Goal: Task Accomplishment & Management: Manage account settings

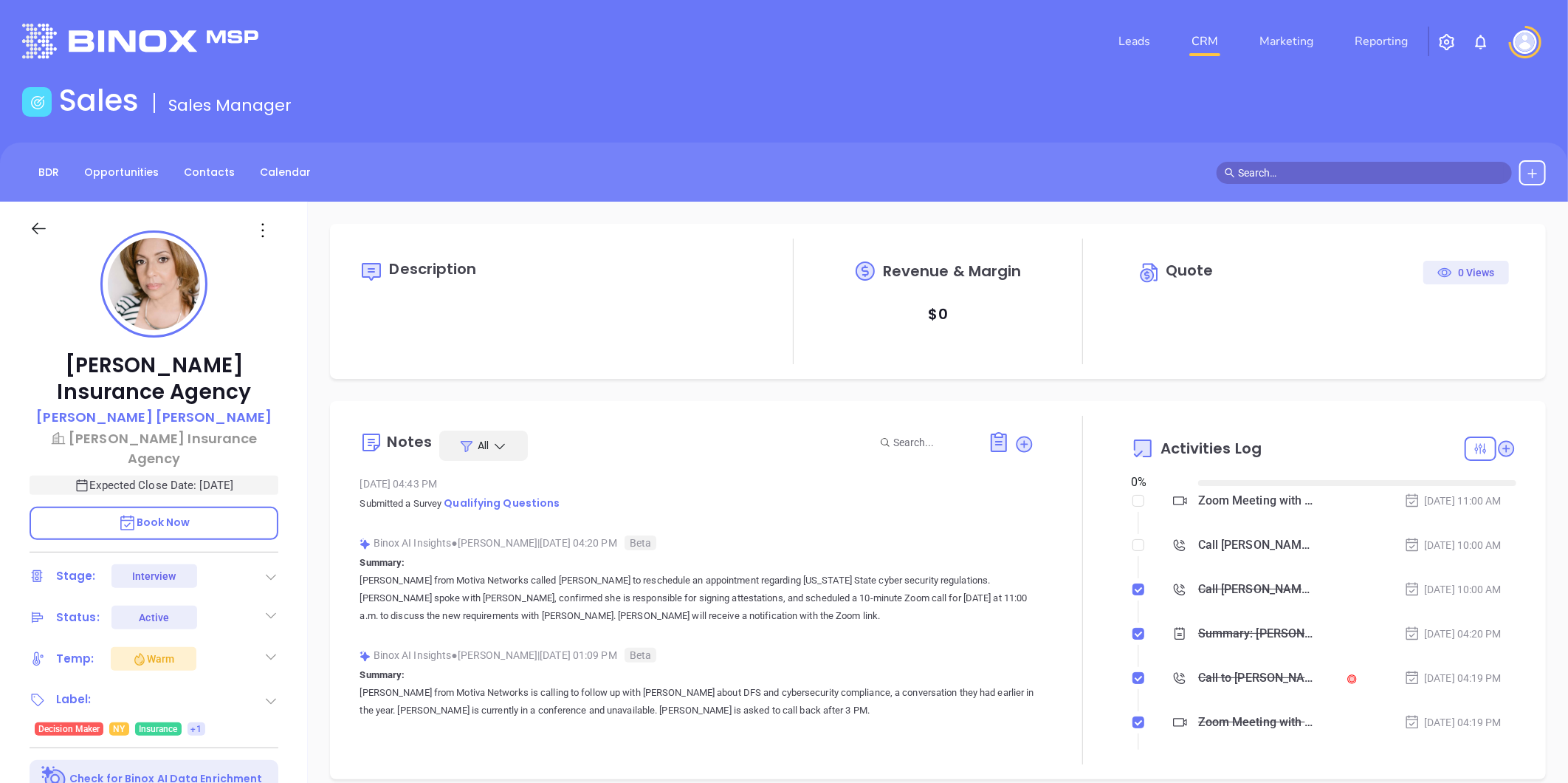
type input "[DATE]"
type input "[PERSON_NAME]"
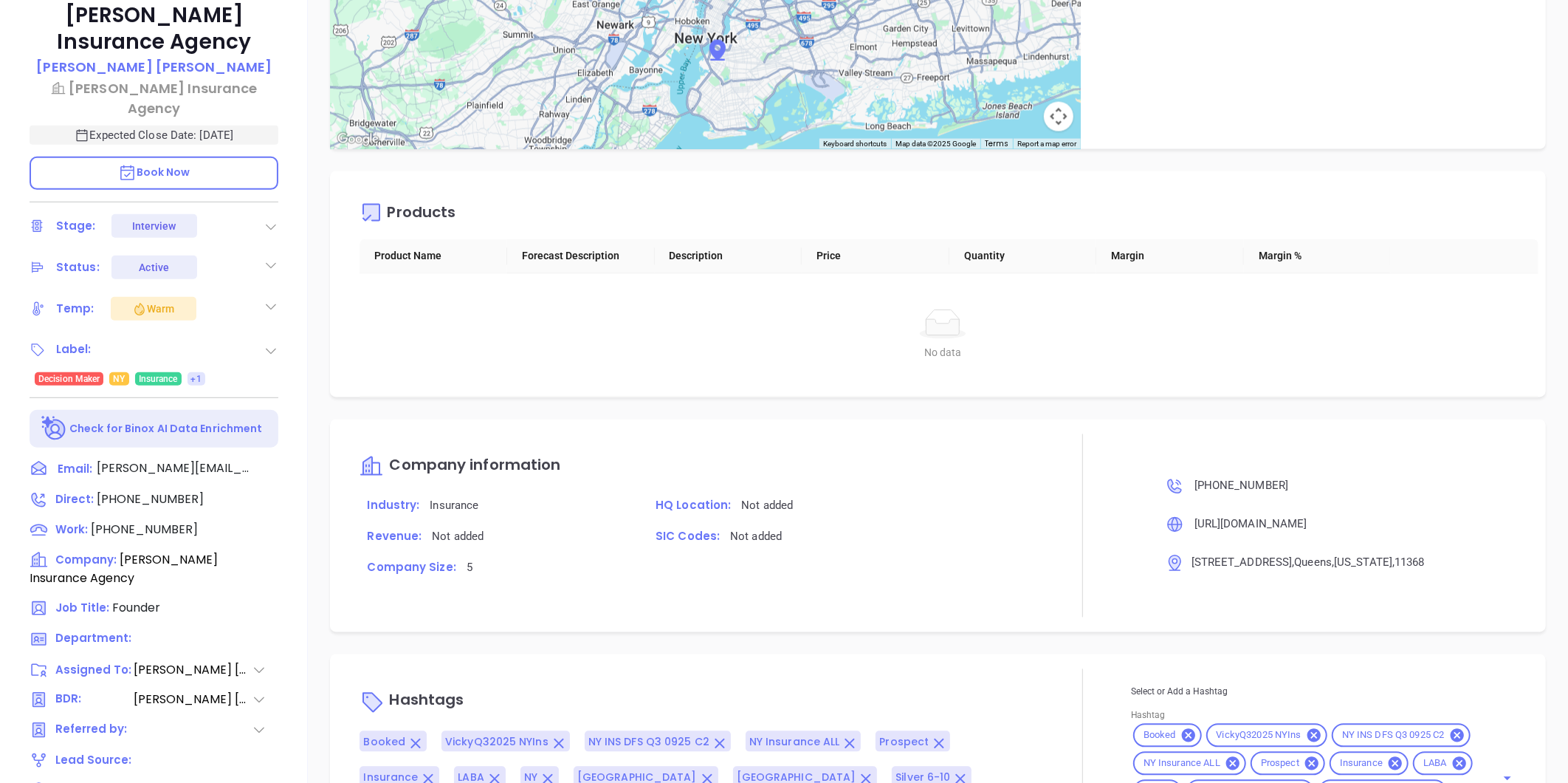
scroll to position [207, 0]
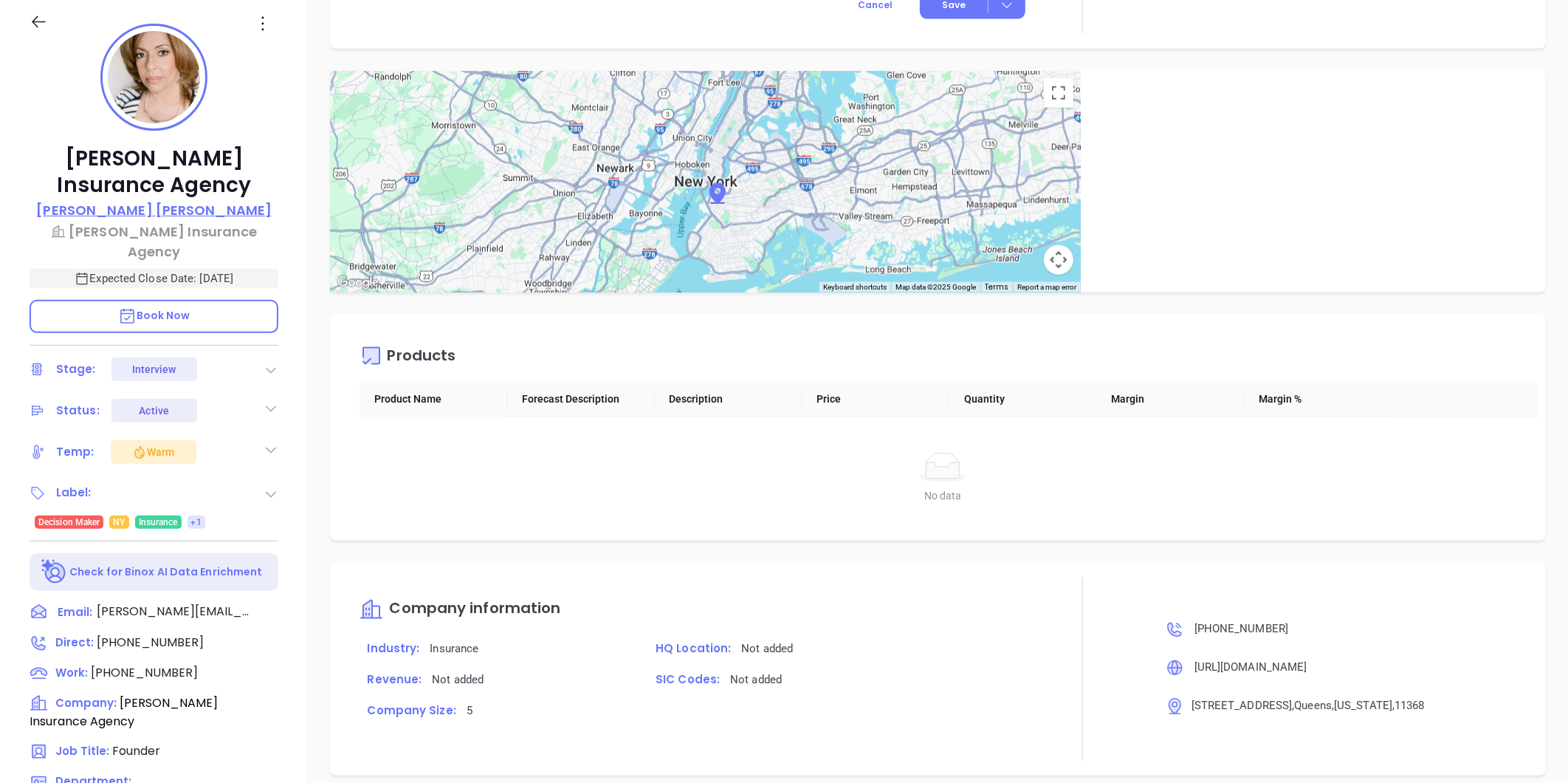
click at [192, 204] on p "Maritza Fernandez" at bounding box center [153, 210] width 235 height 20
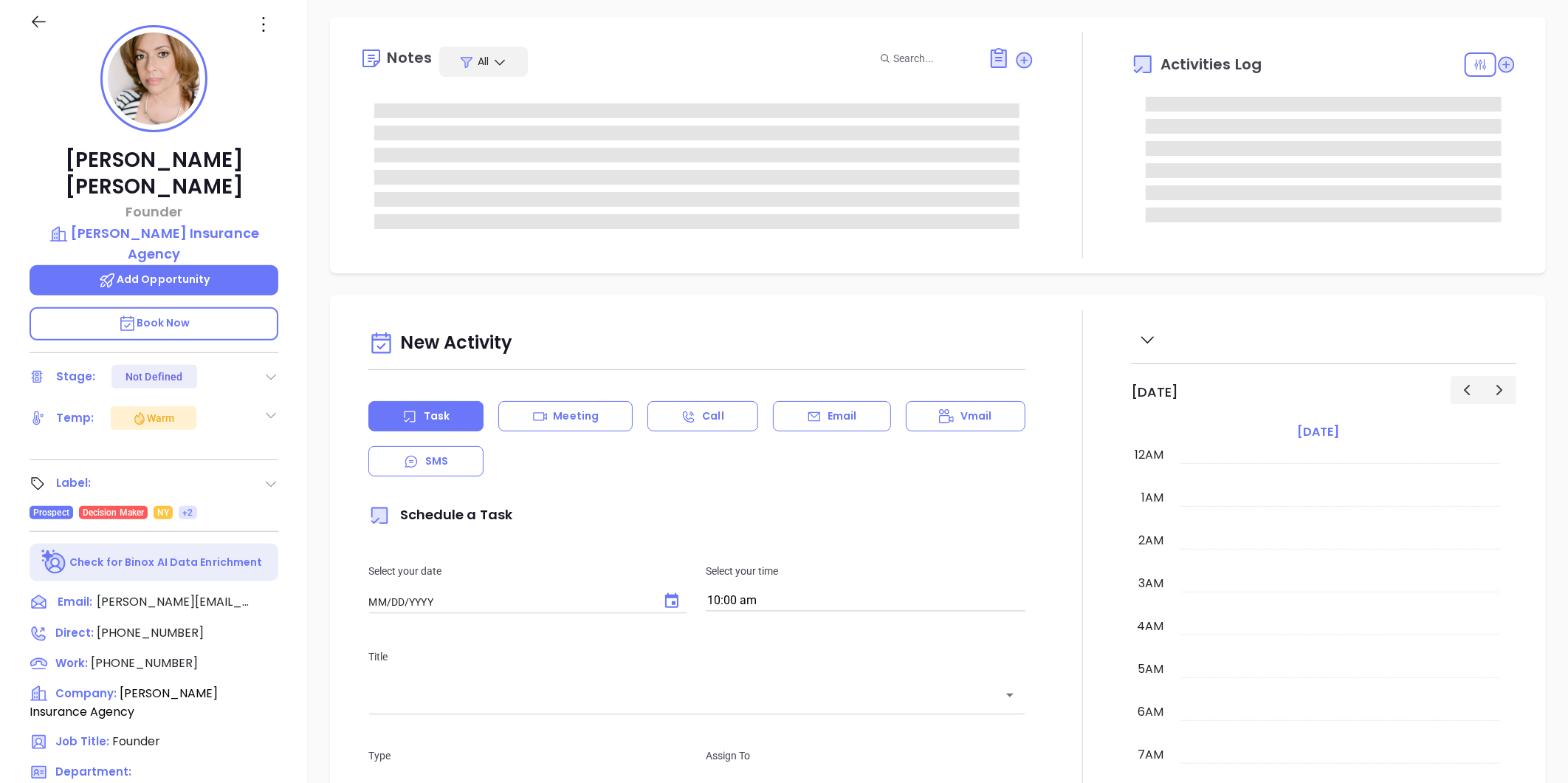
type input "[DATE]"
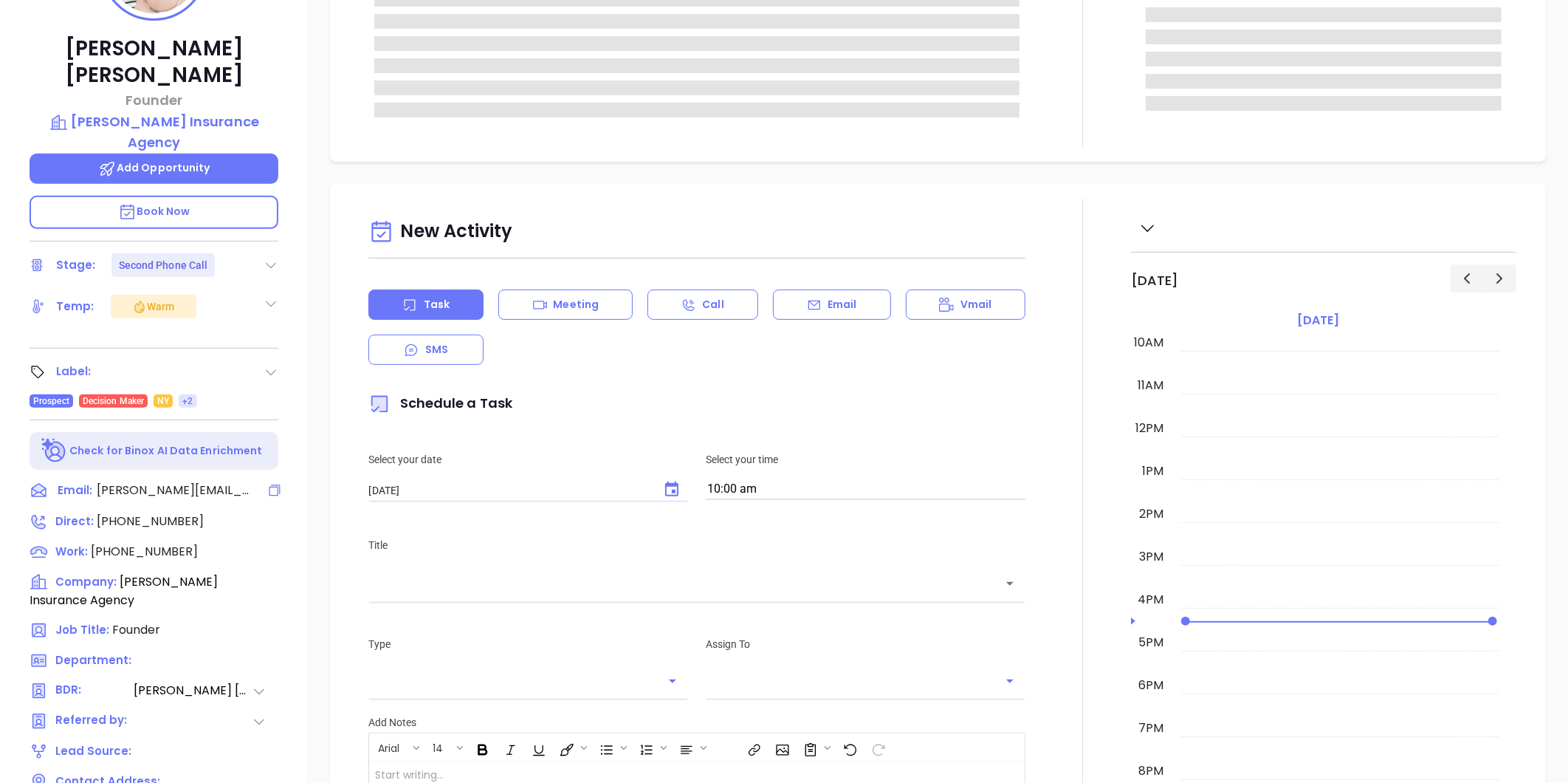
scroll to position [452, 0]
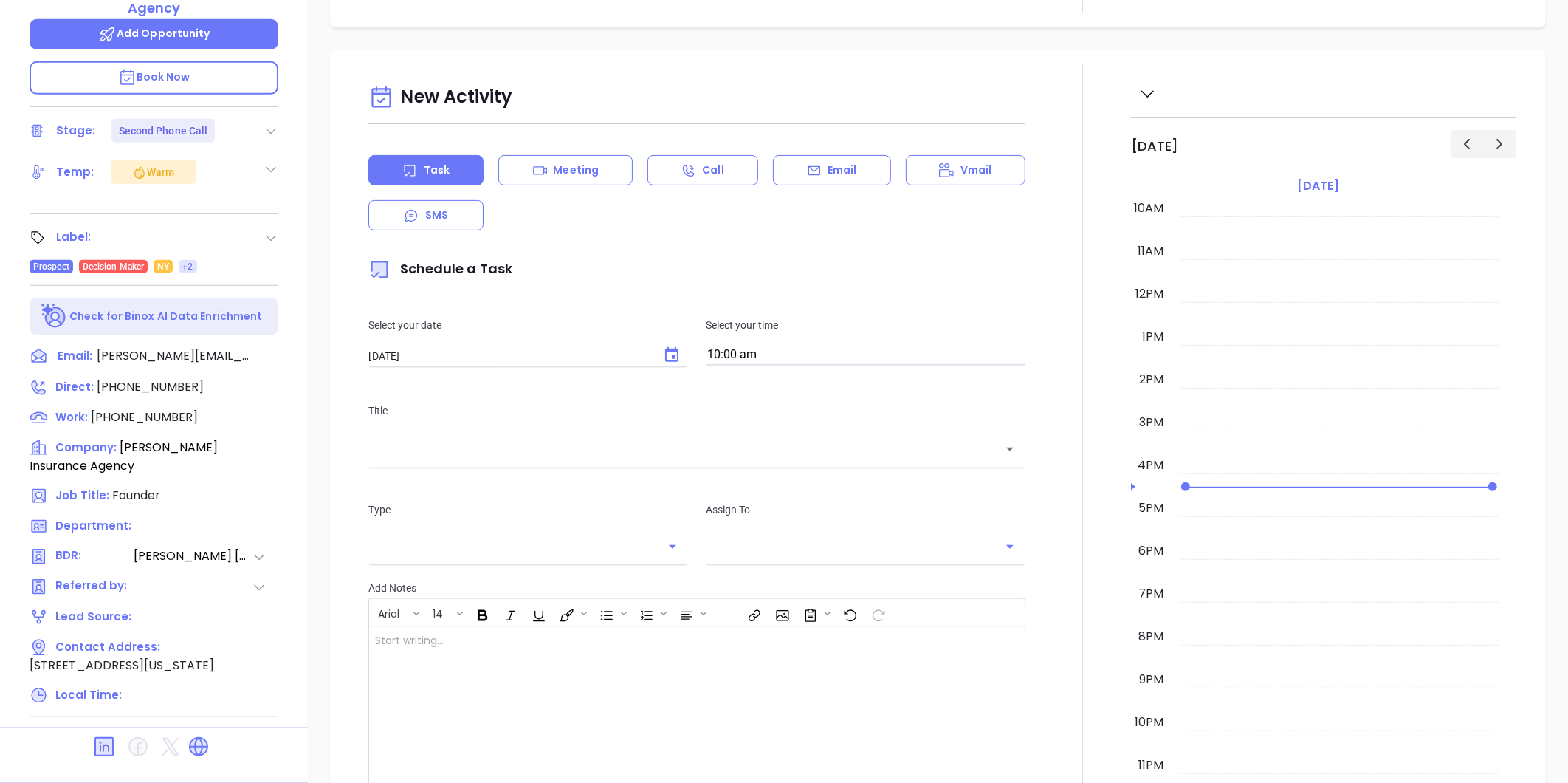
type input "[PERSON_NAME]"
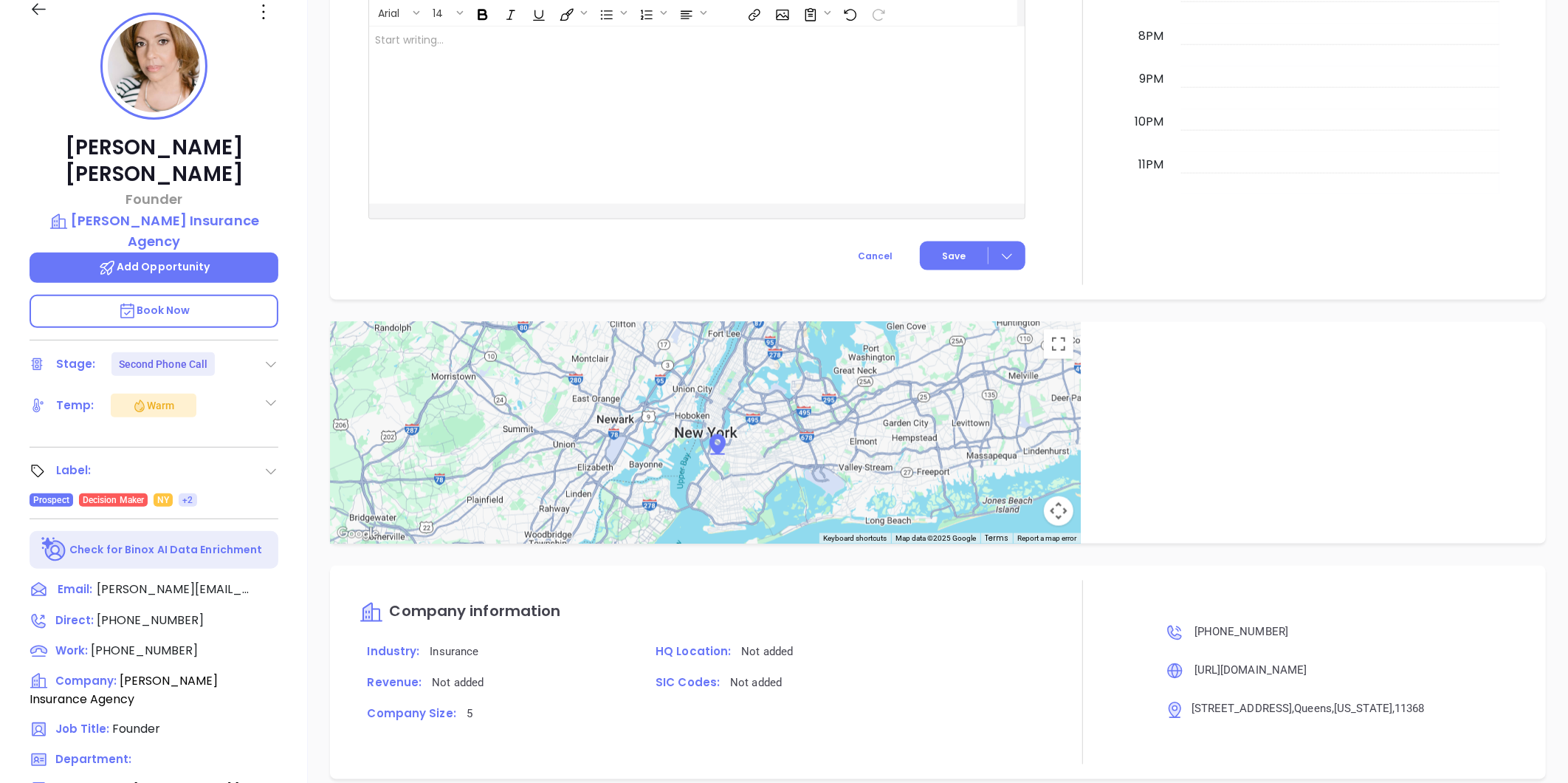
scroll to position [124, 0]
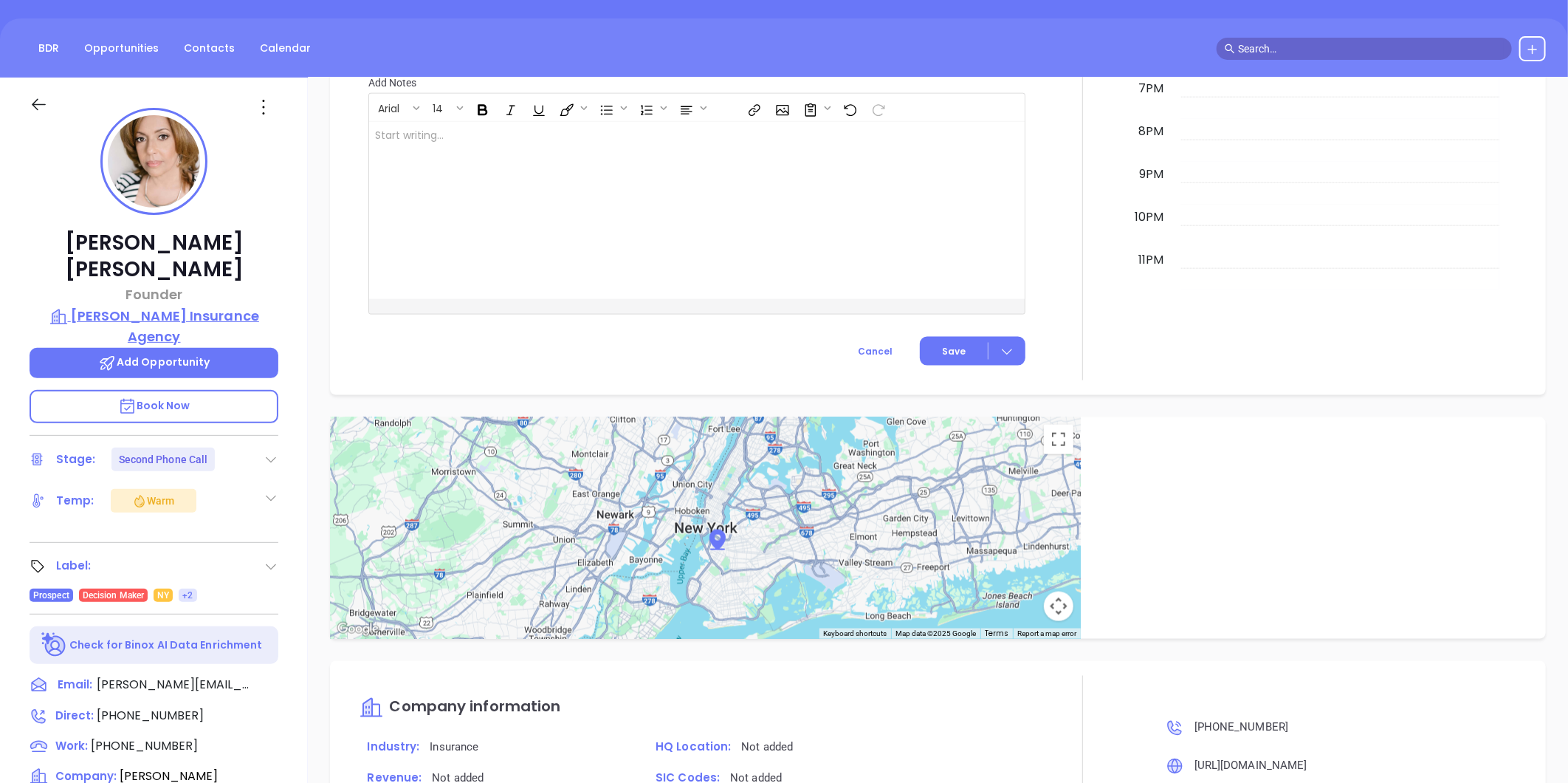
click at [205, 306] on p "Fernandez Insurance Agency" at bounding box center [154, 326] width 249 height 41
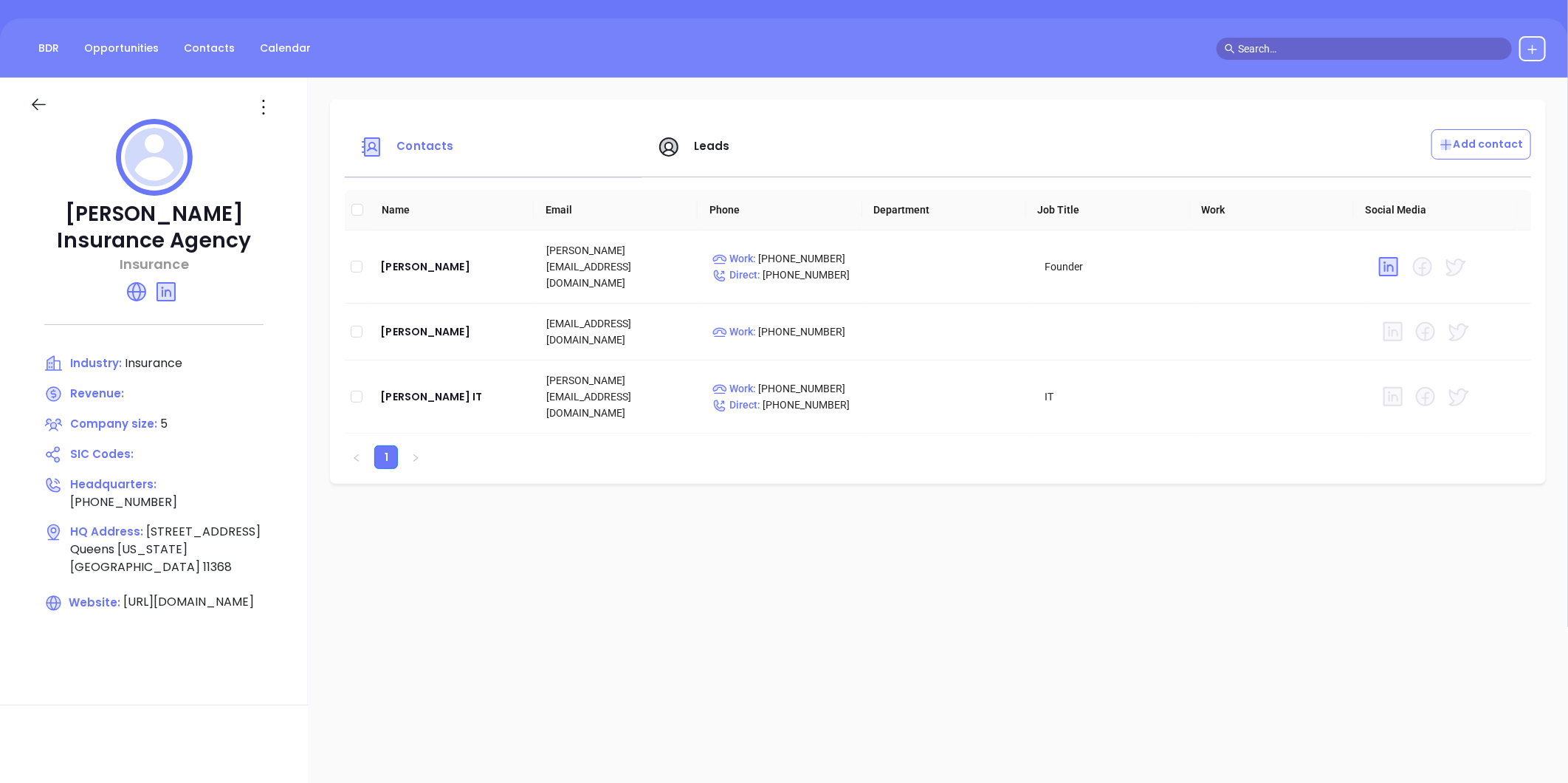
click at [148, 299] on icon at bounding box center [136, 291] width 24 height 24
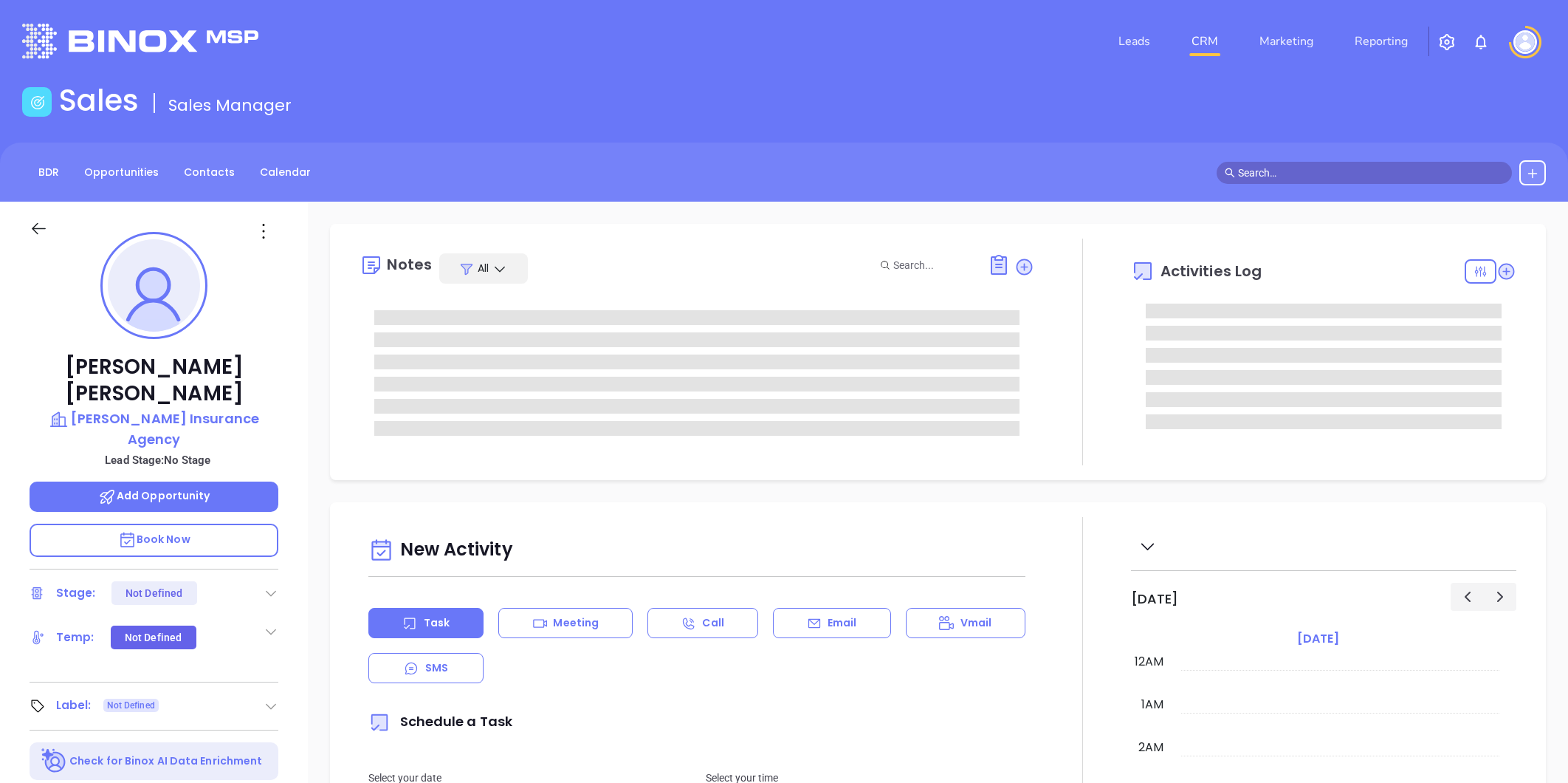
type input "[DATE]"
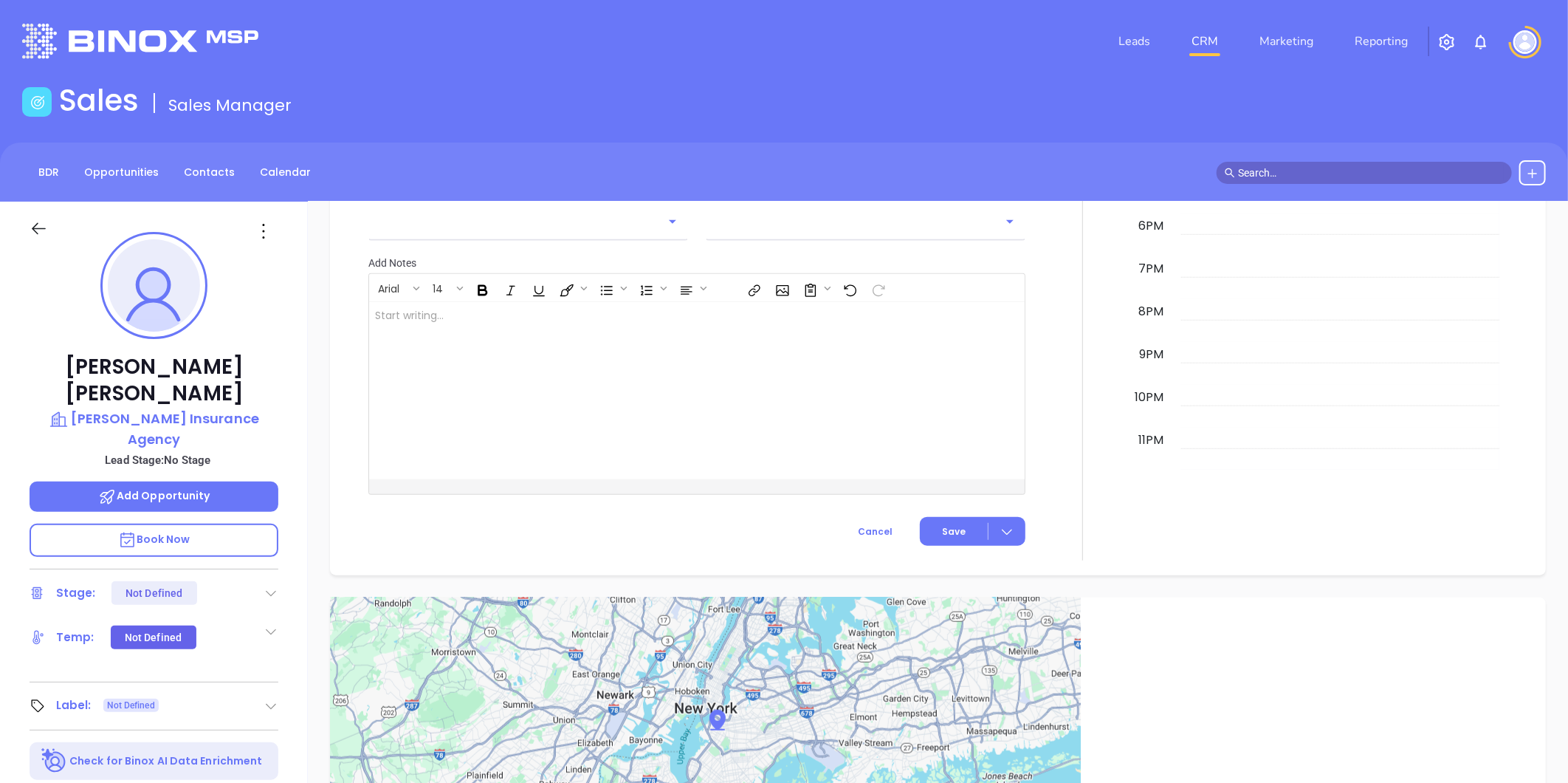
scroll to position [452, 0]
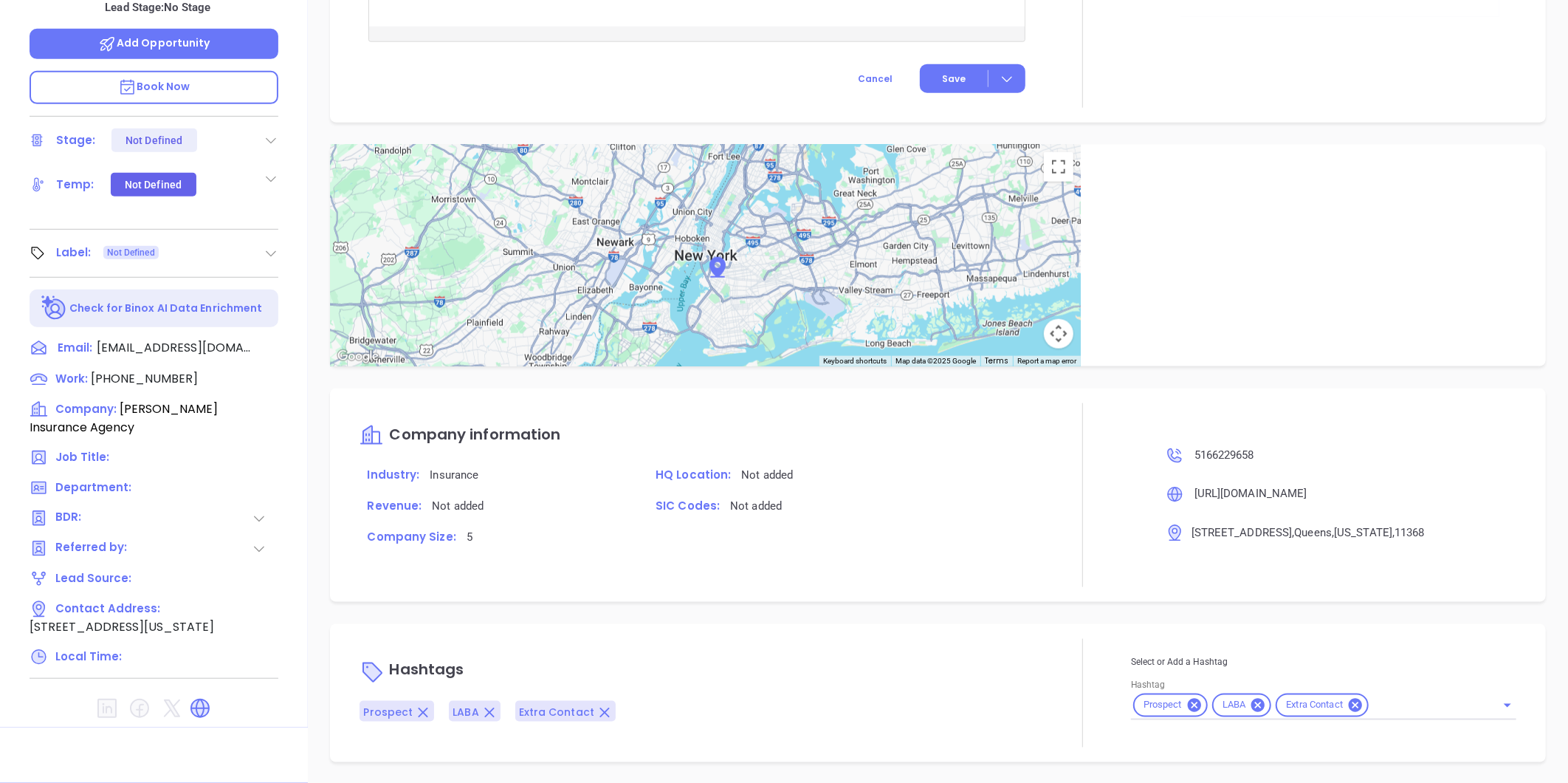
type input "[PERSON_NAME]"
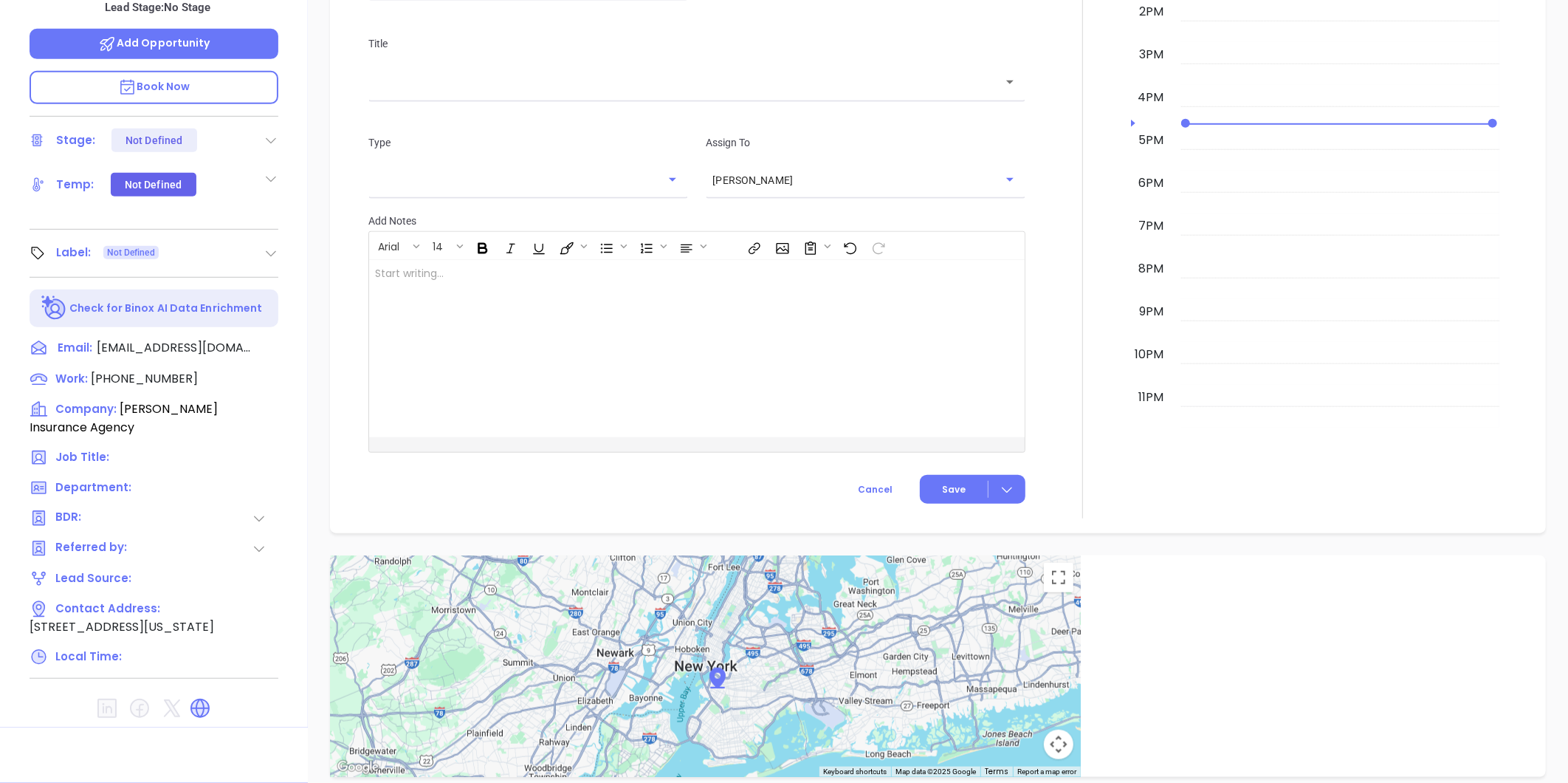
scroll to position [124, 0]
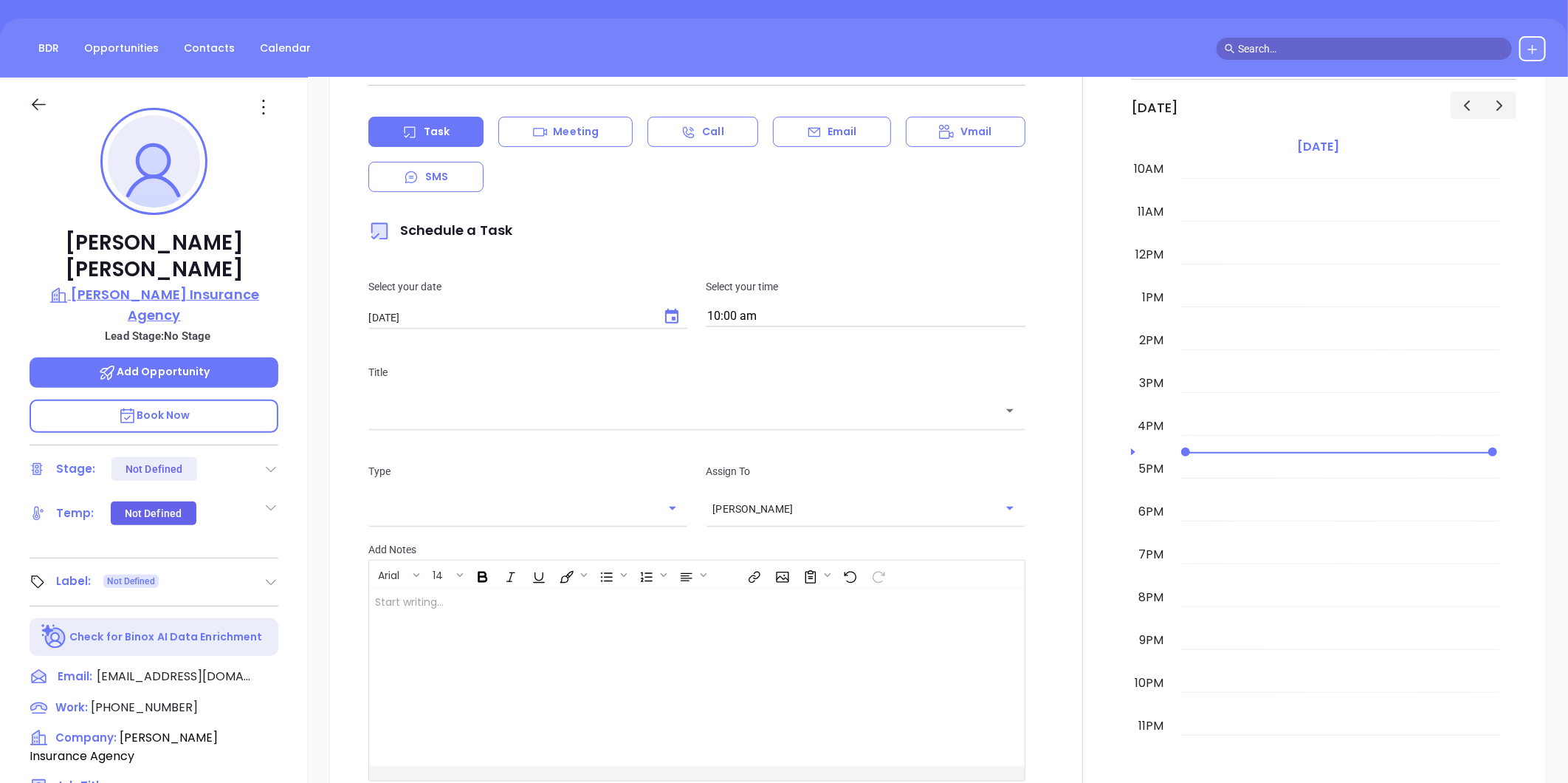
click at [158, 284] on p "[PERSON_NAME] Insurance Agency" at bounding box center [154, 304] width 249 height 41
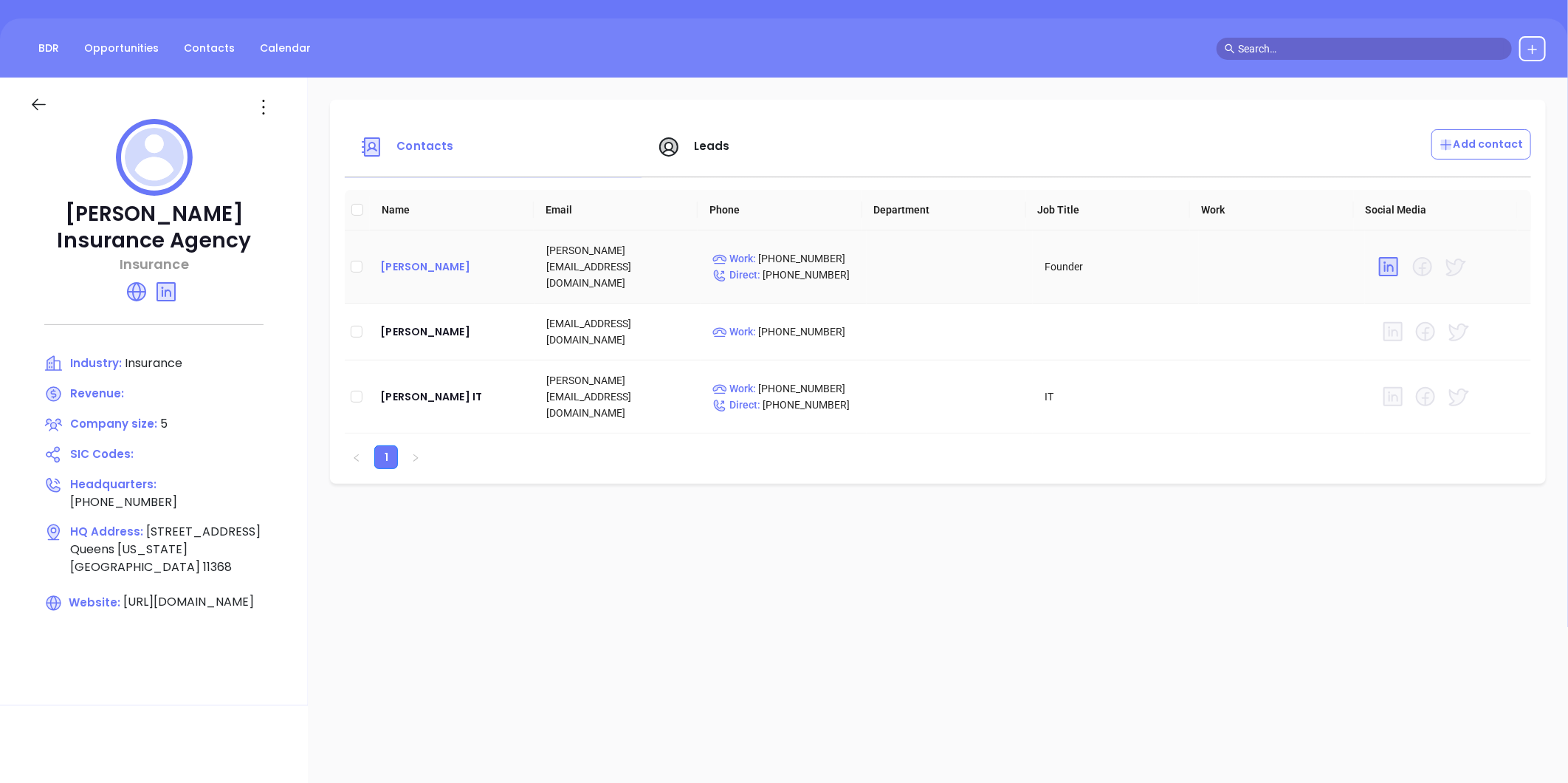
click at [448, 264] on div "[PERSON_NAME]" at bounding box center [451, 266] width 143 height 18
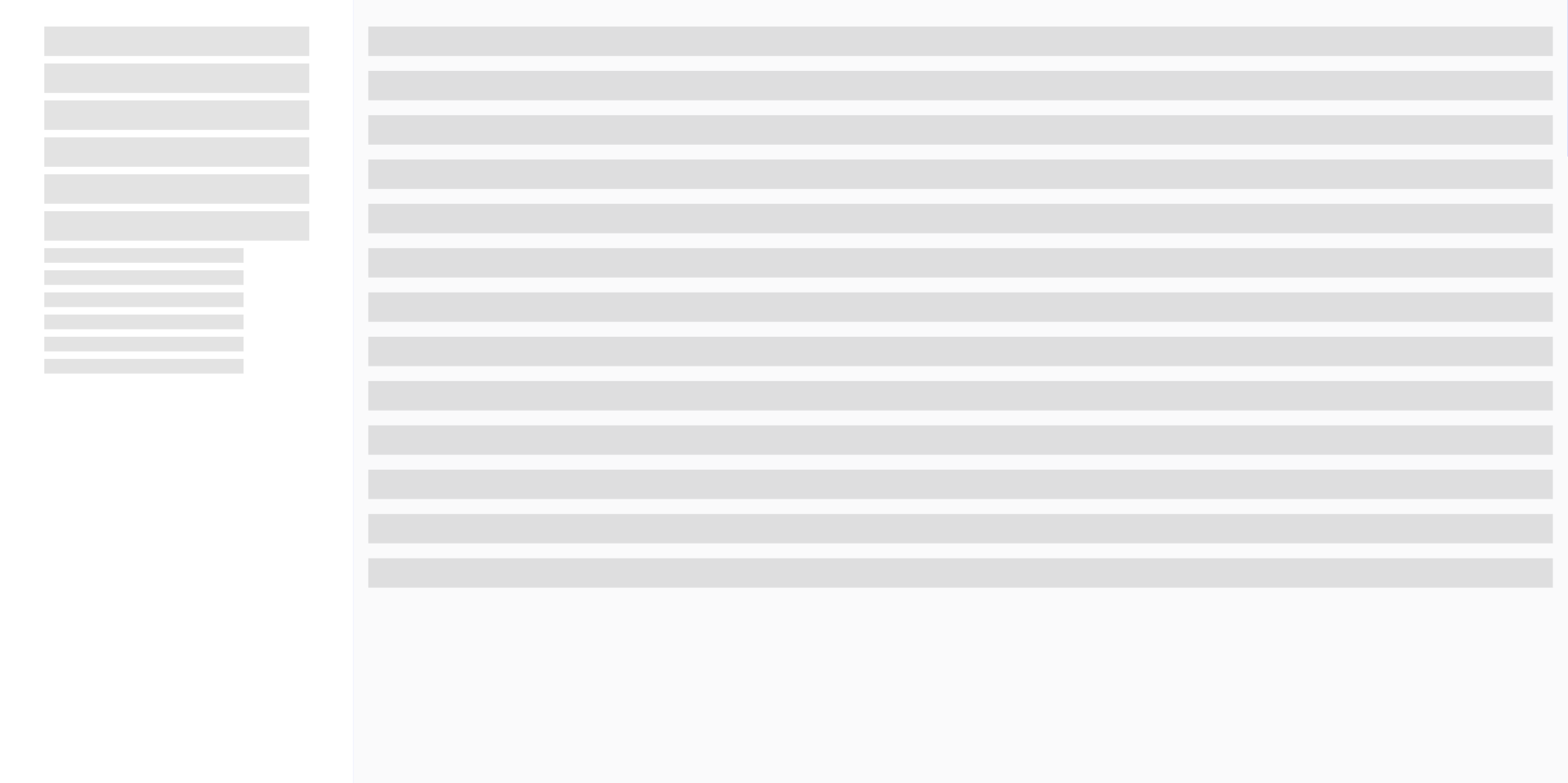
scroll to position [452, 0]
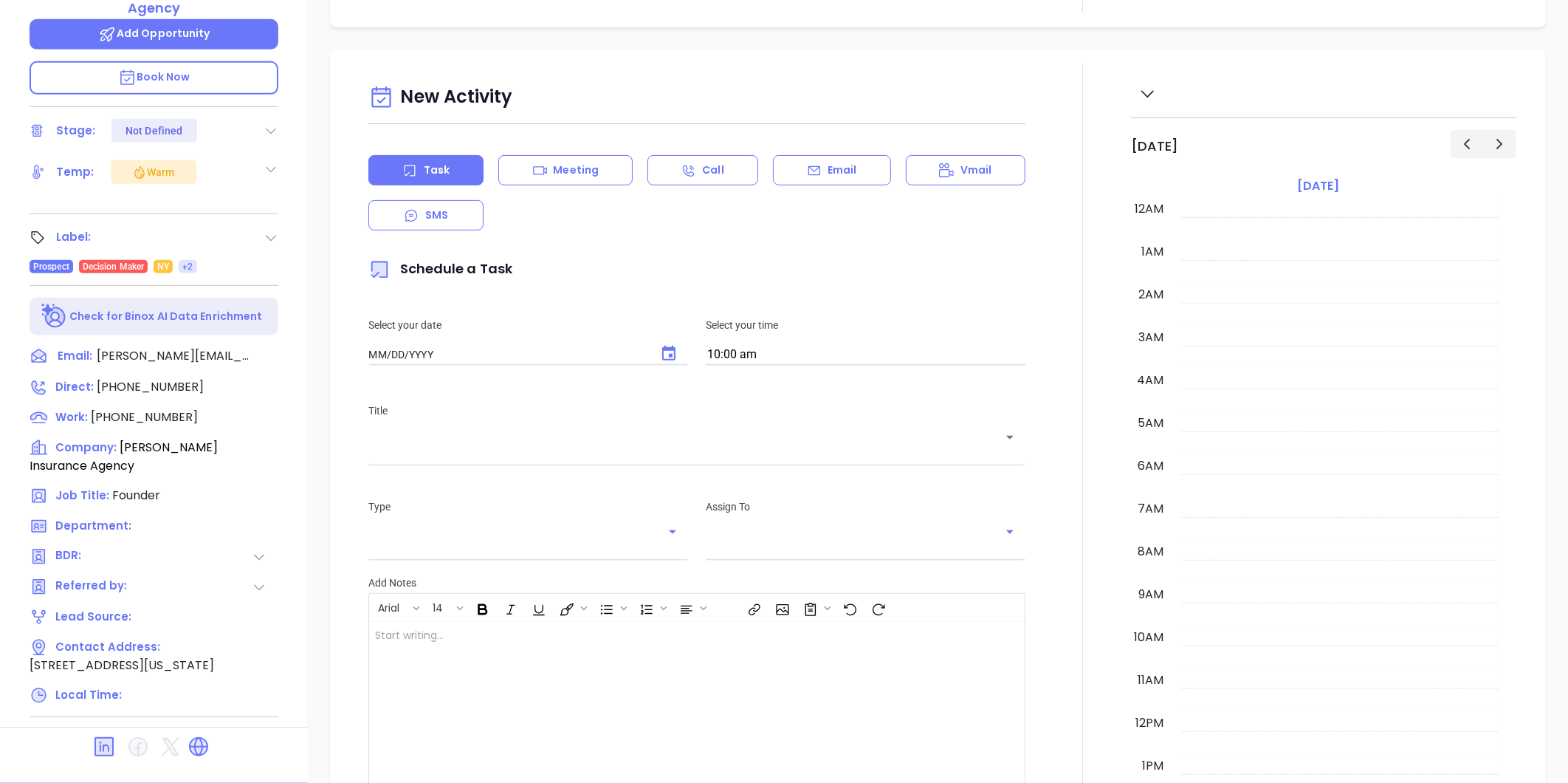
type input "[DATE]"
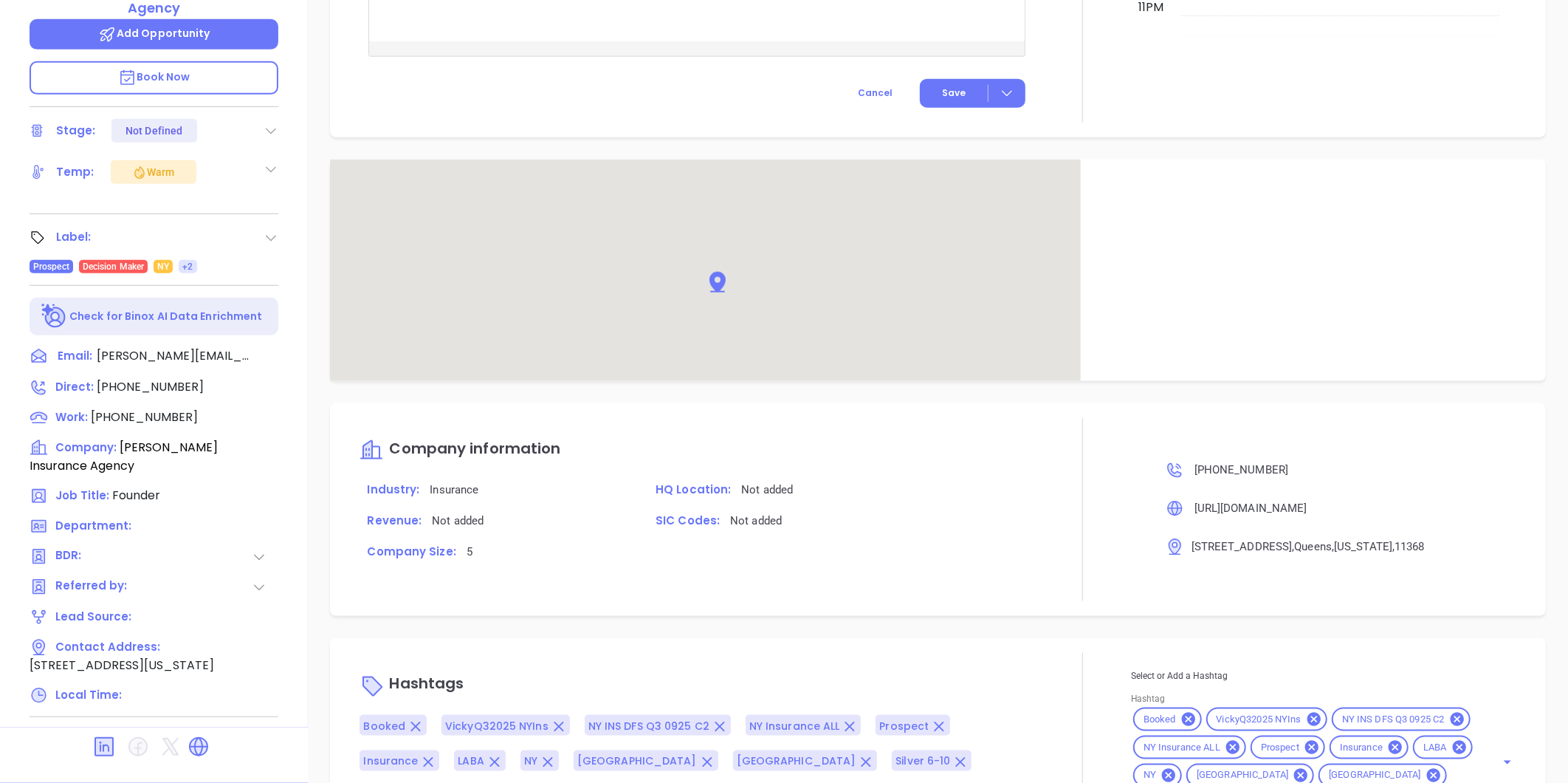
scroll to position [843, 0]
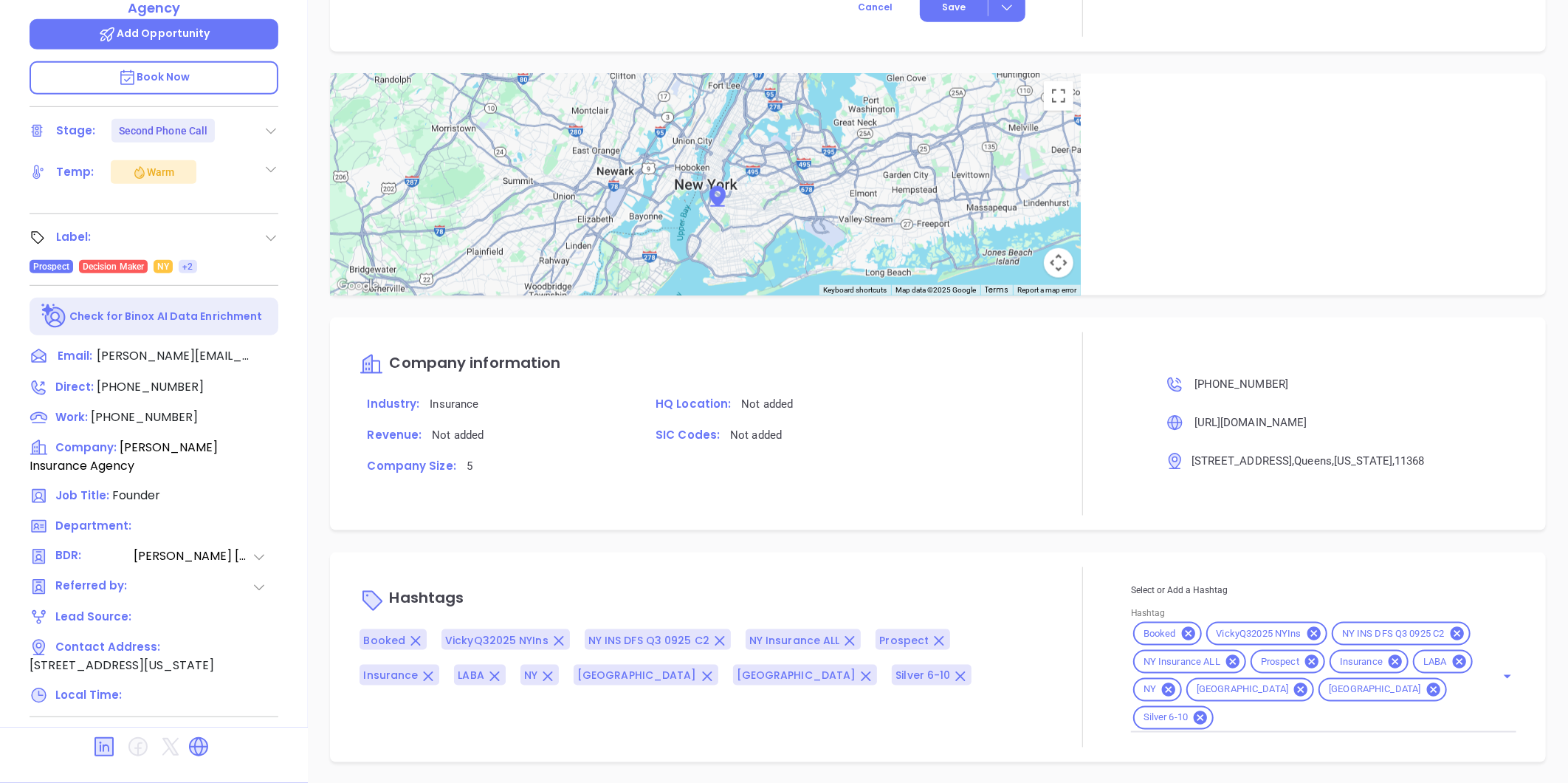
type input "[PERSON_NAME]"
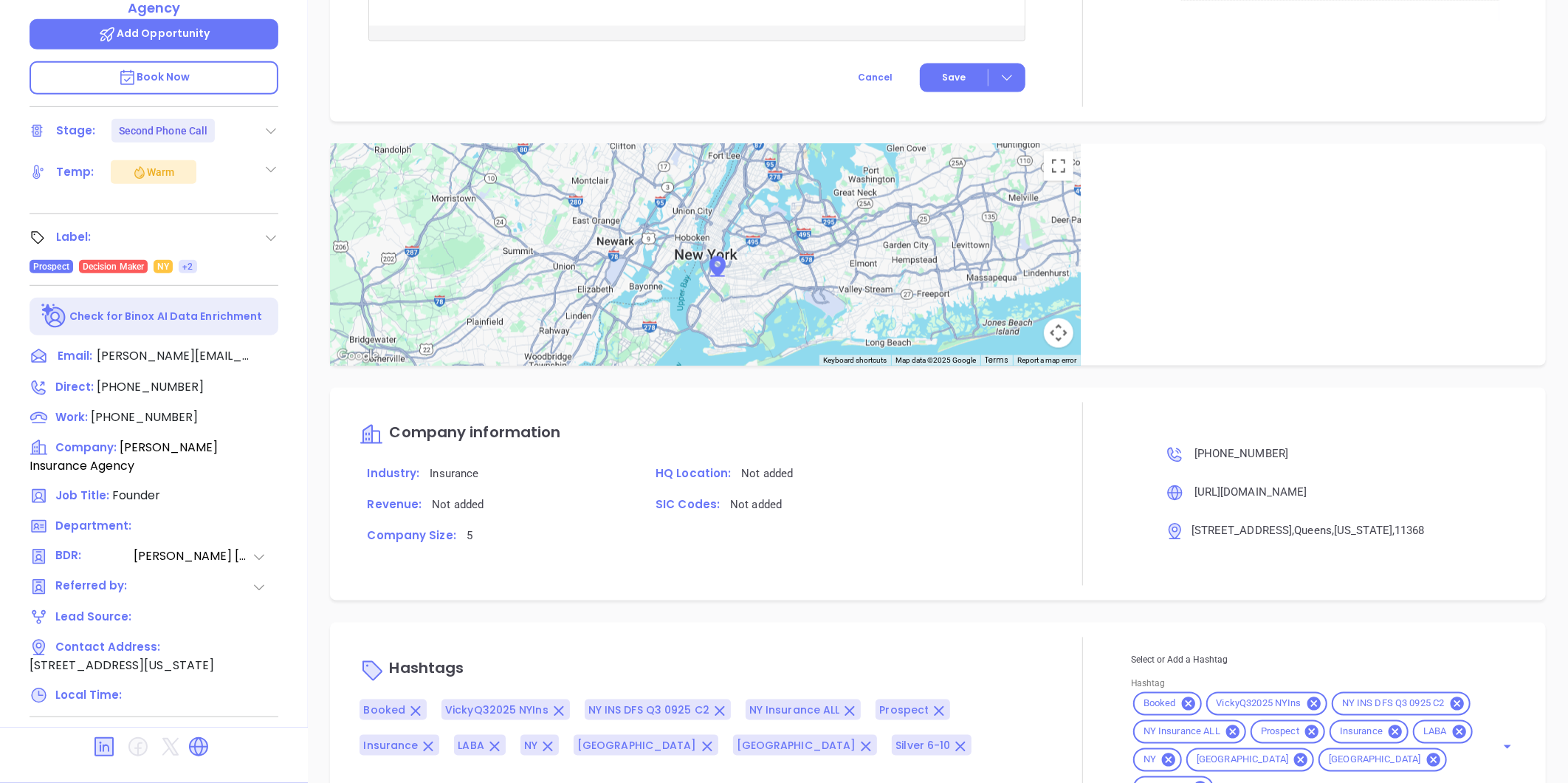
scroll to position [1171, 0]
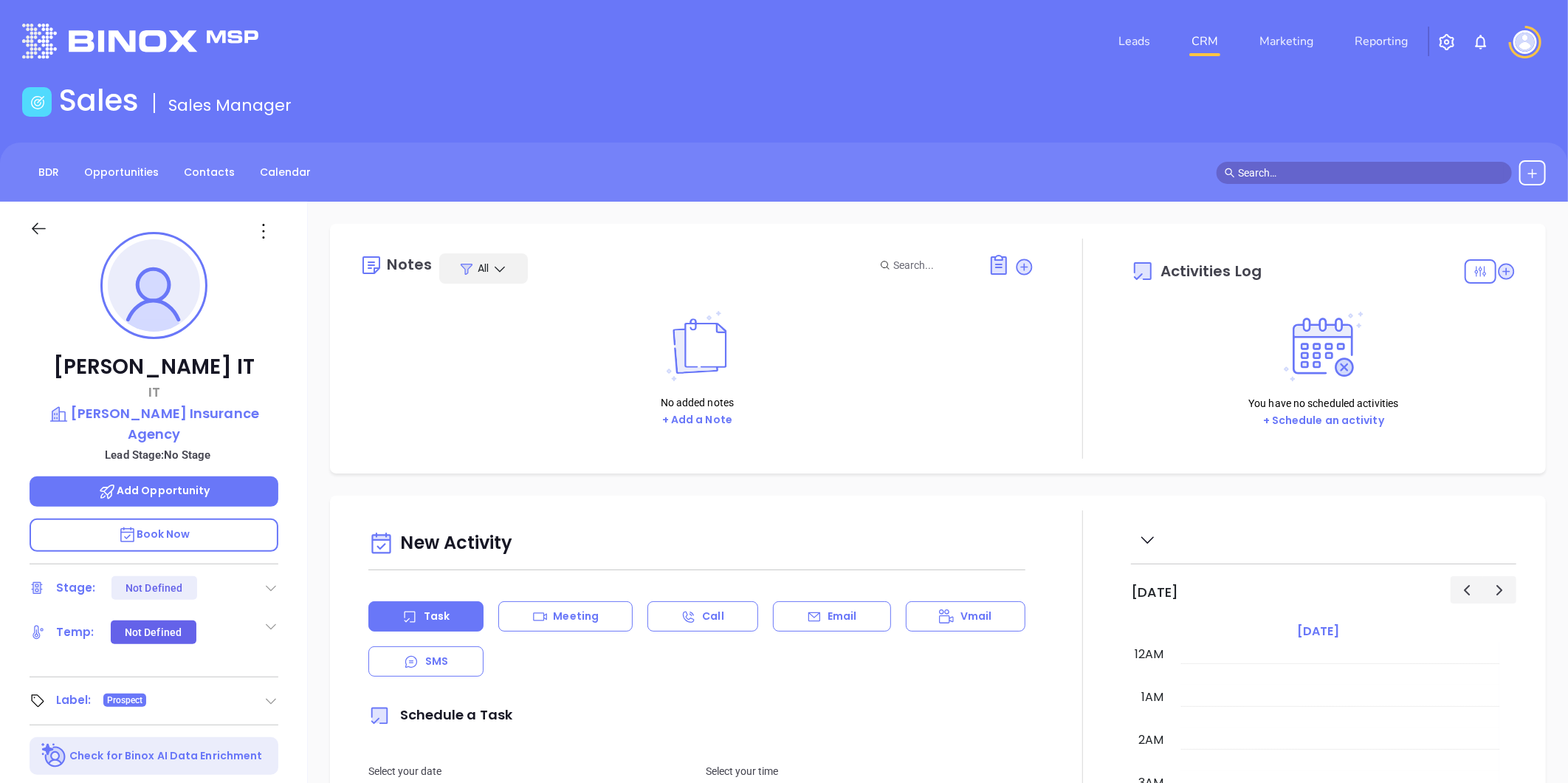
scroll to position [429, 0]
type input "[PERSON_NAME]"
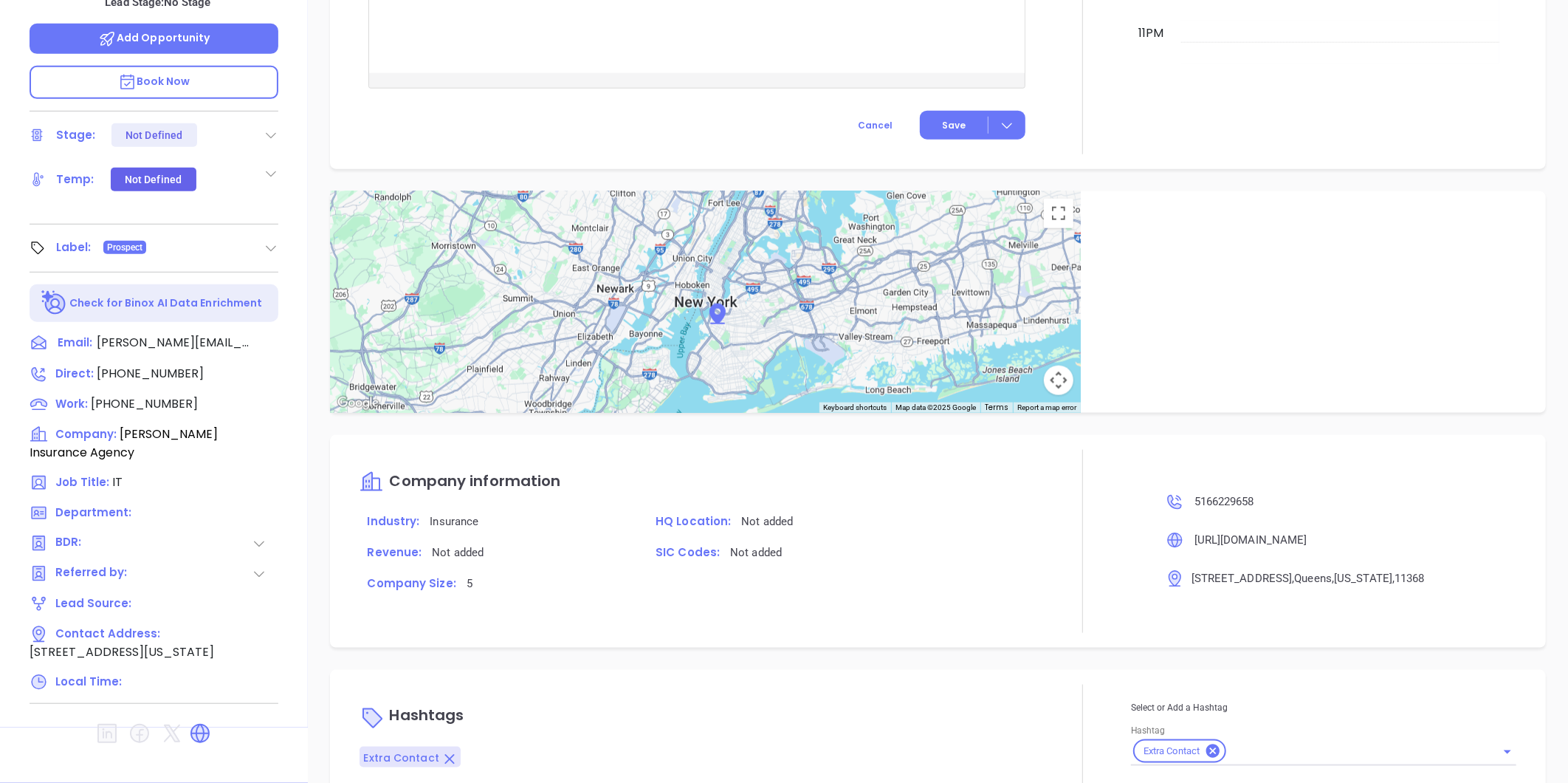
scroll to position [443, 0]
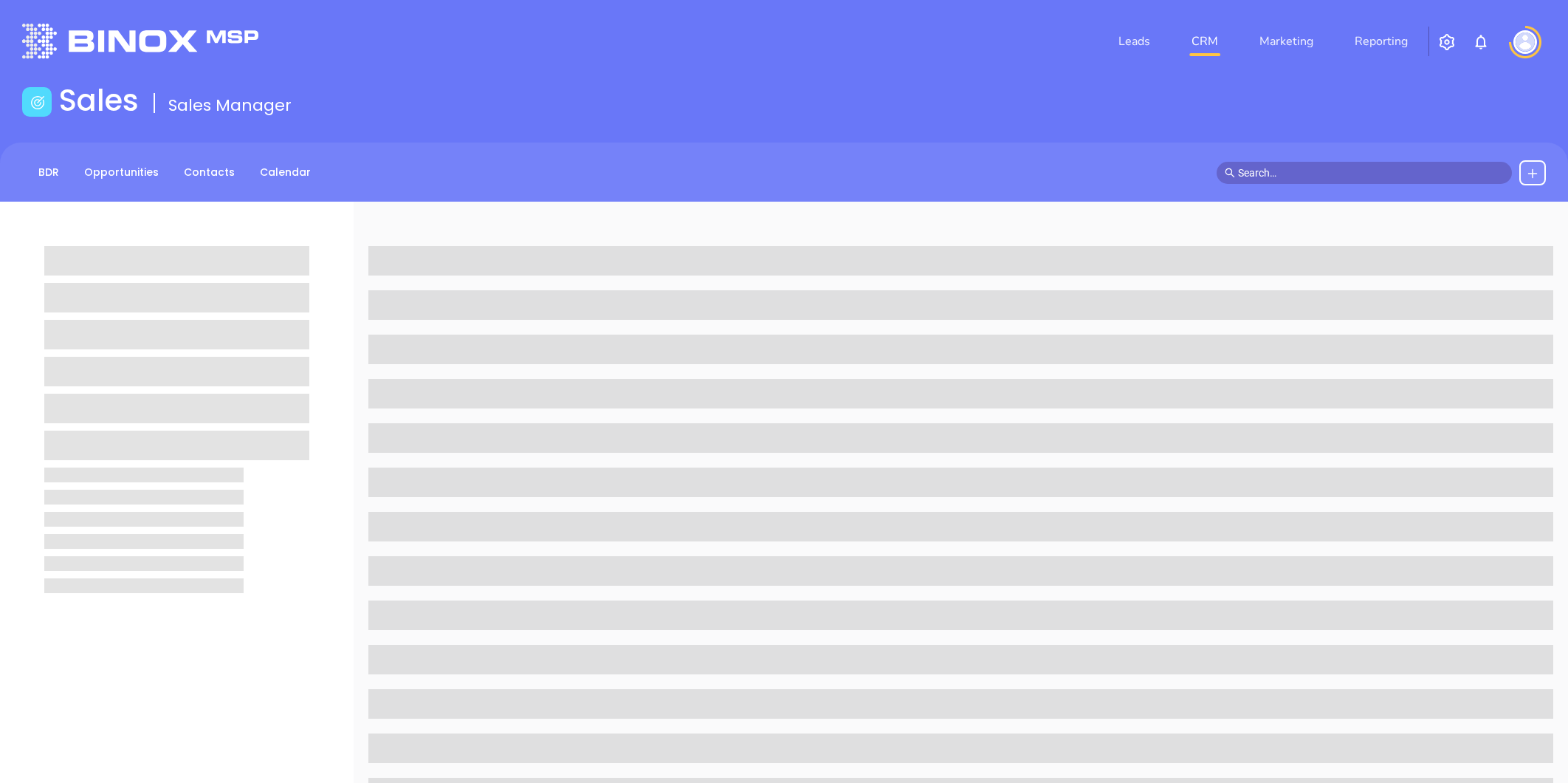
scroll to position [452, 0]
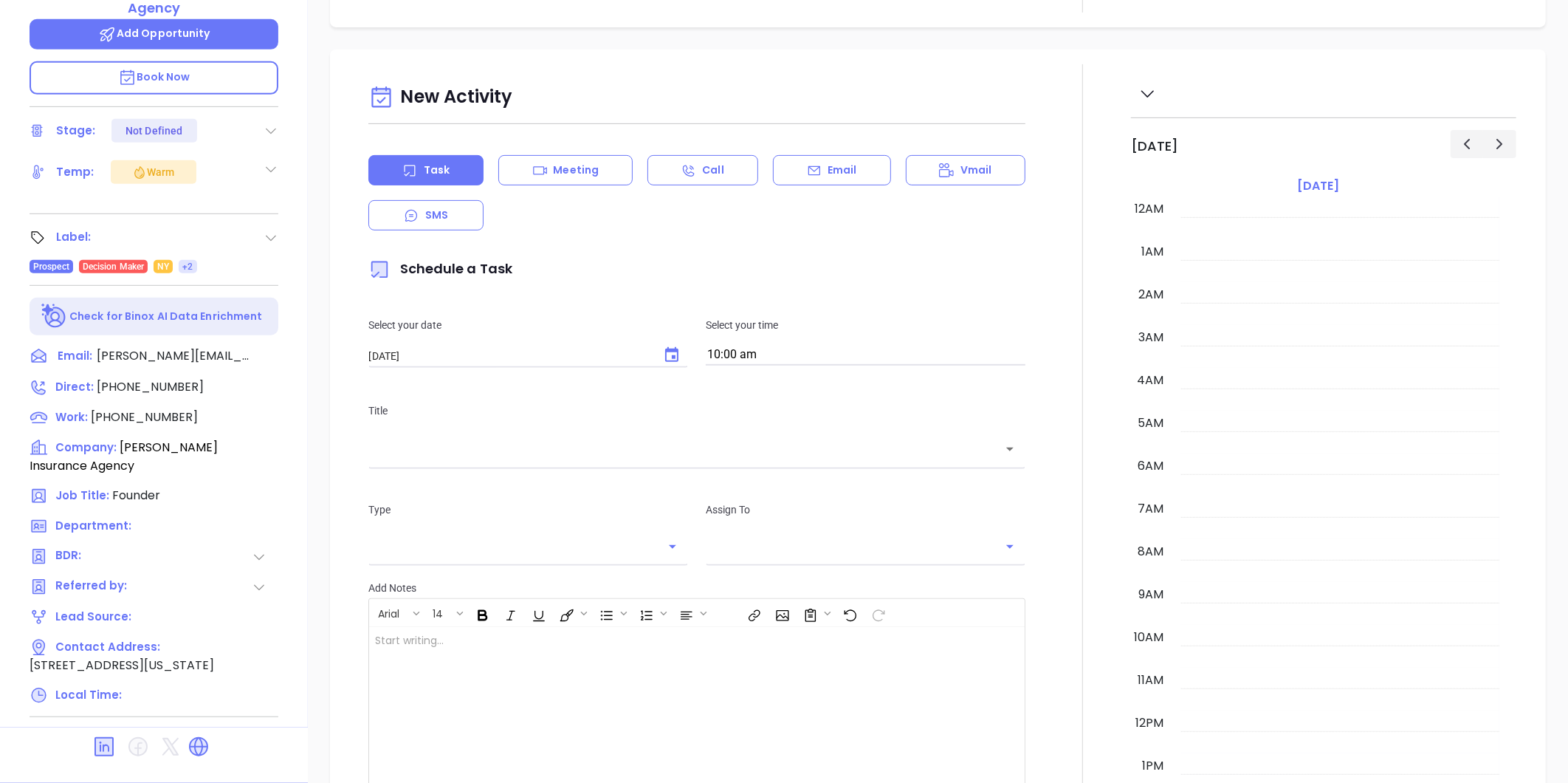
type input "[DATE]"
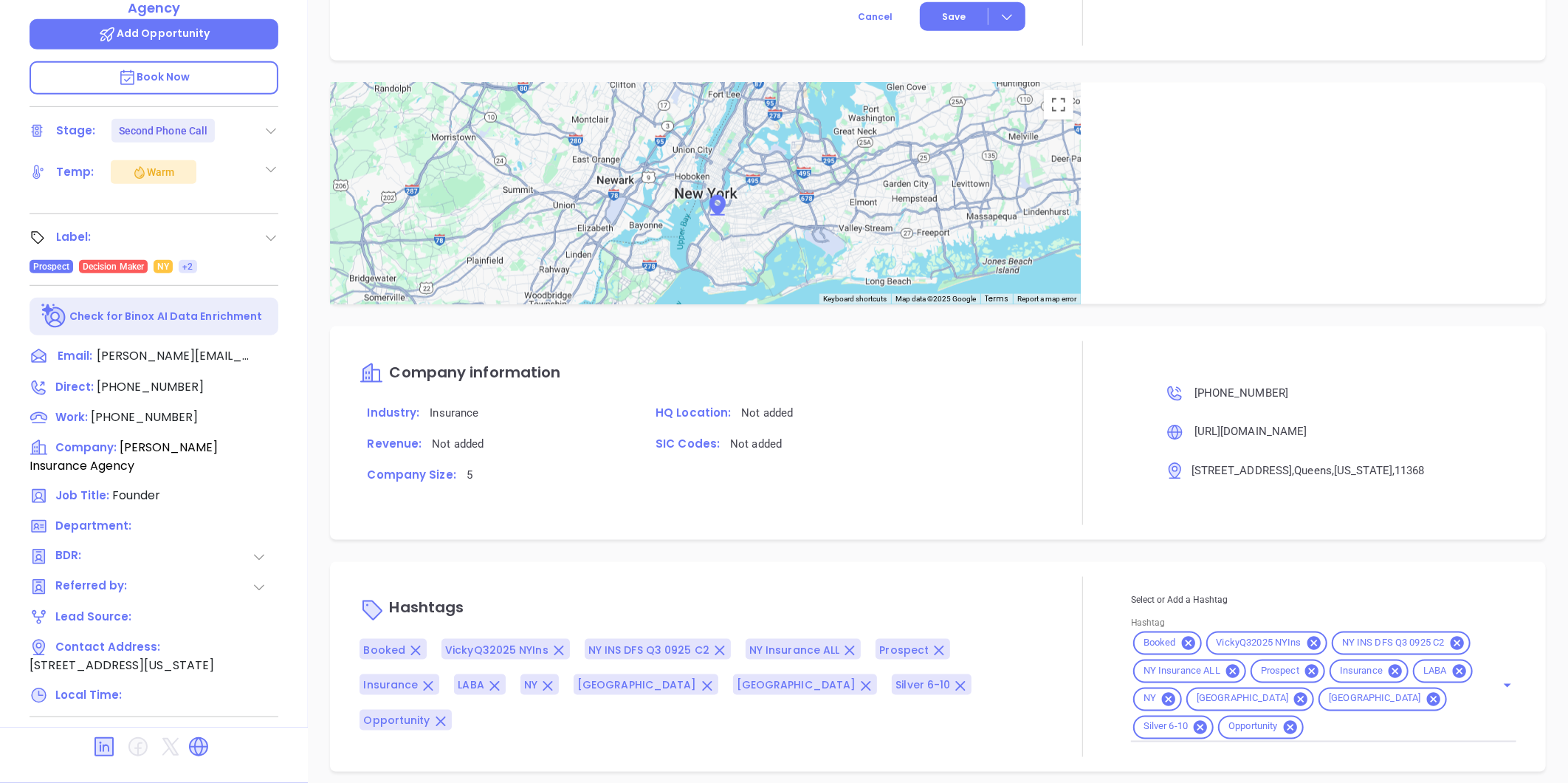
scroll to position [849, 0]
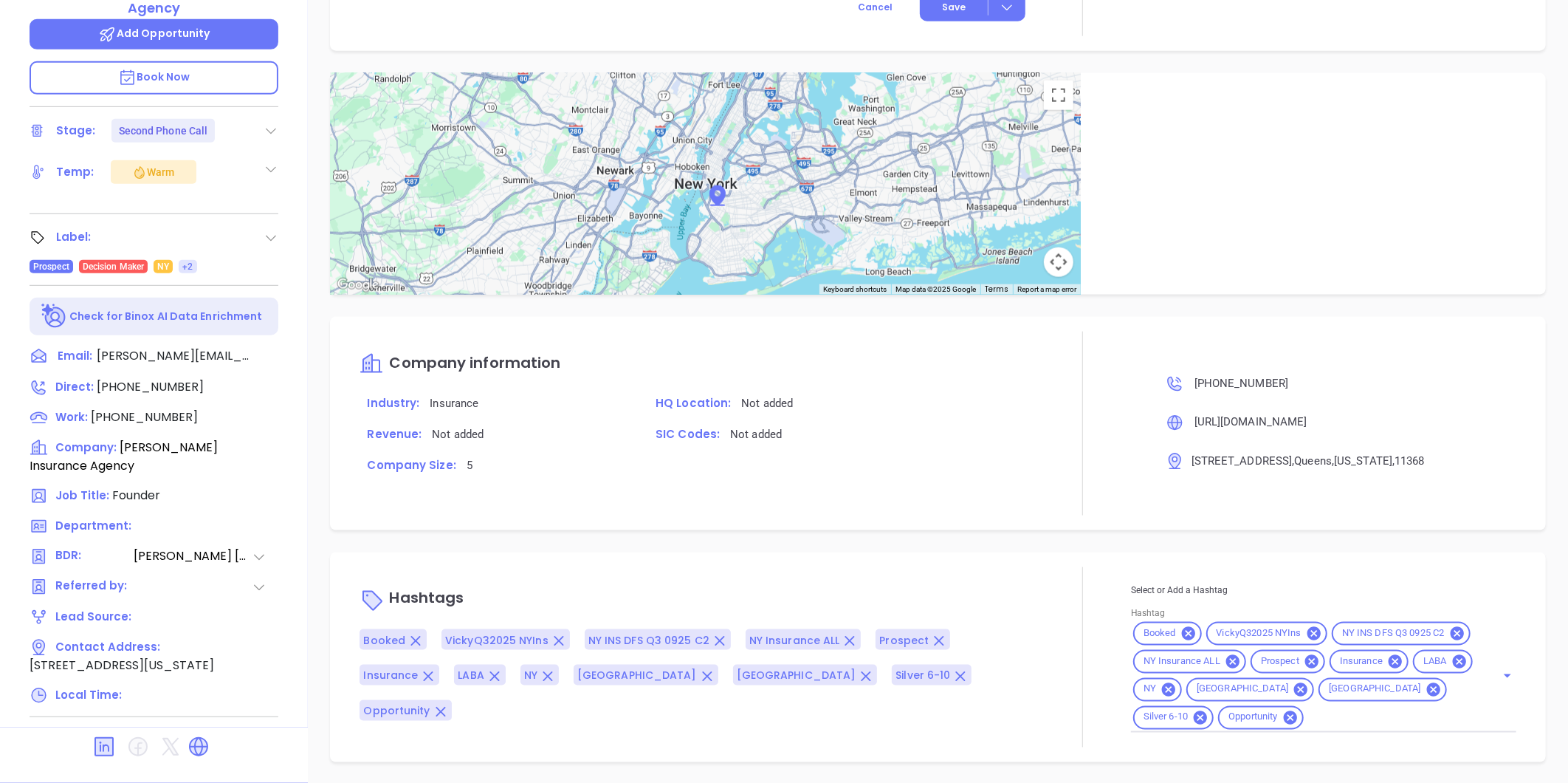
type input "[PERSON_NAME]"
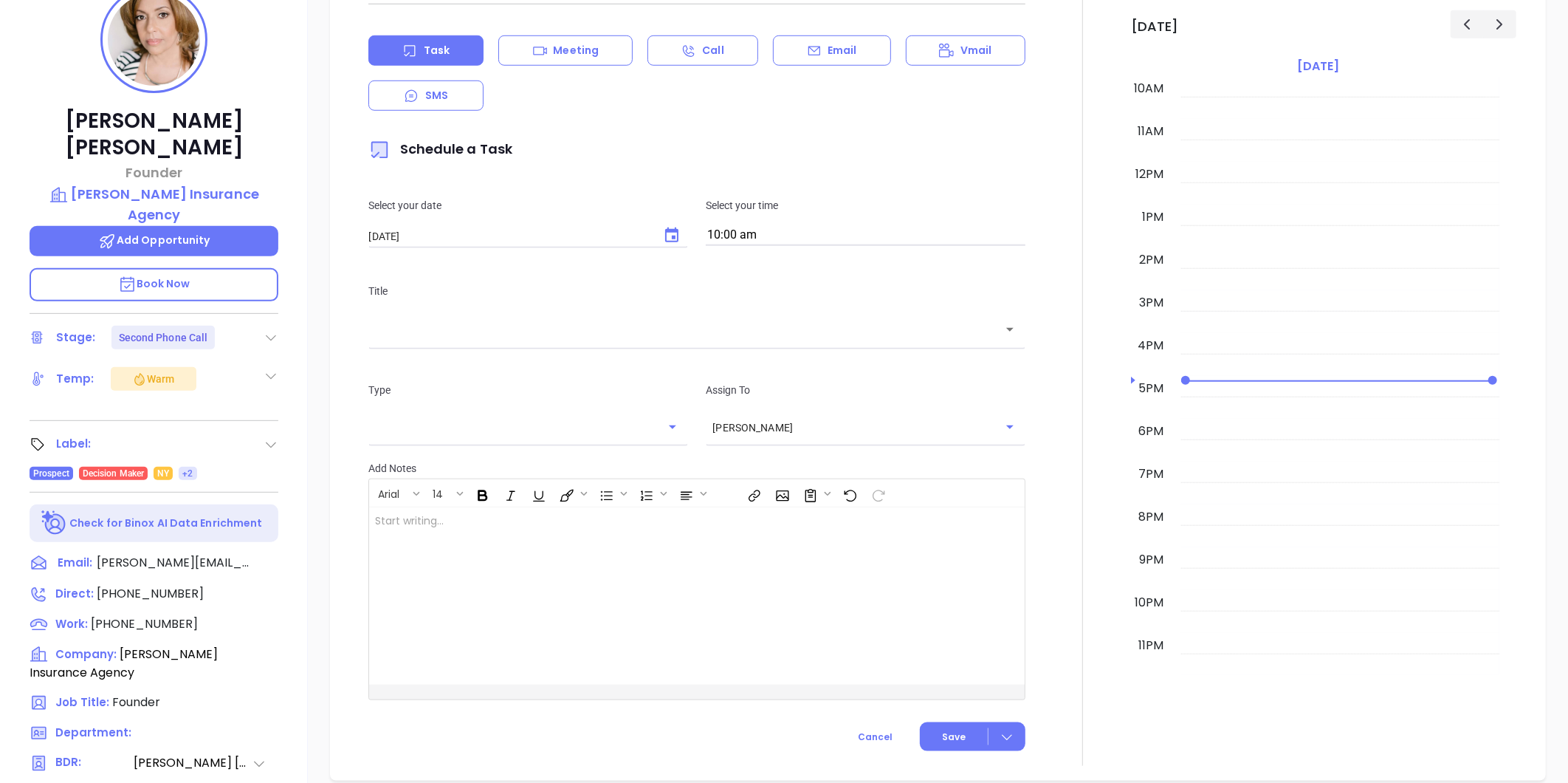
scroll to position [903, 0]
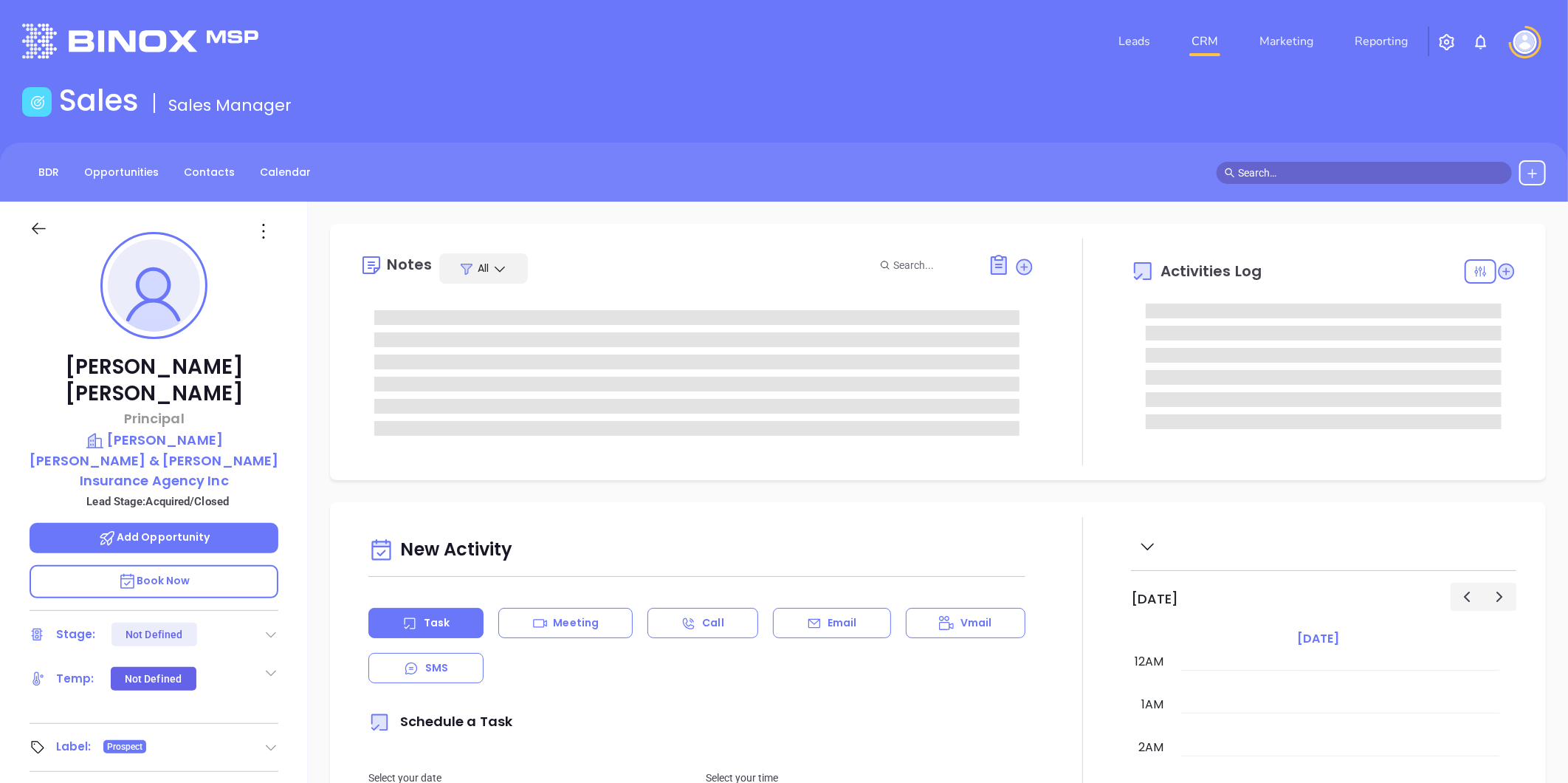
type input "[DATE]"
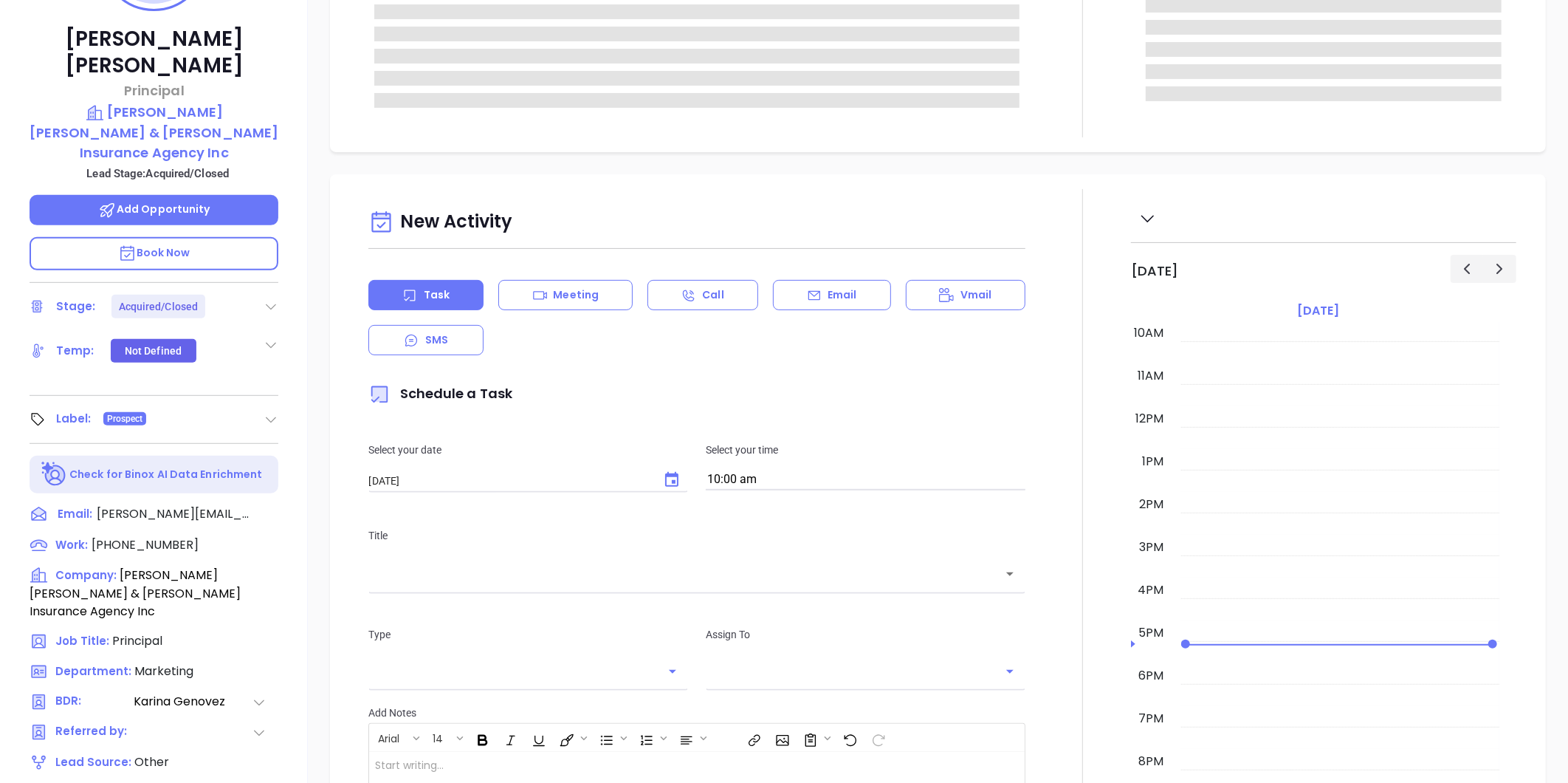
scroll to position [452, 0]
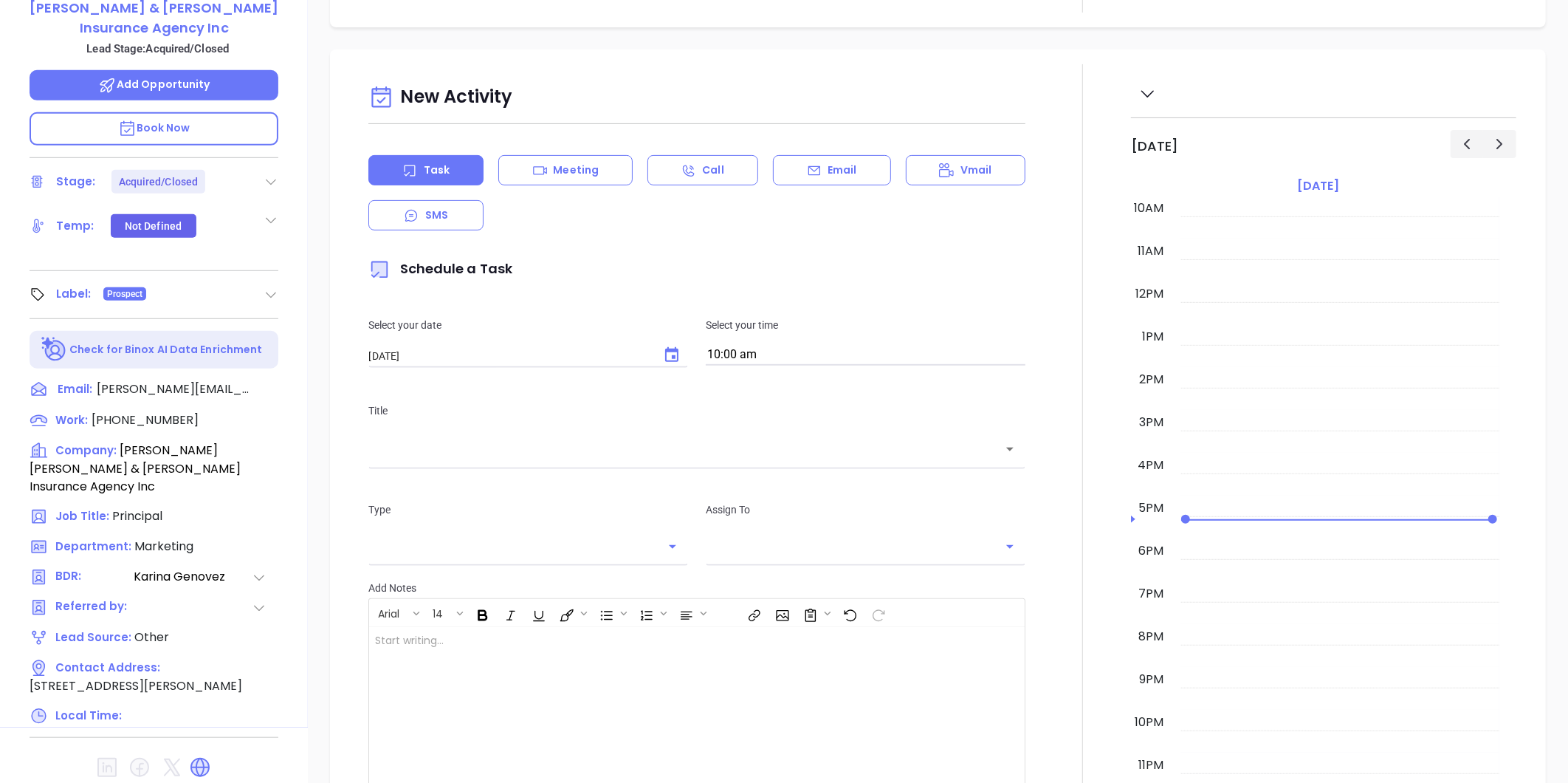
type input "[PERSON_NAME]"
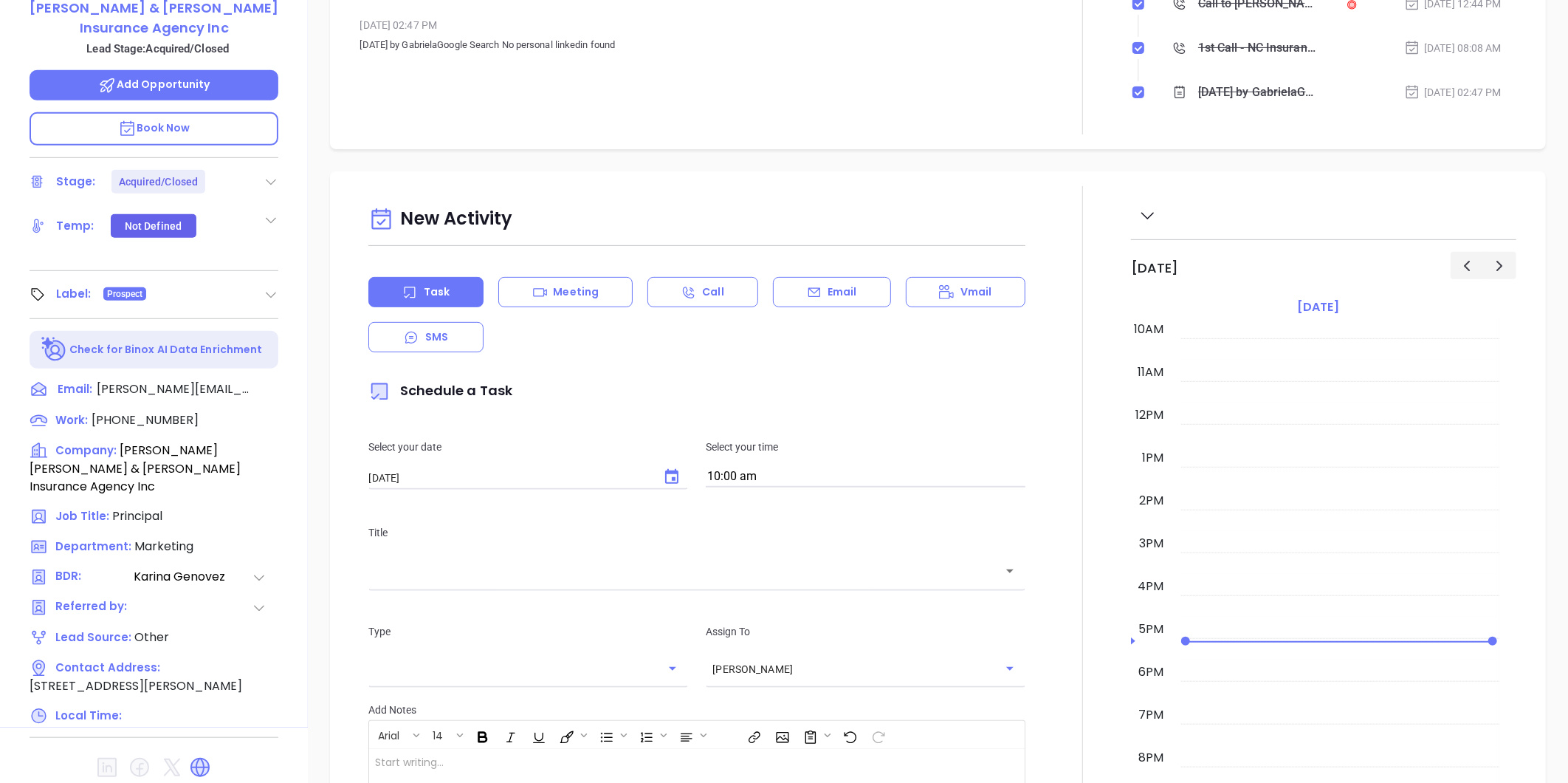
click at [266, 287] on icon at bounding box center [271, 295] width 15 height 15
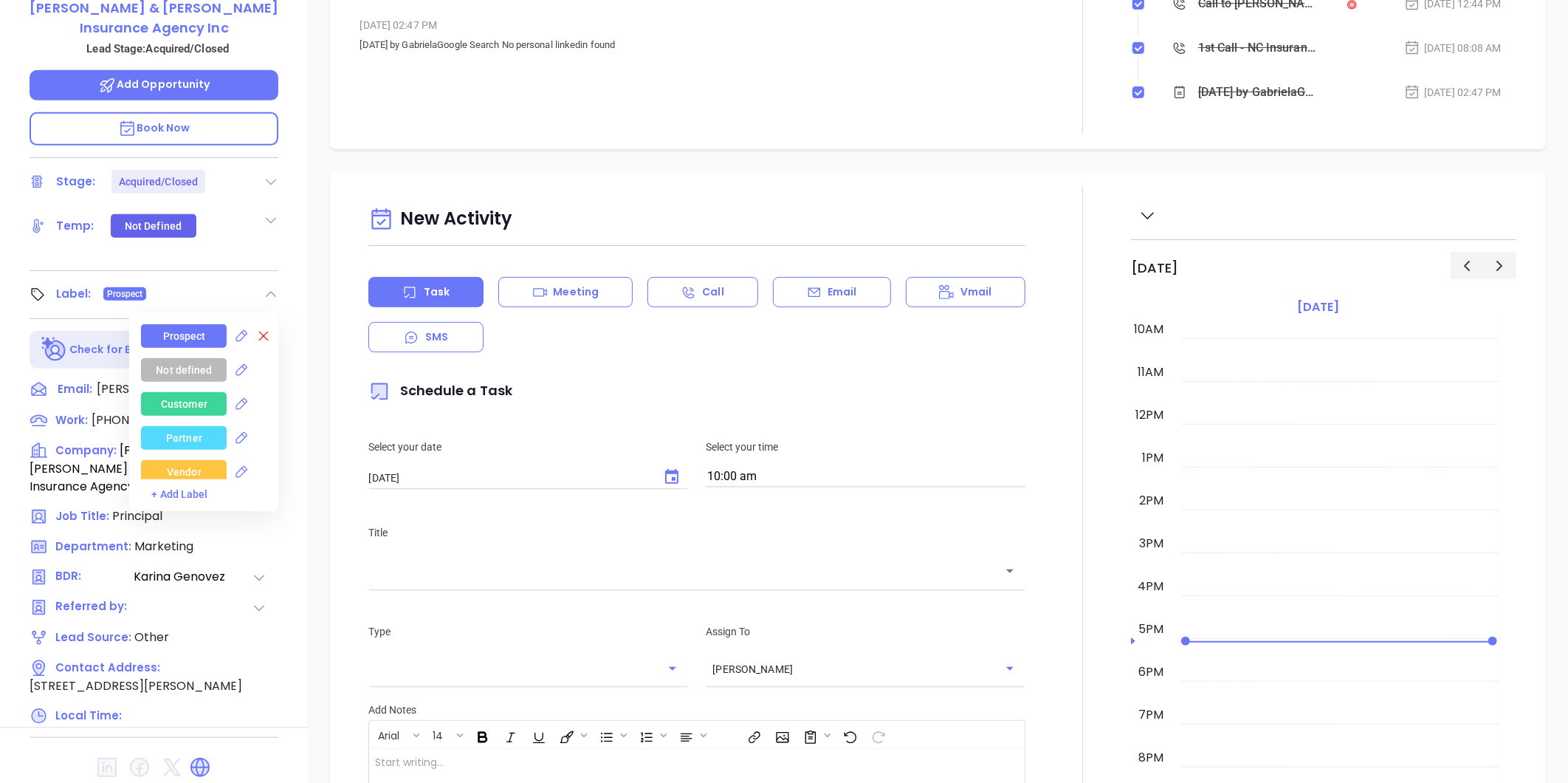
click at [262, 329] on icon at bounding box center [263, 336] width 15 height 15
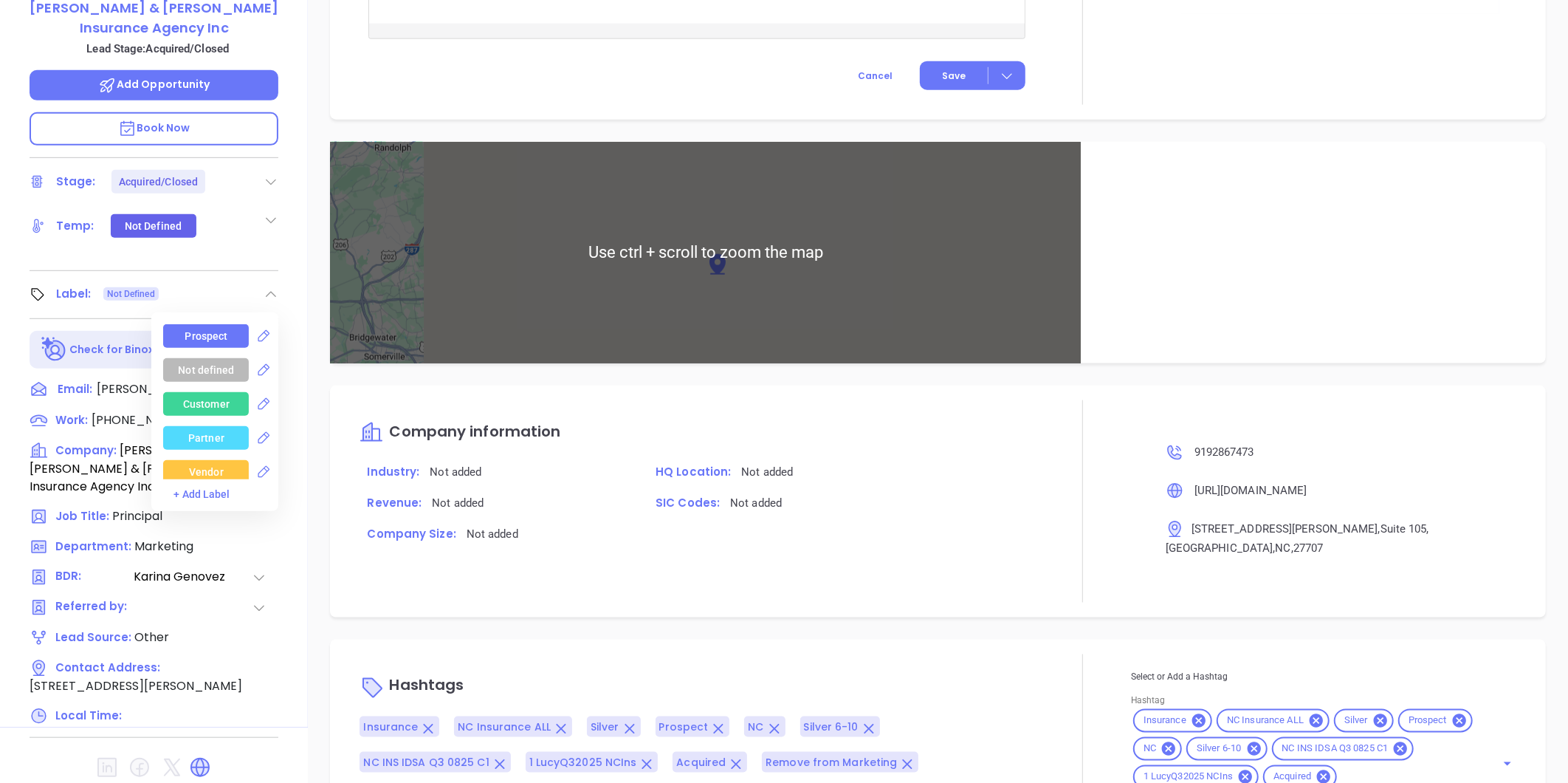
scroll to position [971, 0]
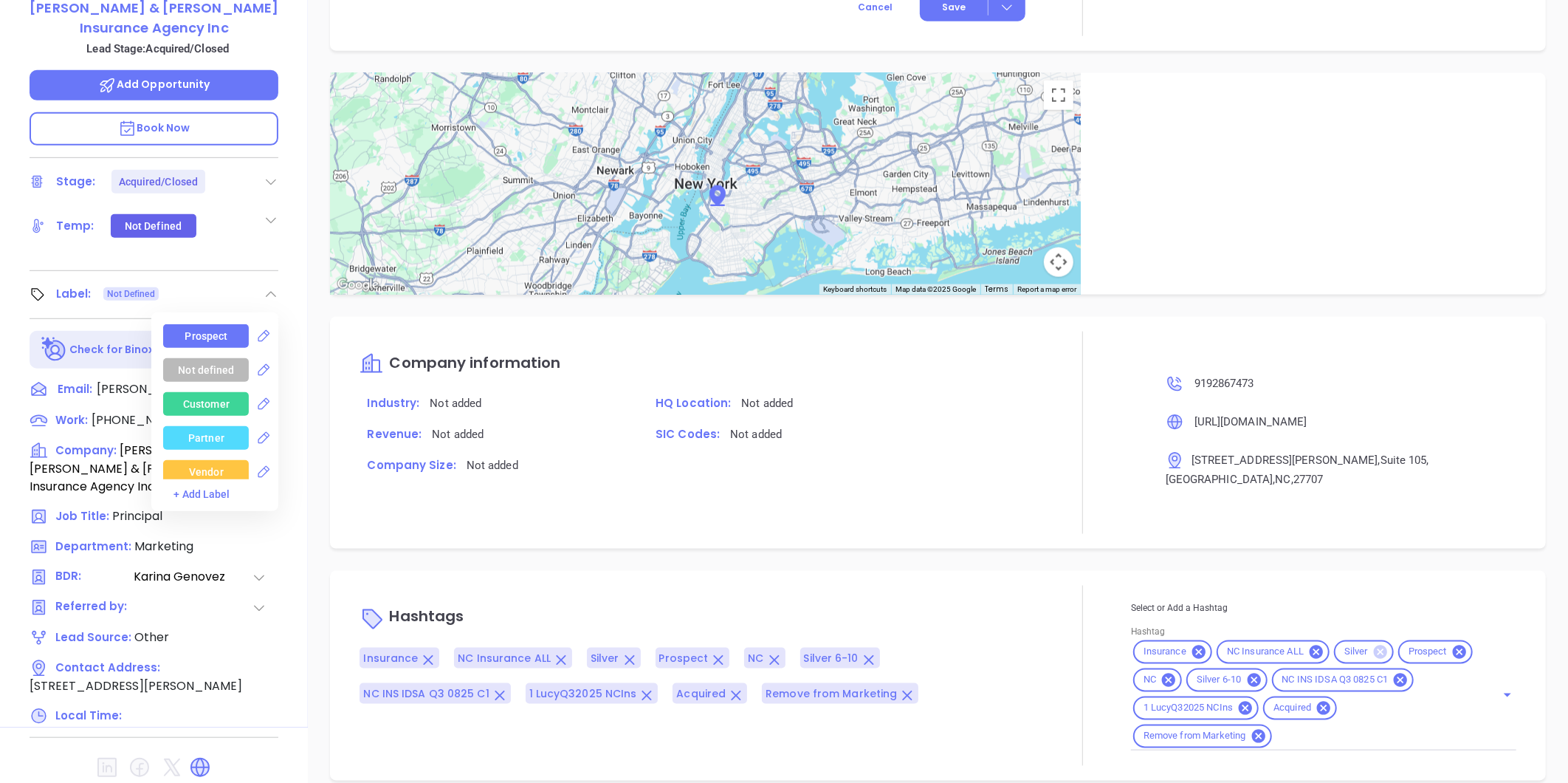
click at [1374, 645] on icon at bounding box center [1380, 652] width 13 height 13
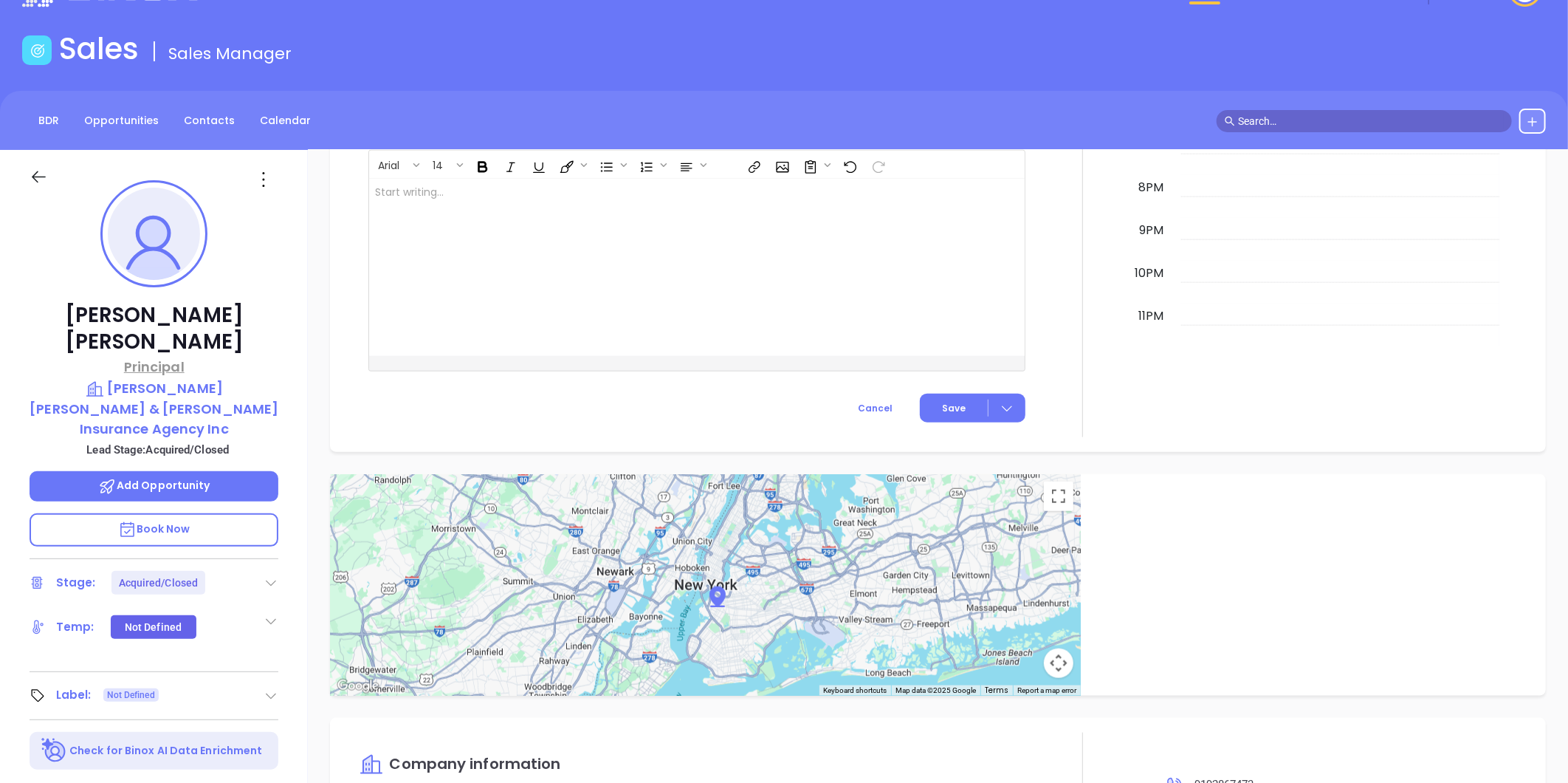
scroll to position [0, 0]
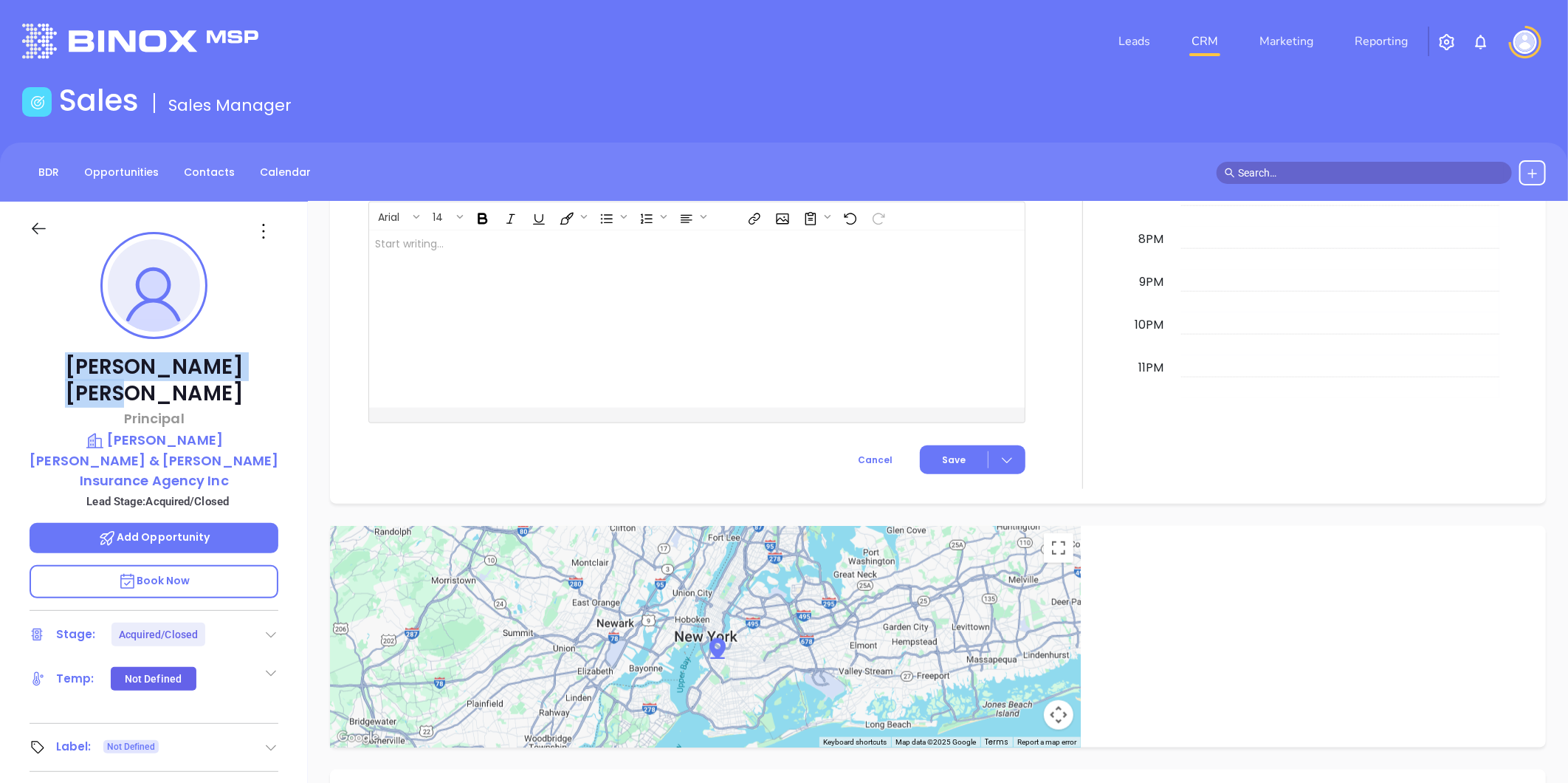
drag, startPoint x: 63, startPoint y: 367, endPoint x: 241, endPoint y: 375, distance: 178.2
click at [241, 375] on p "Thomas H. Trent" at bounding box center [154, 381] width 249 height 53
copy p "Thomas H. Trent"
click at [218, 430] on p "Dominick Huckabee Noblin & Trent Insurance Agency Inc" at bounding box center [154, 460] width 249 height 60
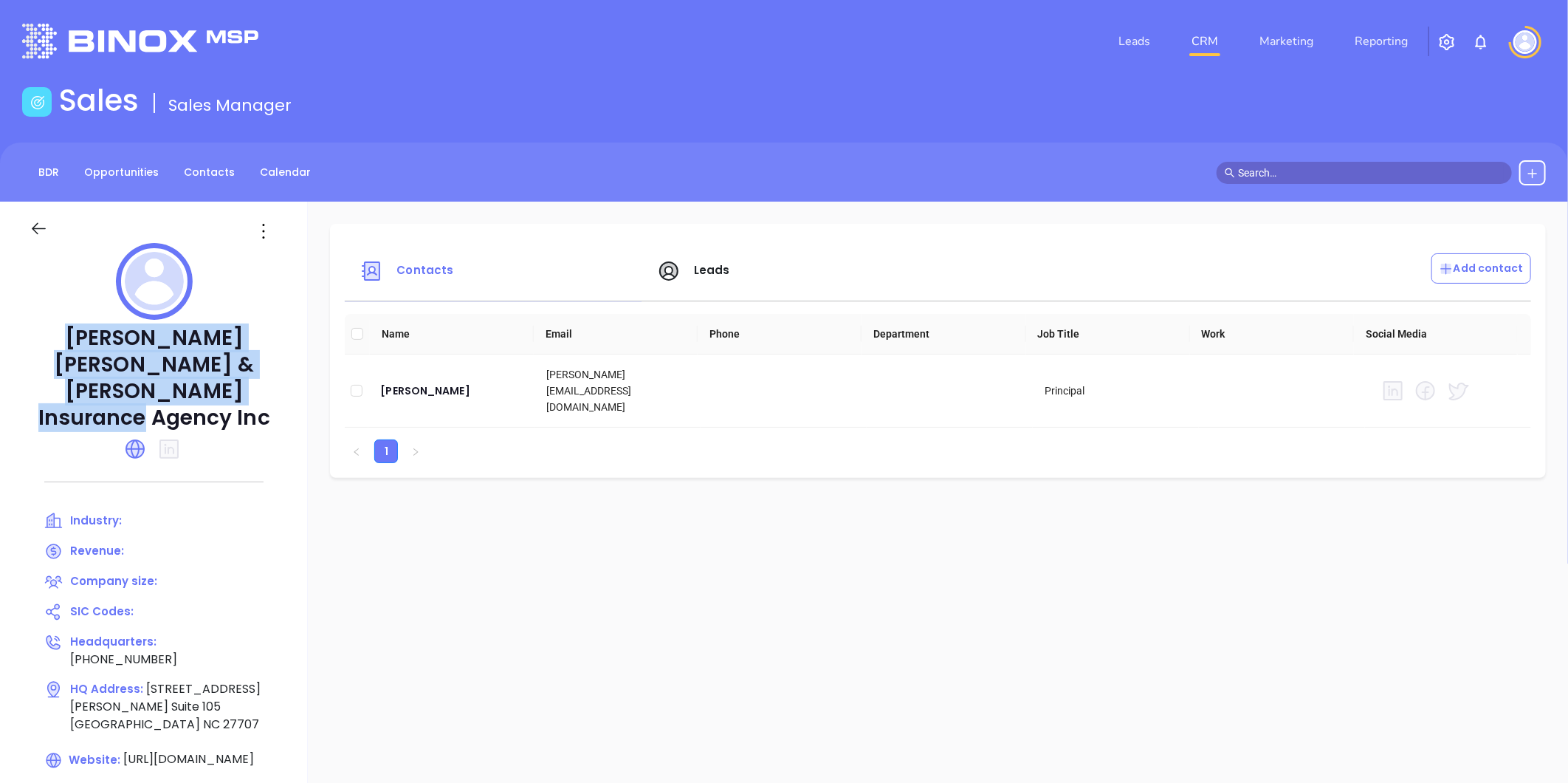
drag, startPoint x: 68, startPoint y: 337, endPoint x: 231, endPoint y: 397, distance: 173.7
click at [231, 397] on p "Dominick Huckabee Noblin & Trent Insurance Agency Inc" at bounding box center [154, 378] width 249 height 107
copy p "Dominick Huckabee Noblin & Trent Insurance Agency Inc"
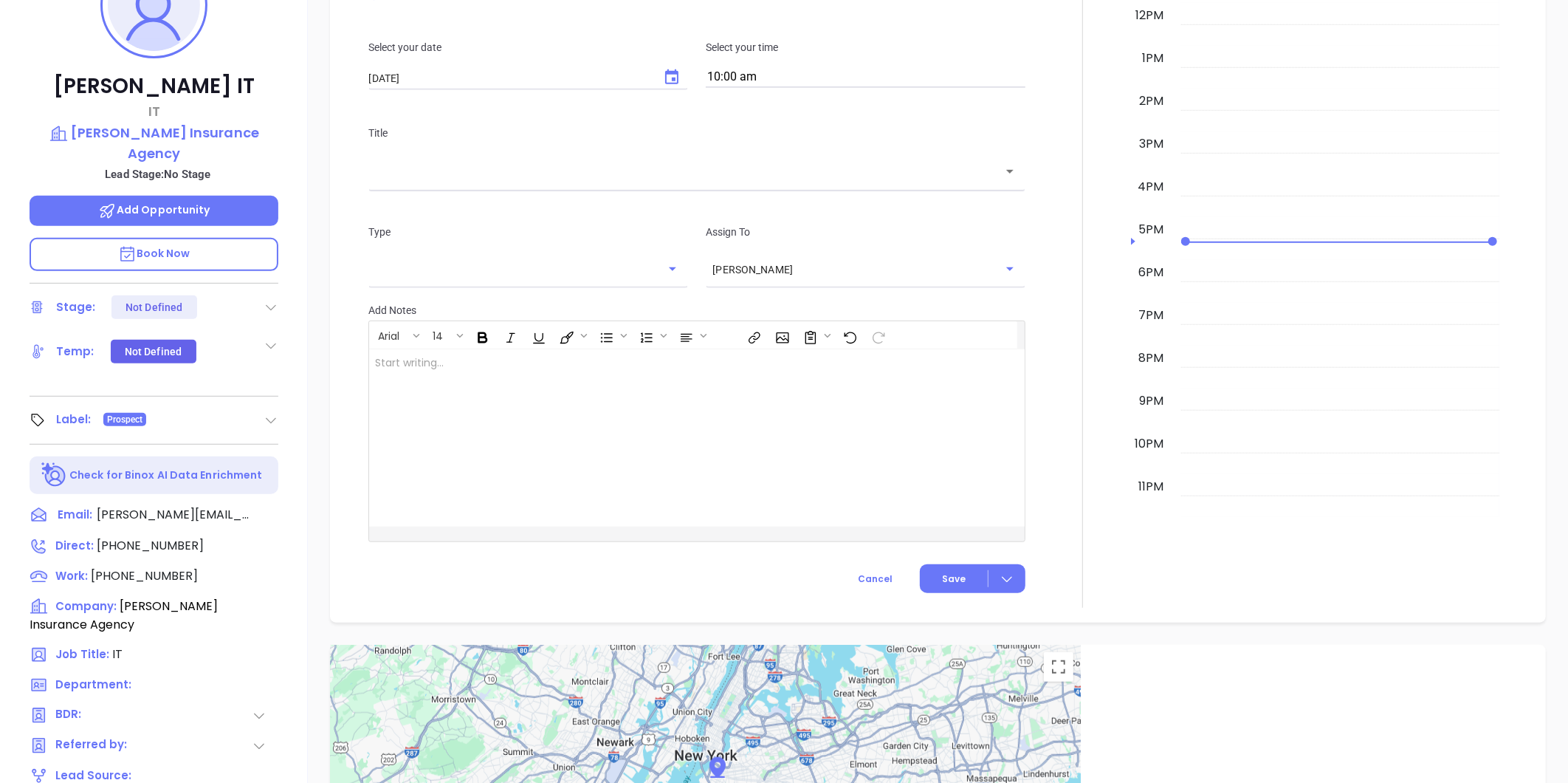
scroll to position [43, 0]
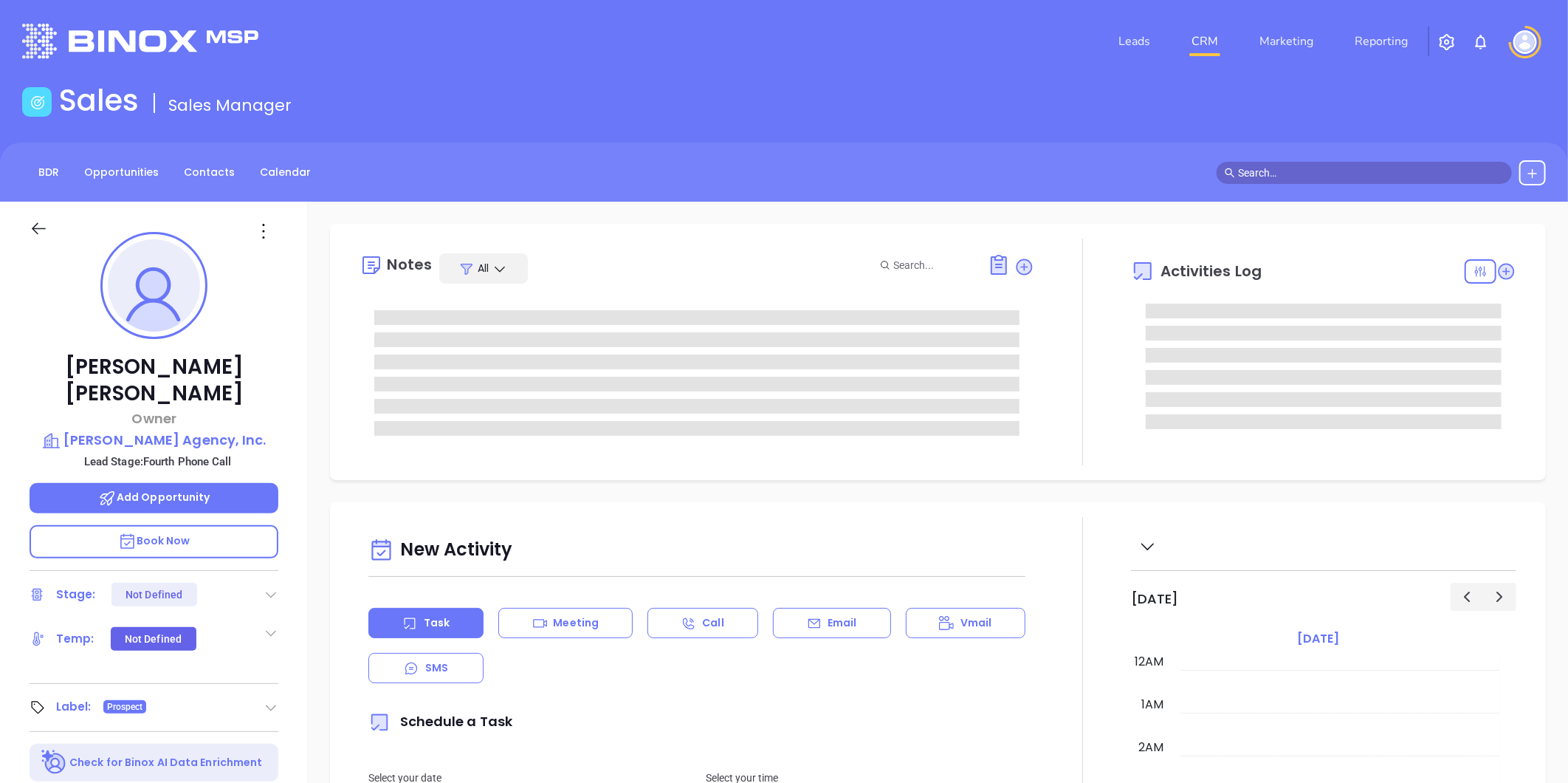
type input "[DATE]"
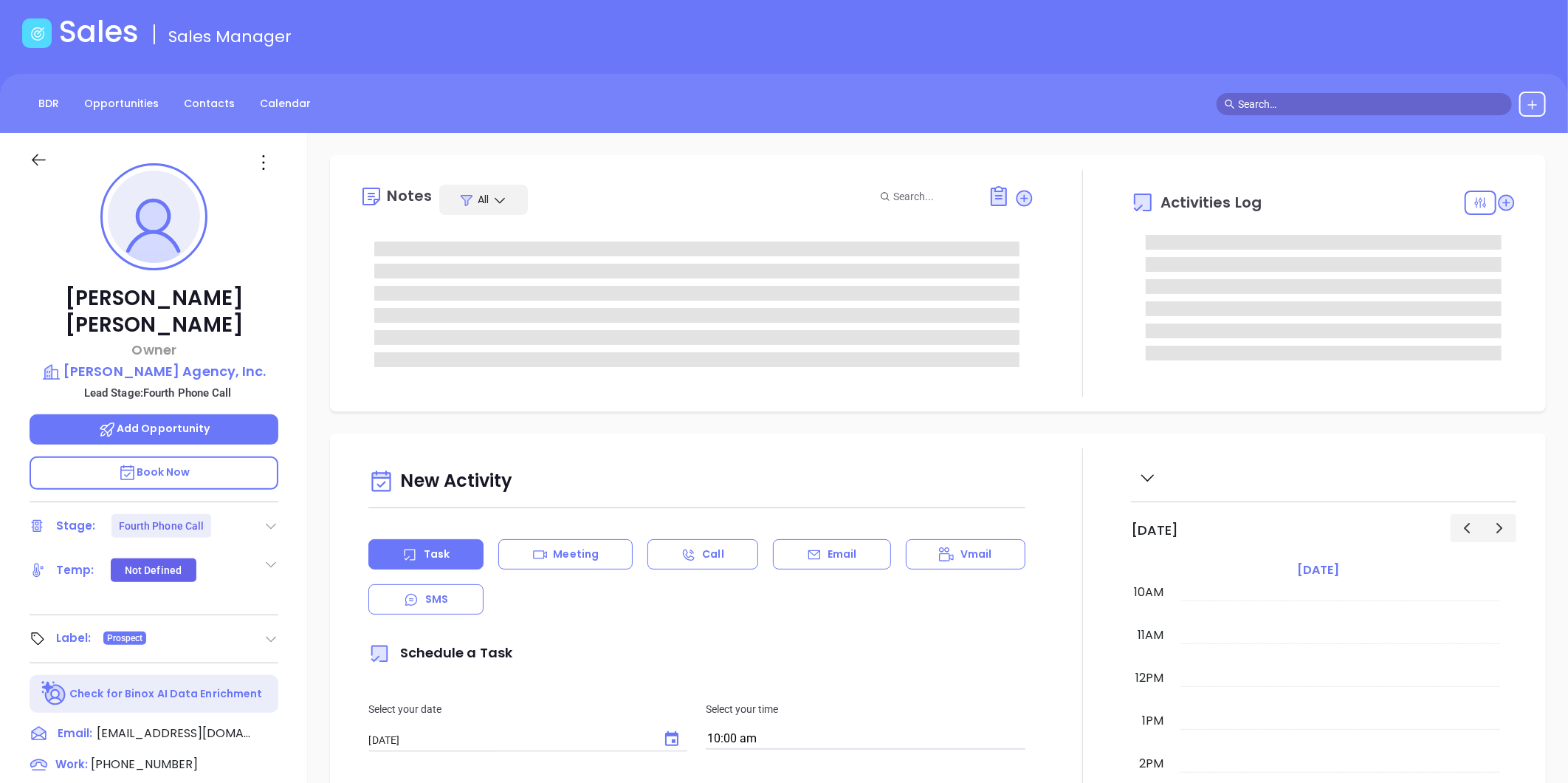
scroll to position [164, 0]
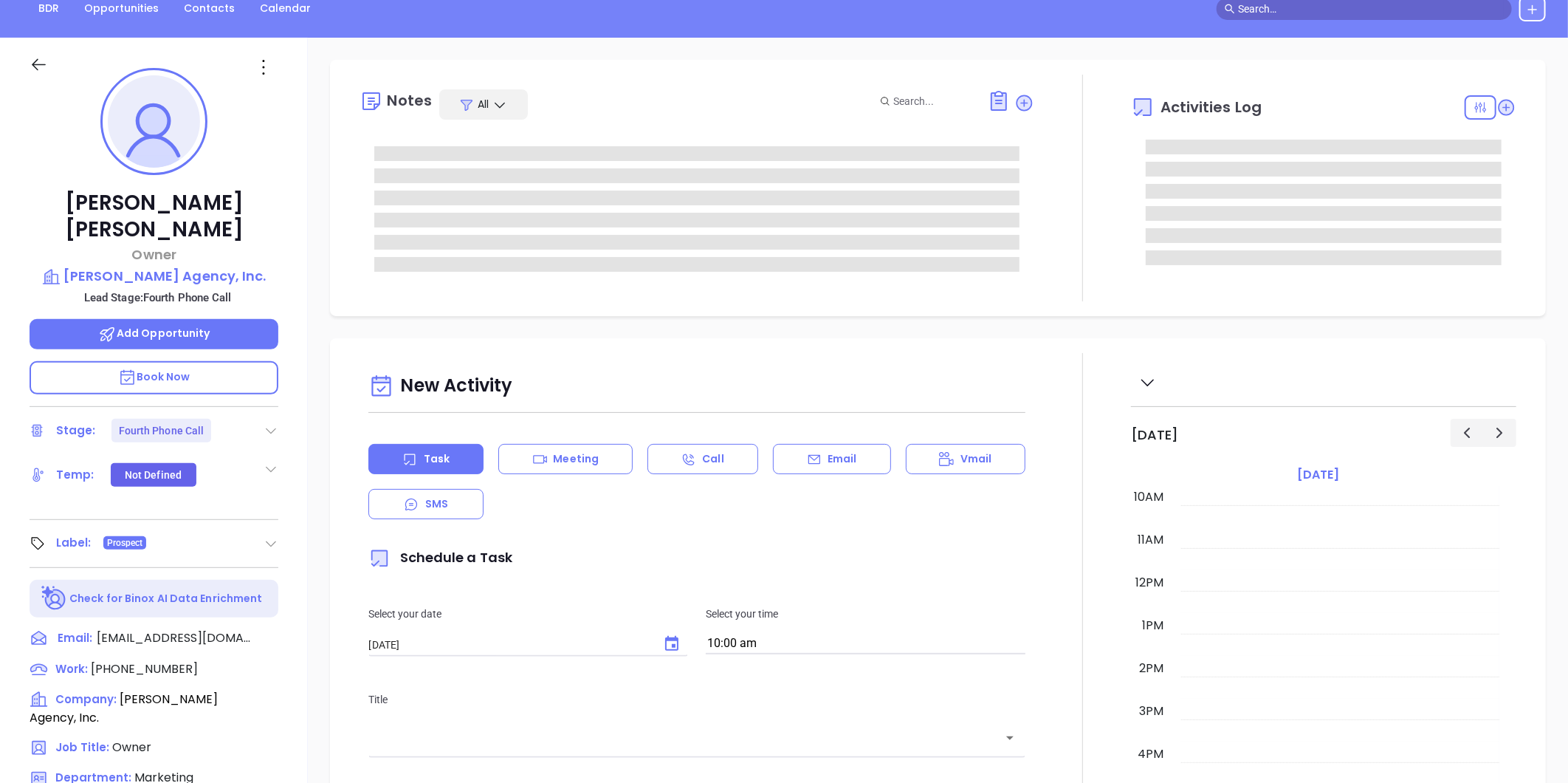
type input "[PERSON_NAME]"
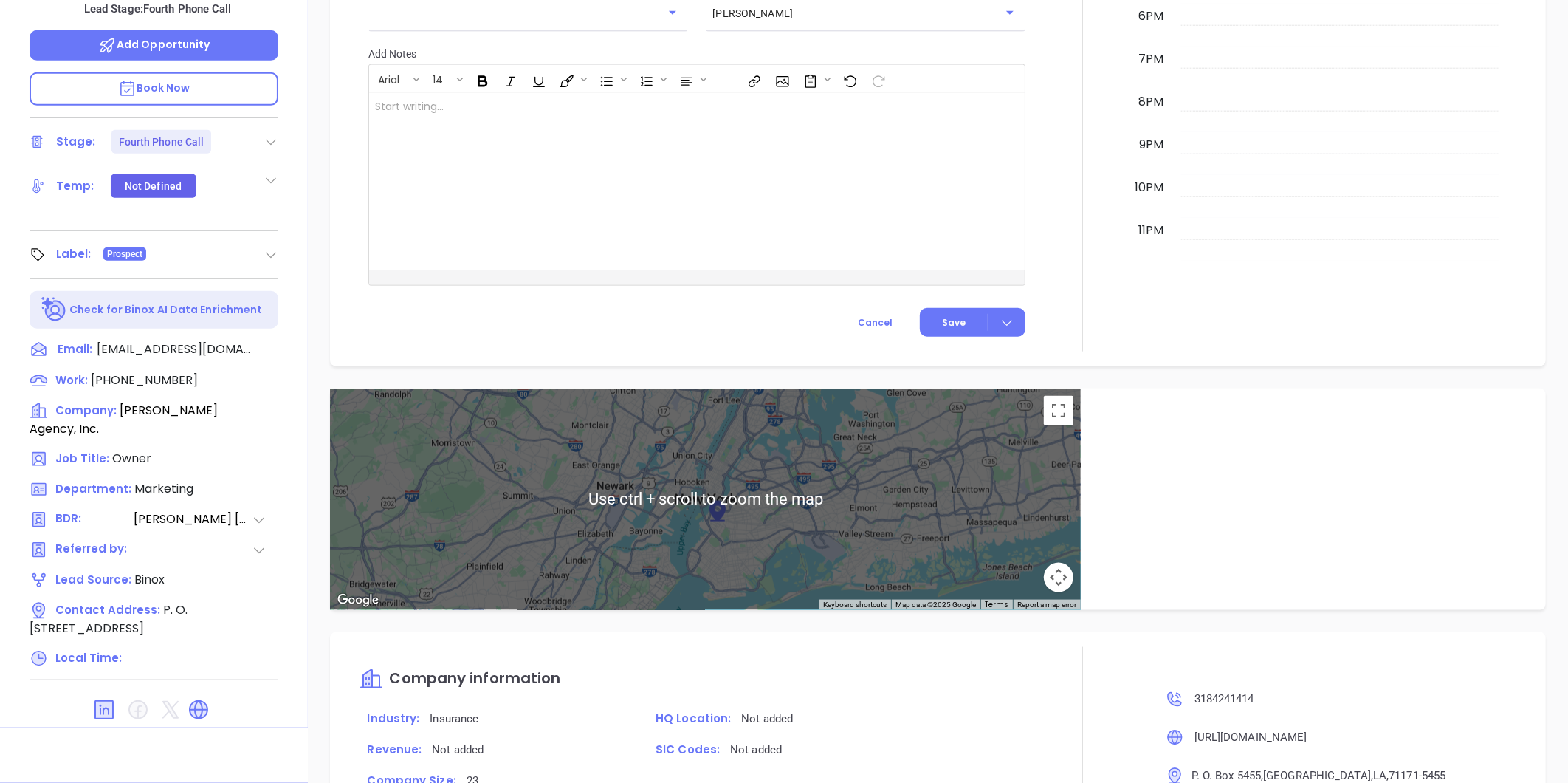
scroll to position [943, 0]
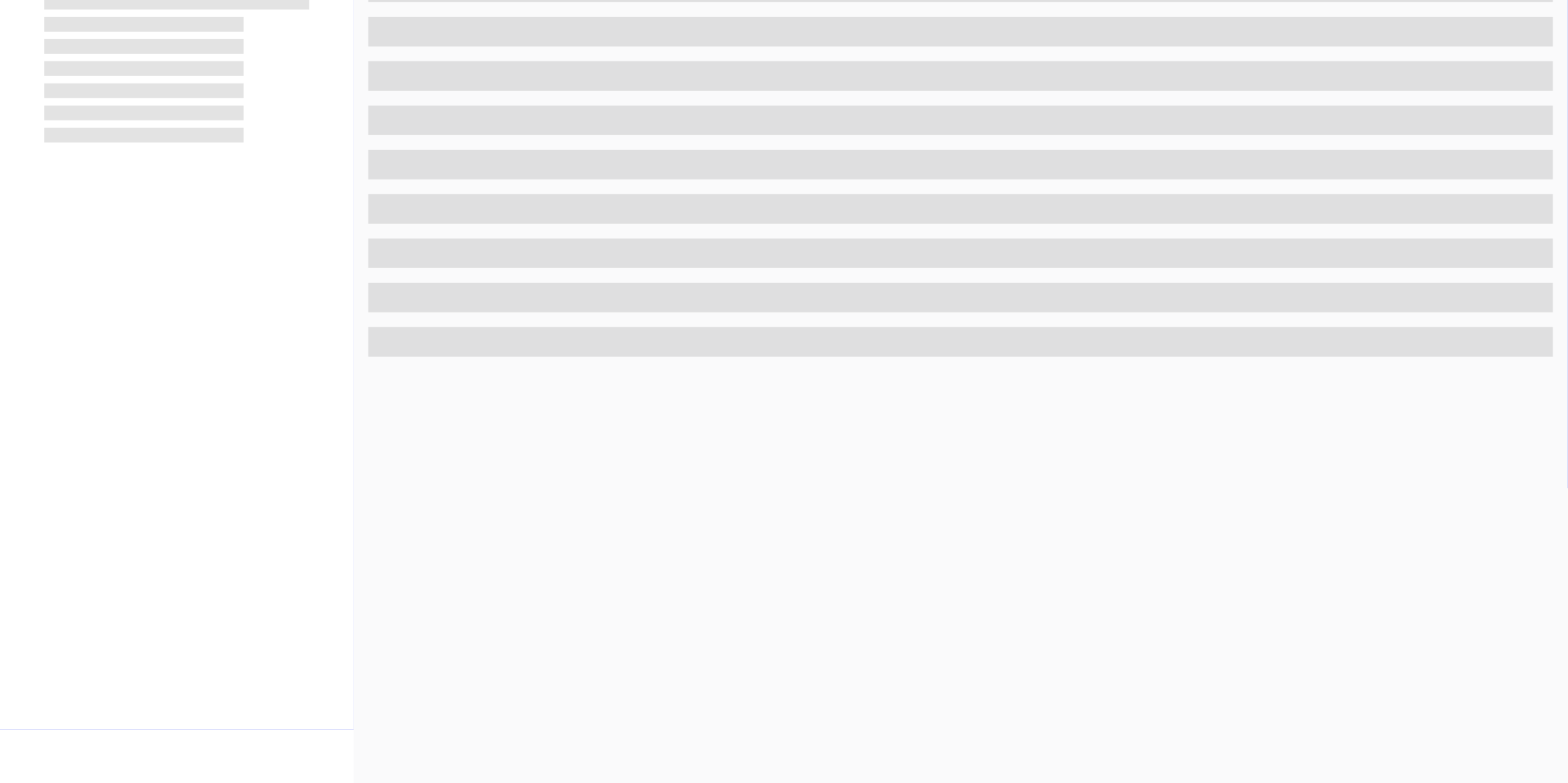
scroll to position [452, 0]
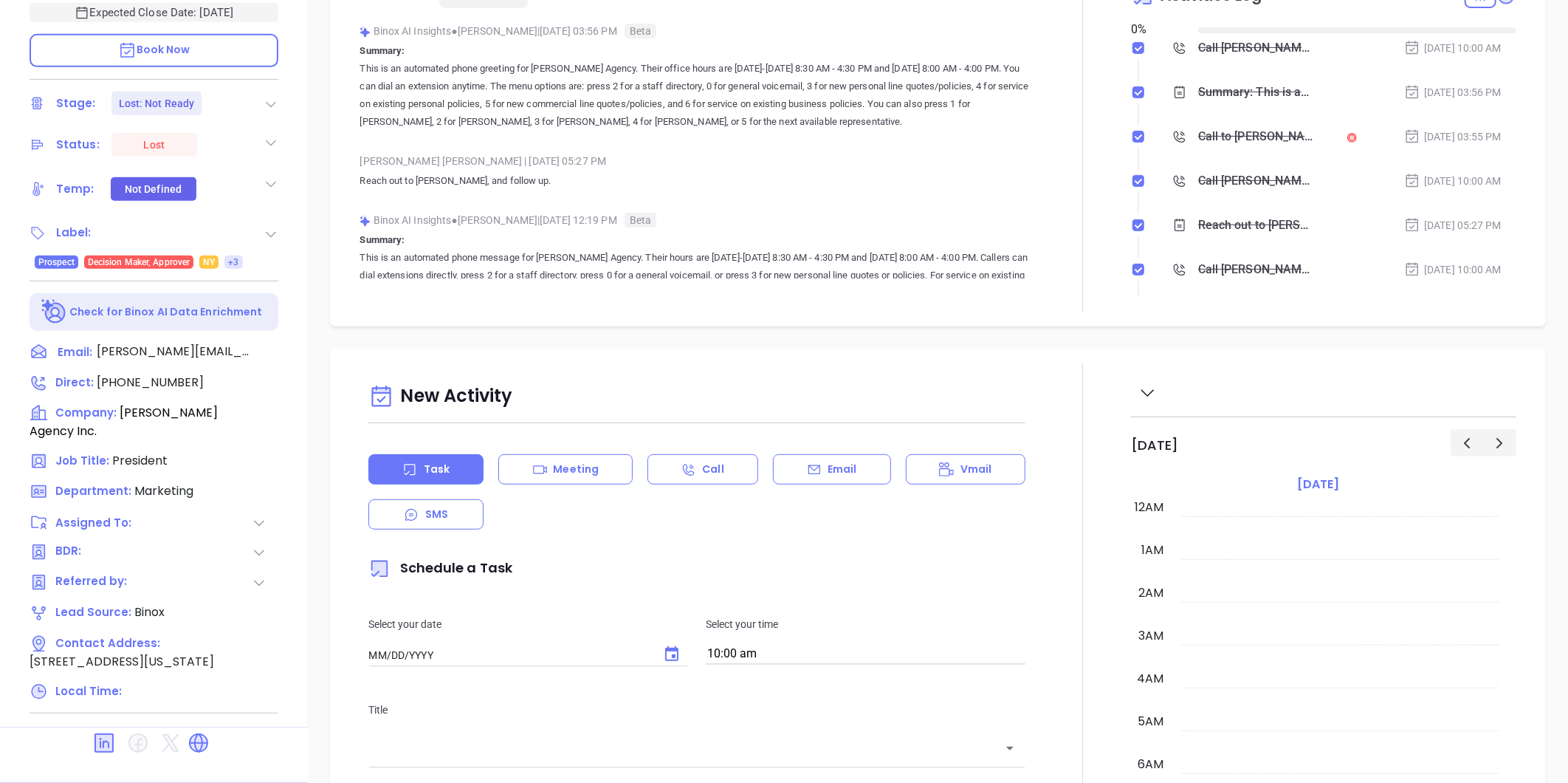
type input "[DATE]"
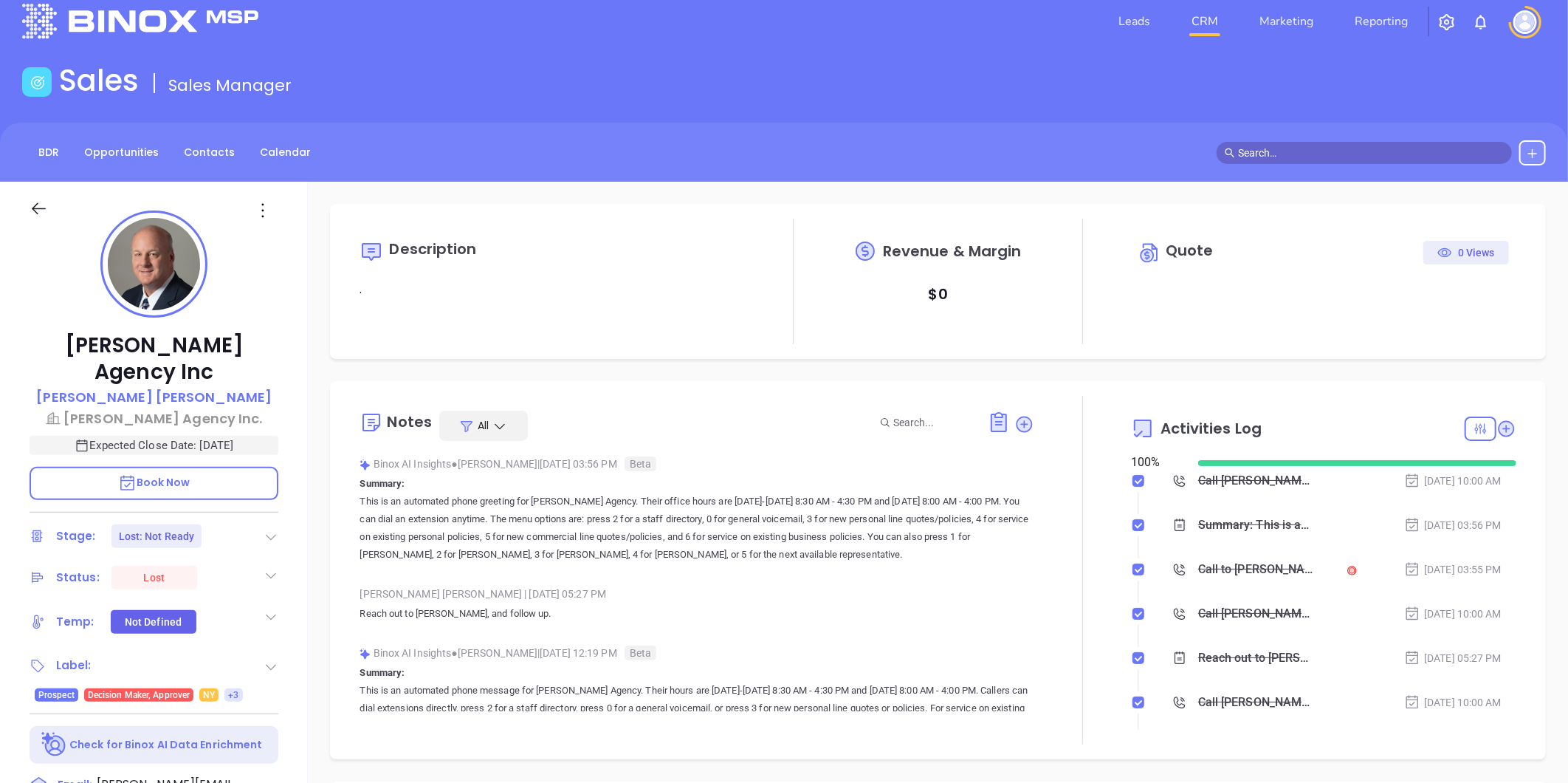
scroll to position [429, 0]
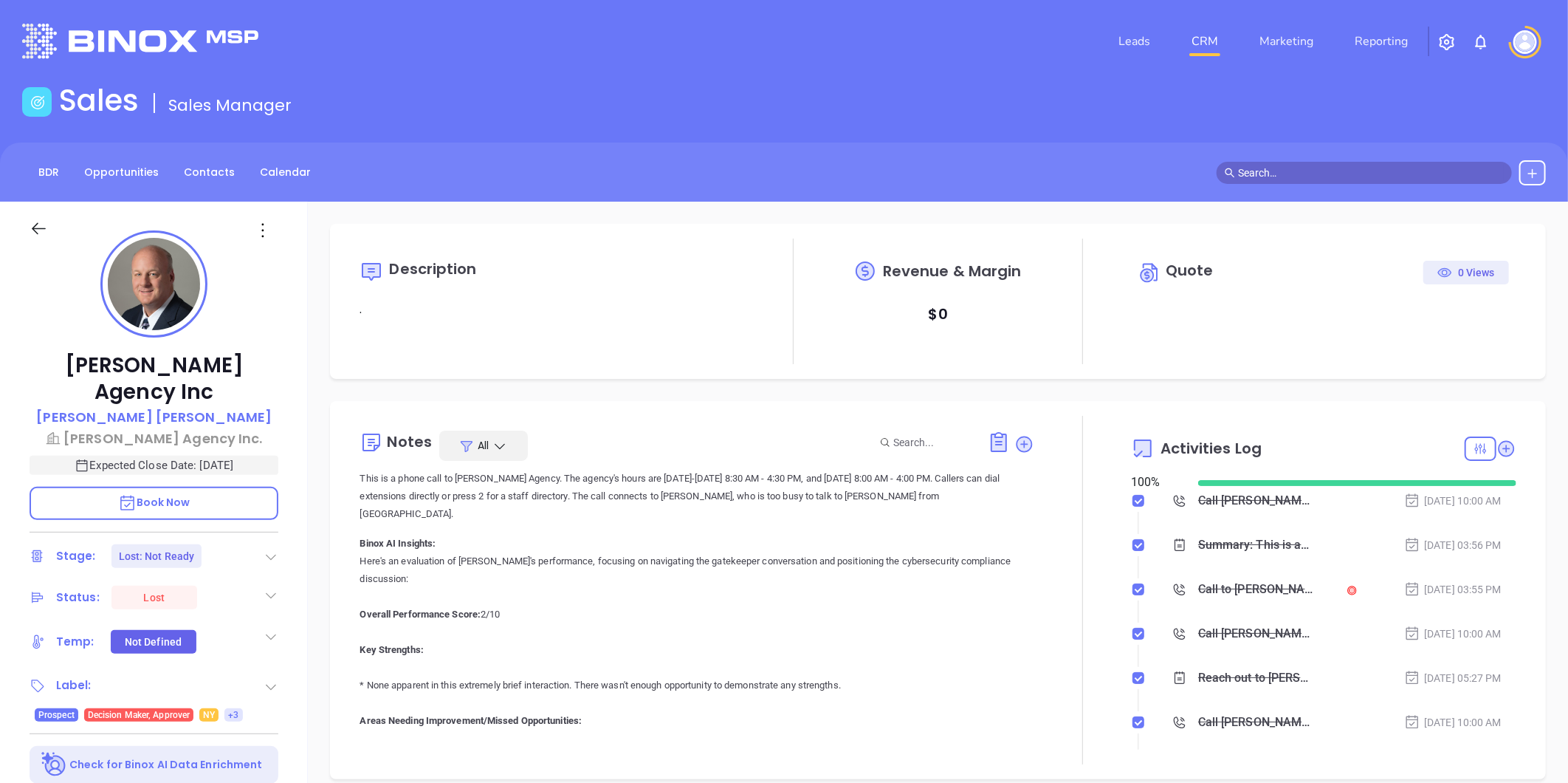
type input "[PERSON_NAME]"
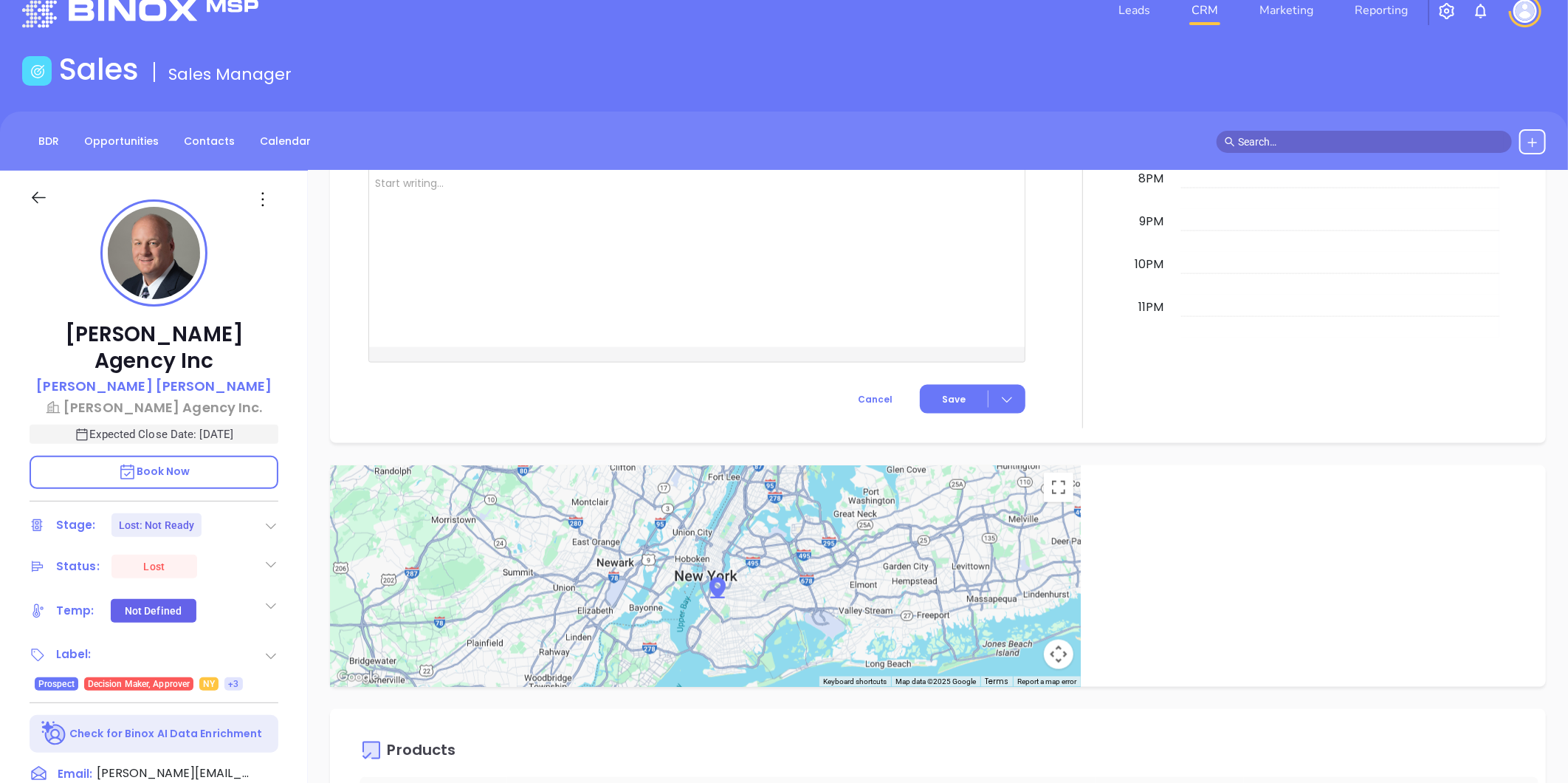
scroll to position [0, 0]
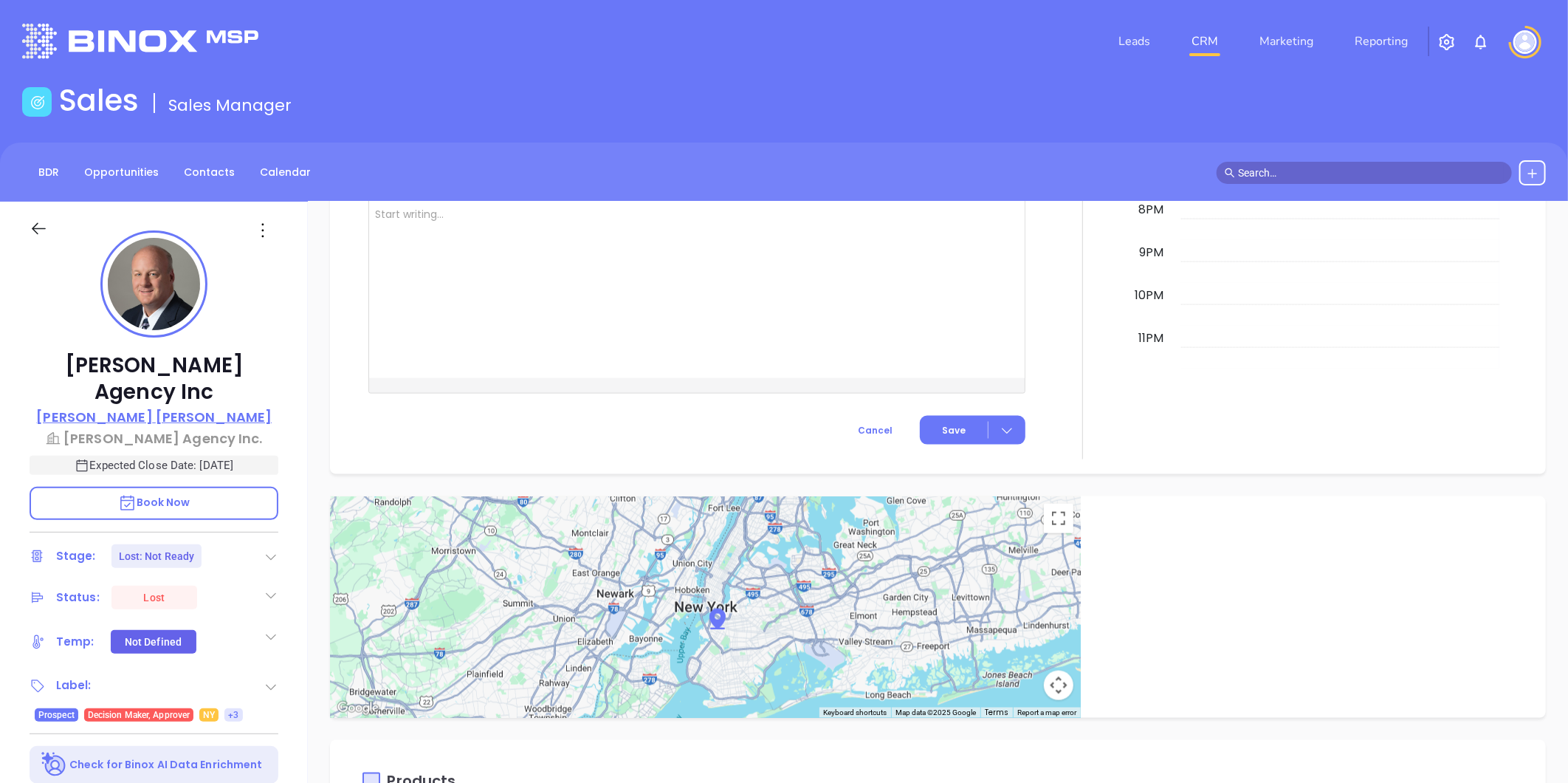
click at [176, 407] on p "[PERSON_NAME]" at bounding box center [153, 417] width 235 height 20
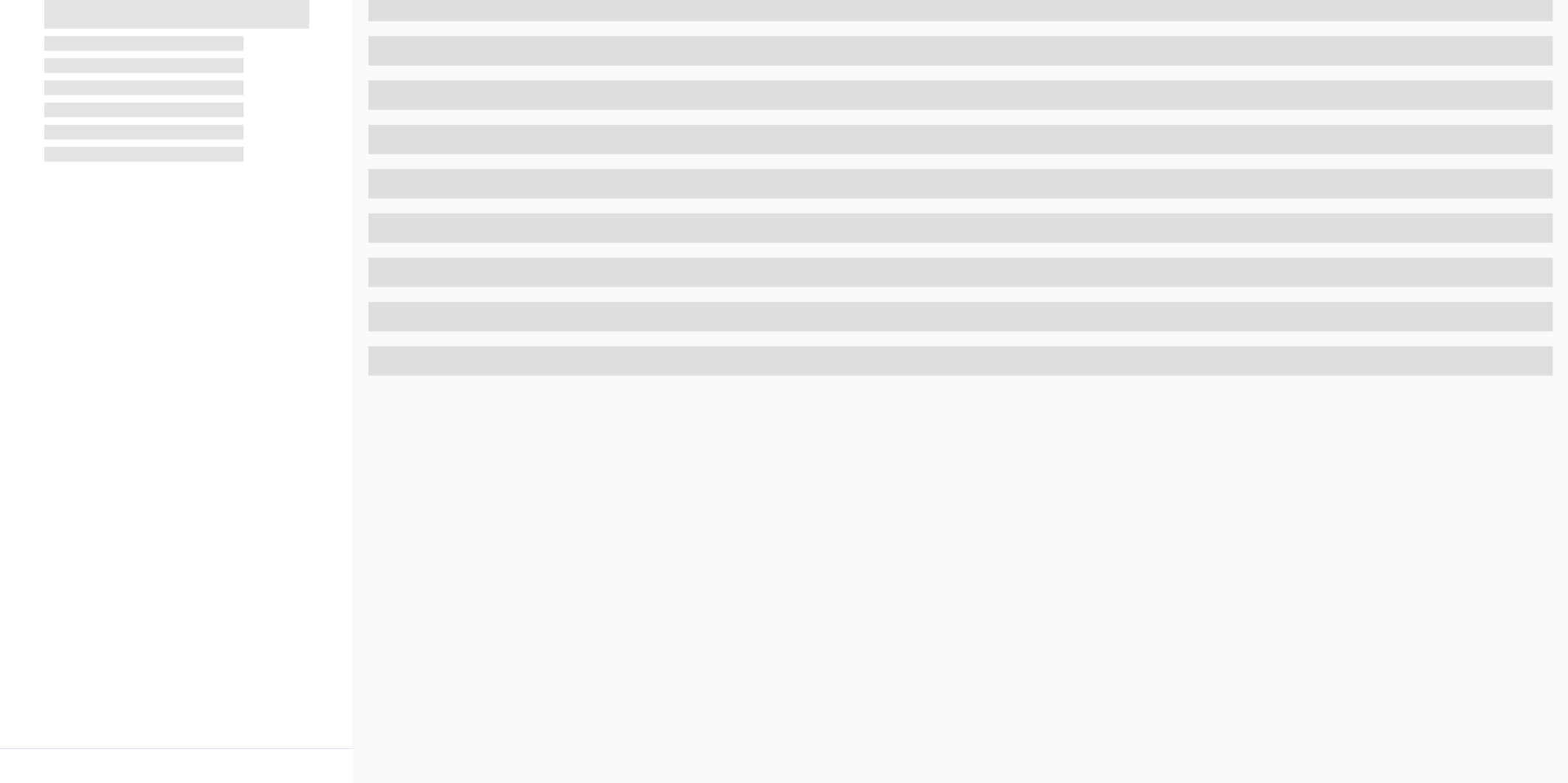
scroll to position [452, 0]
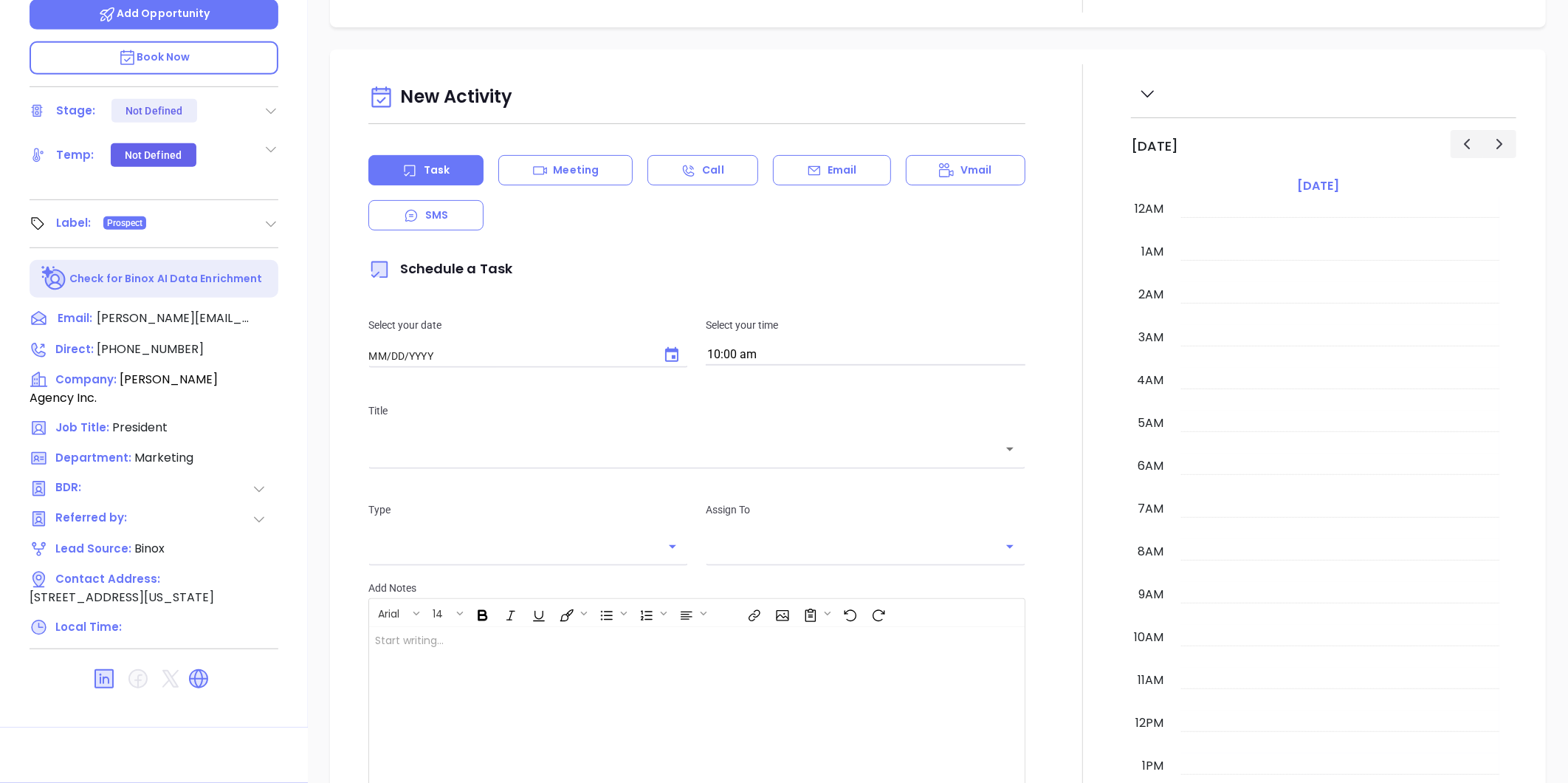
type input "[DATE]"
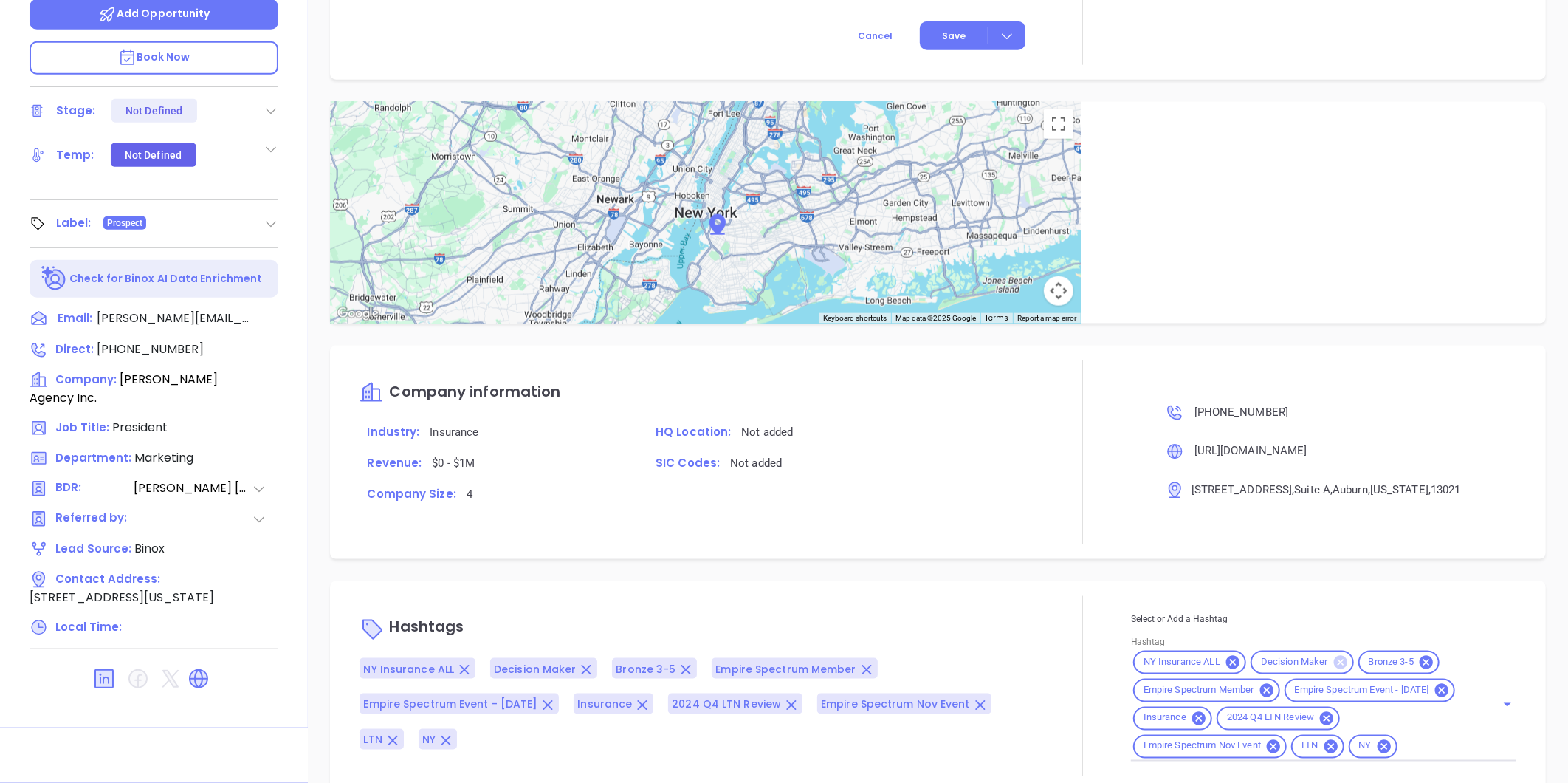
scroll to position [877, 0]
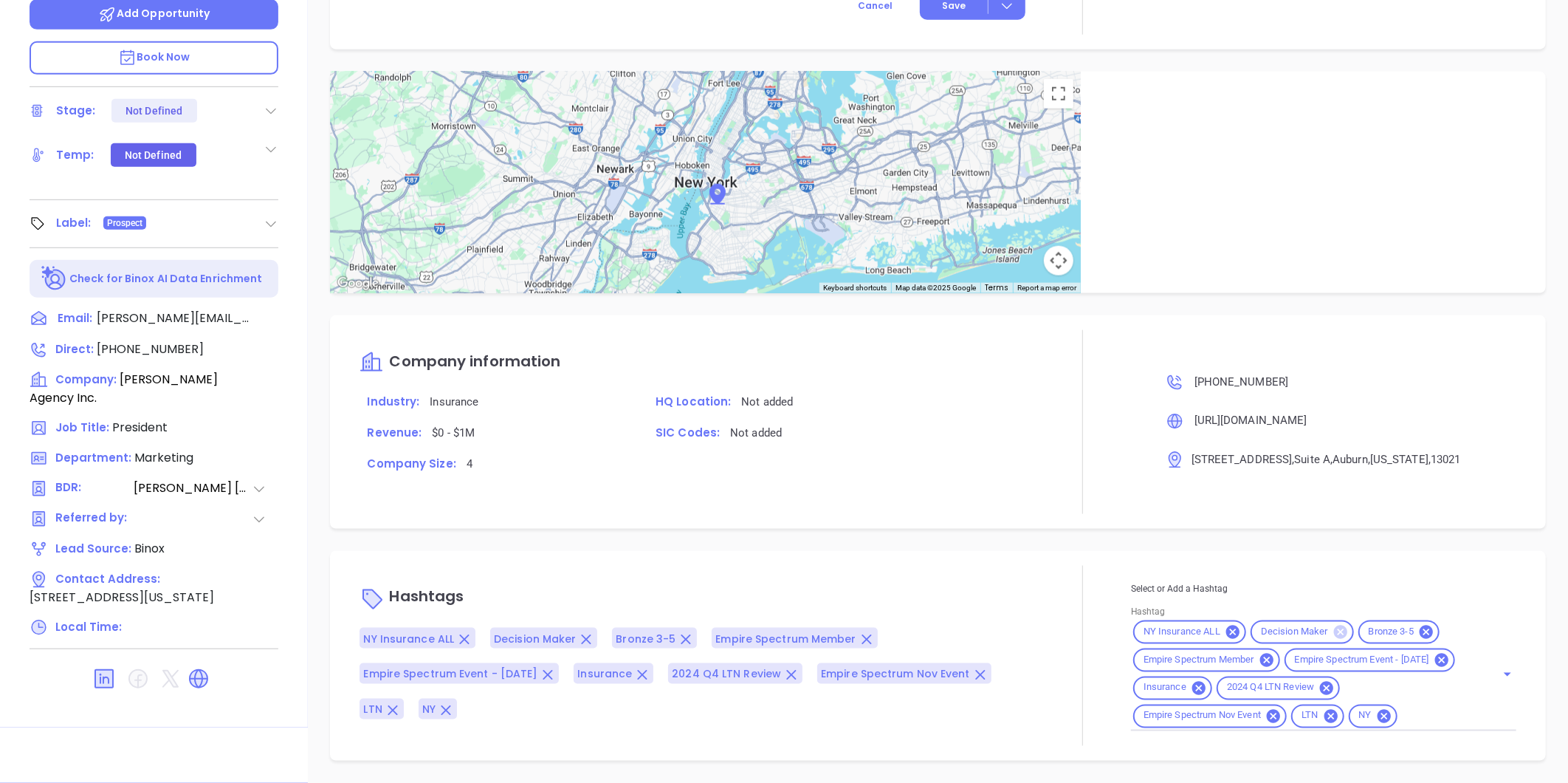
type input "[PERSON_NAME]"
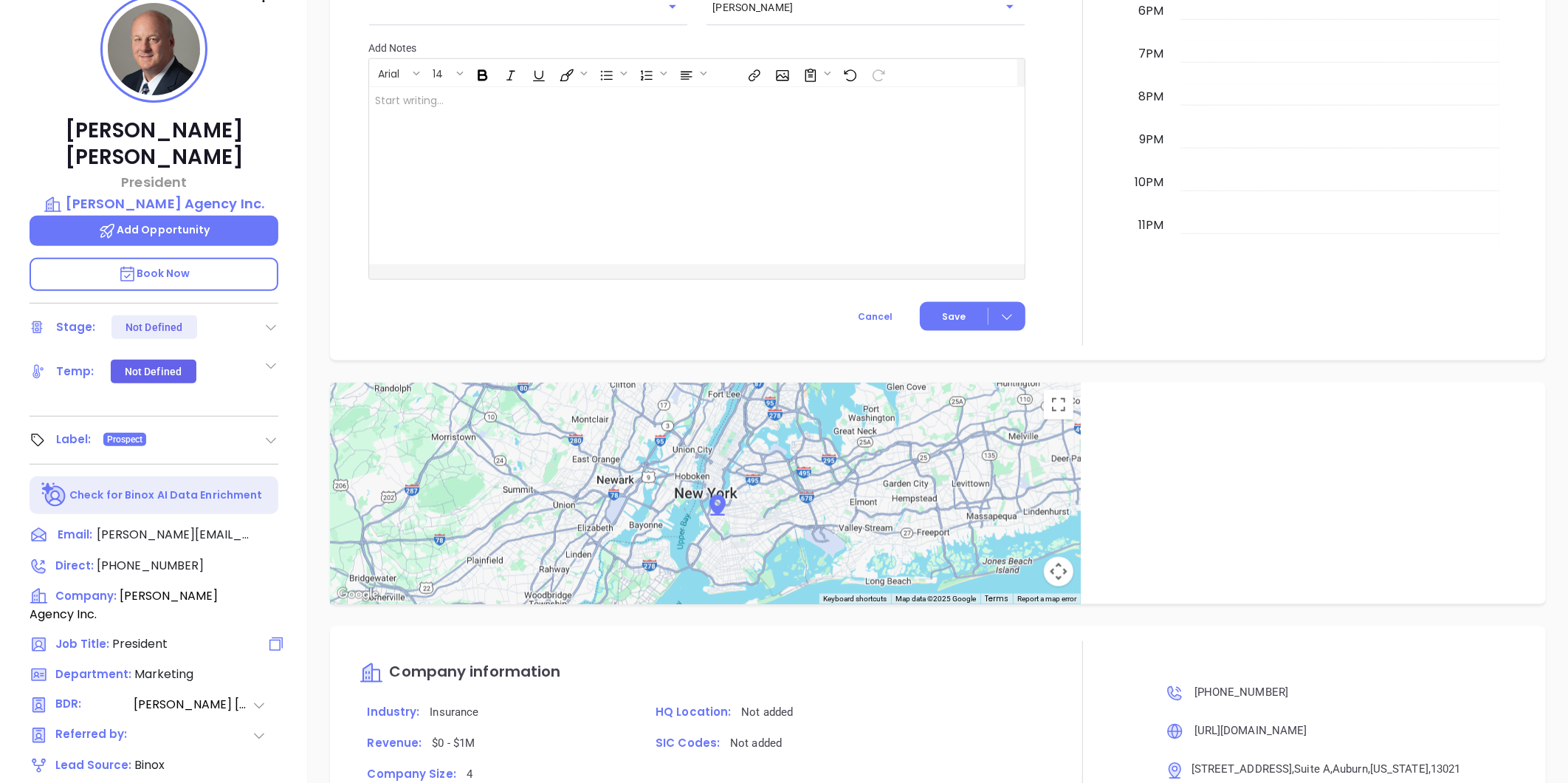
scroll to position [0, 0]
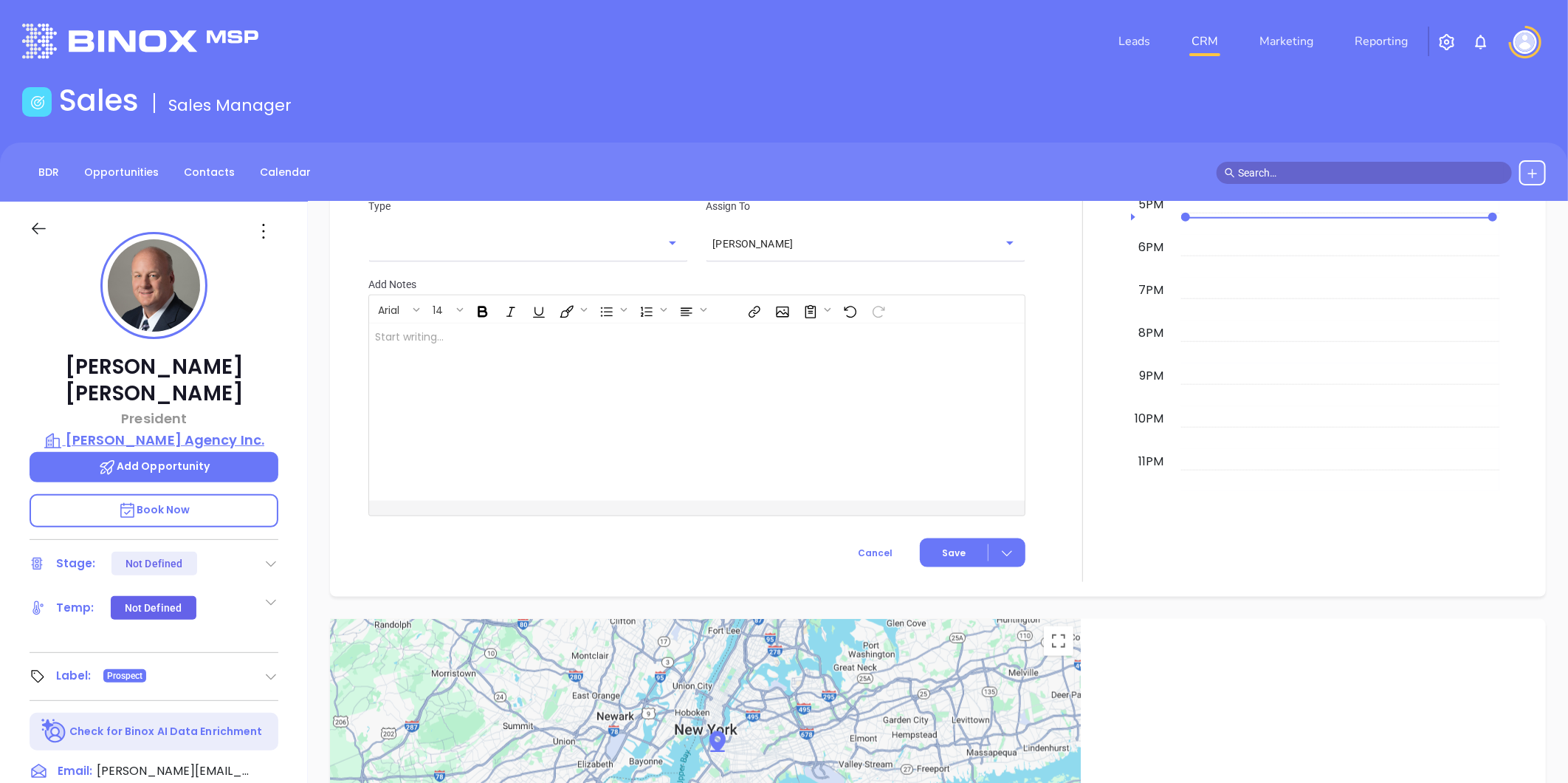
click at [131, 430] on p "[PERSON_NAME] Agency Inc." at bounding box center [154, 440] width 249 height 21
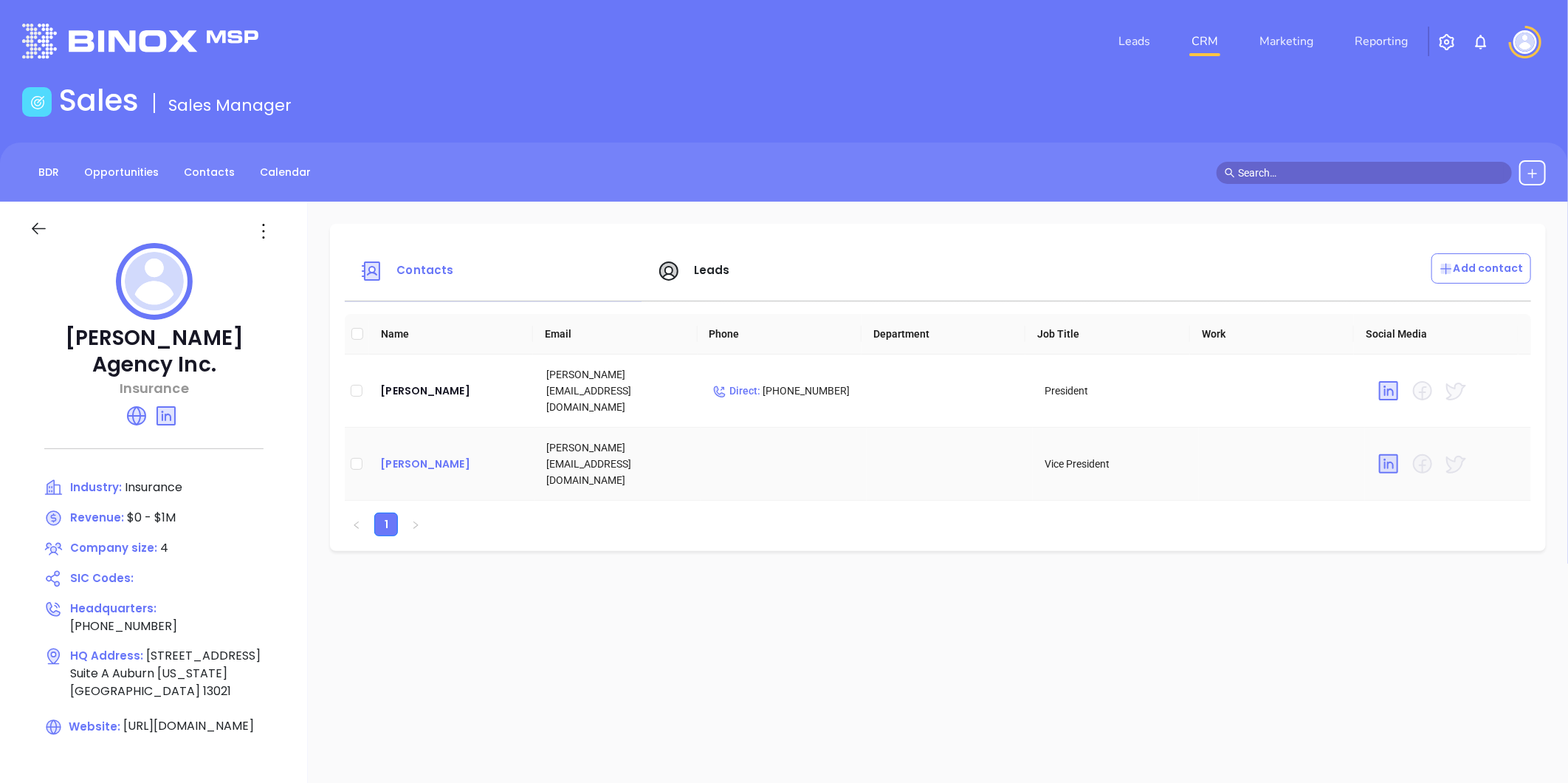
click at [435, 455] on div "[PERSON_NAME]" at bounding box center [451, 464] width 143 height 18
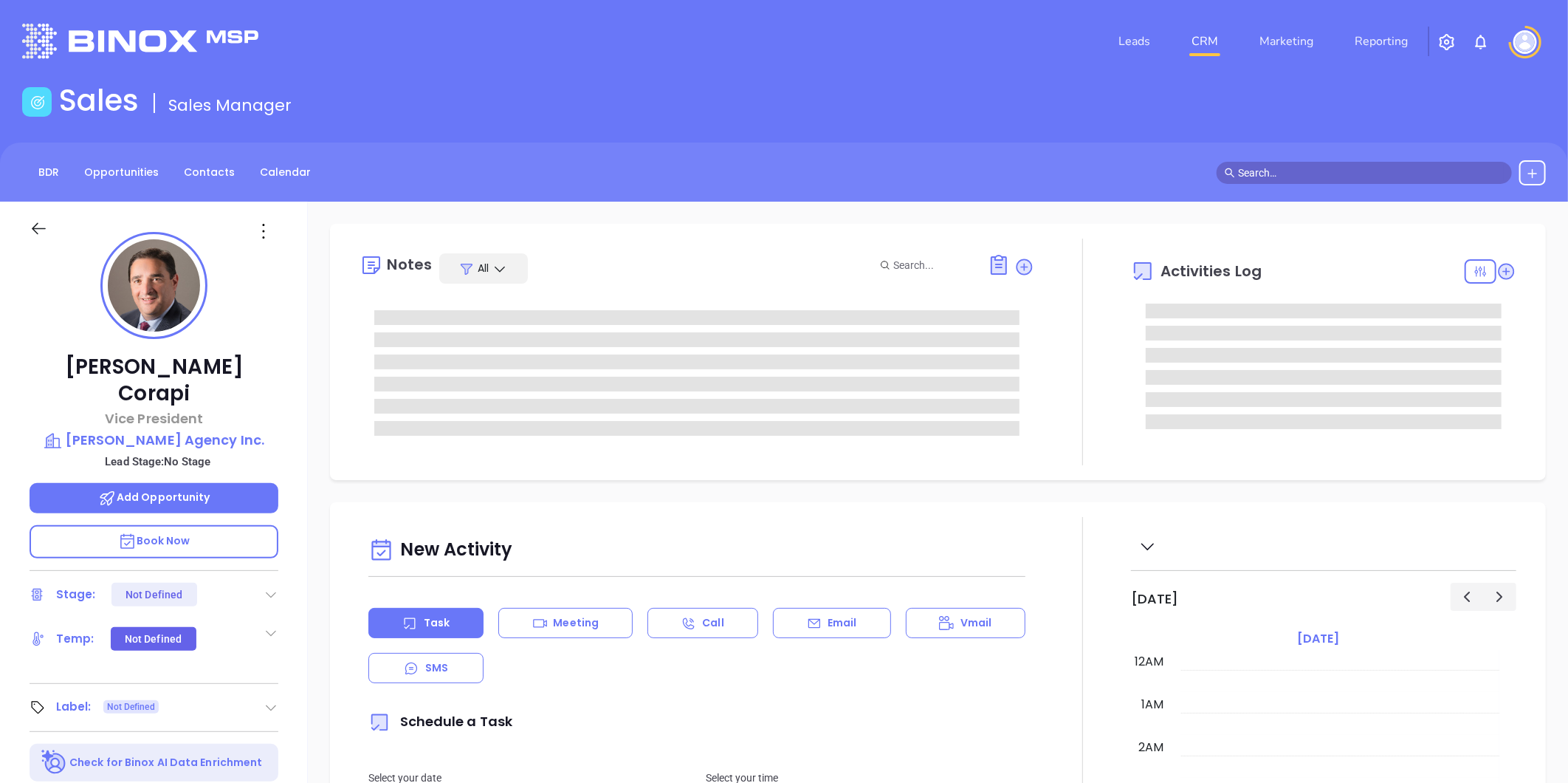
type input "[DATE]"
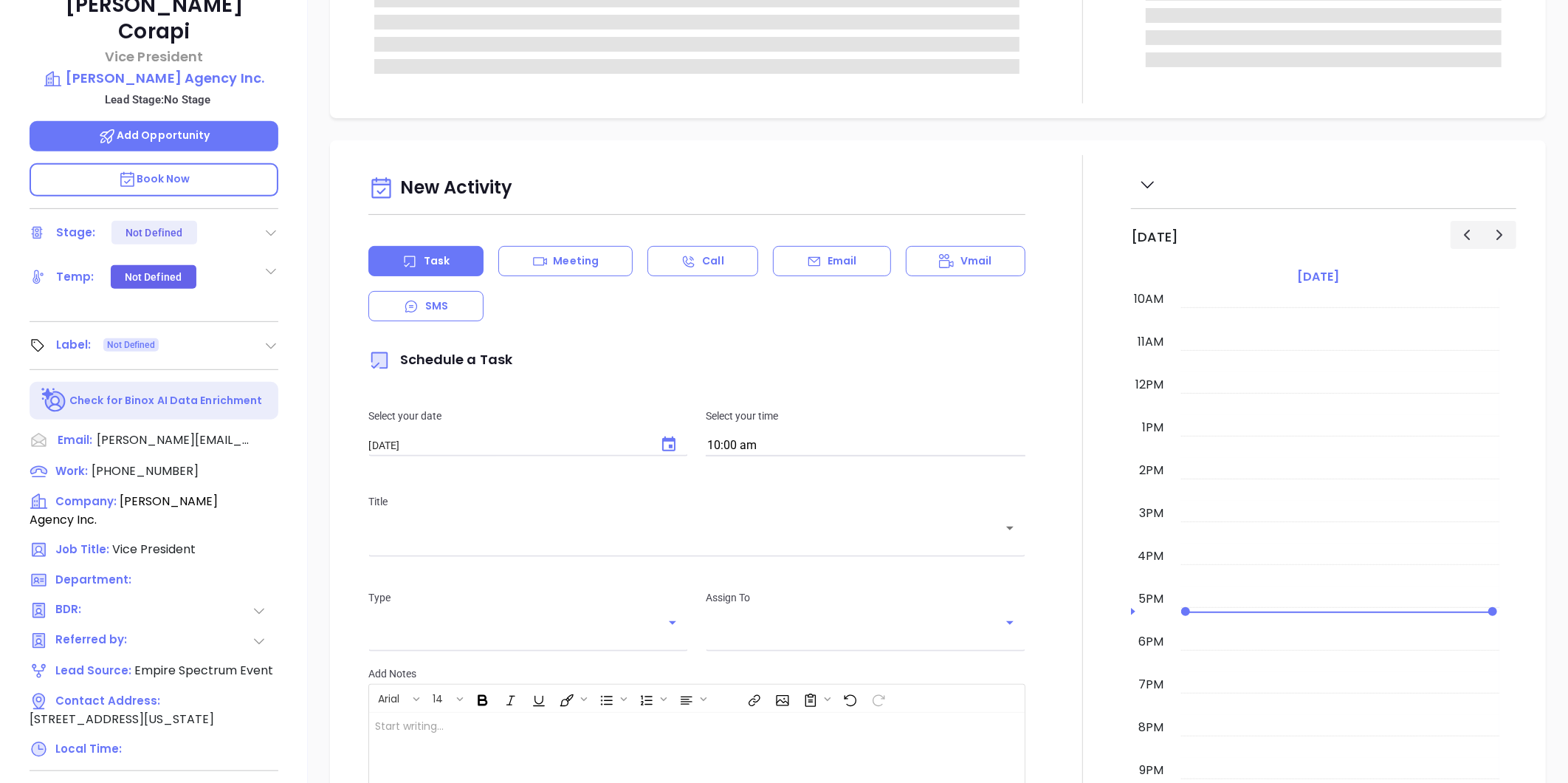
scroll to position [452, 0]
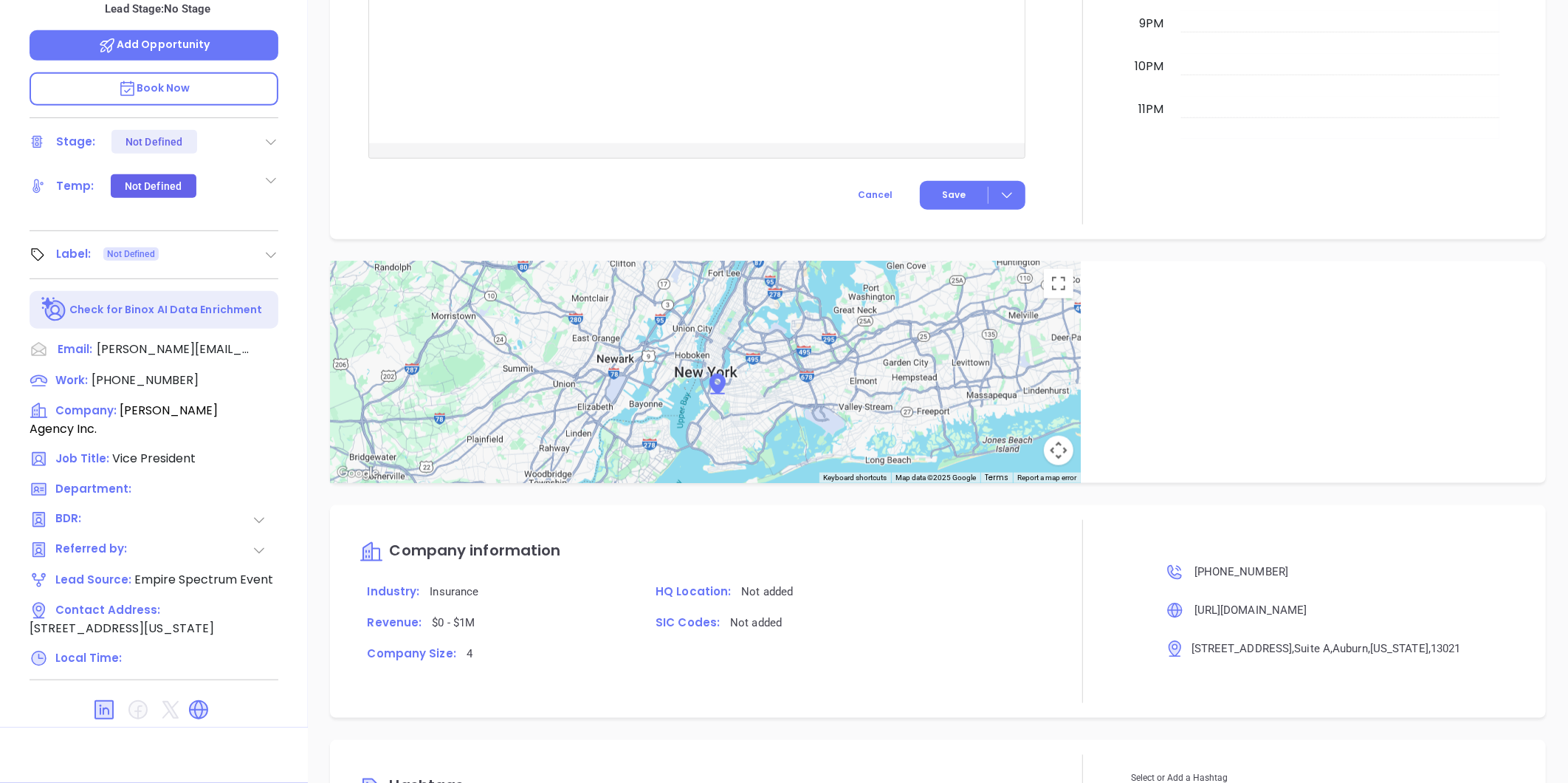
type input "[PERSON_NAME]"
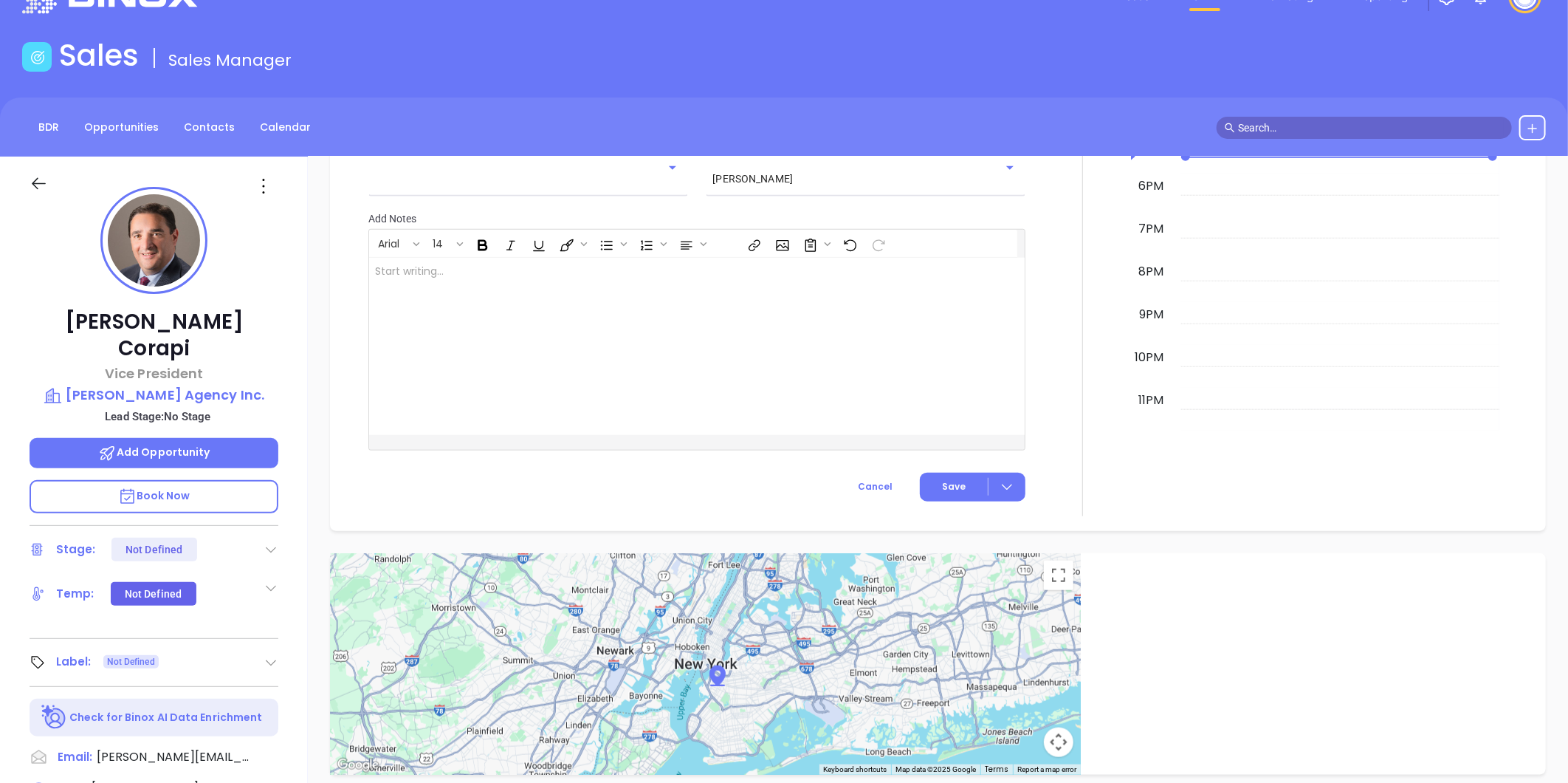
scroll to position [43, 0]
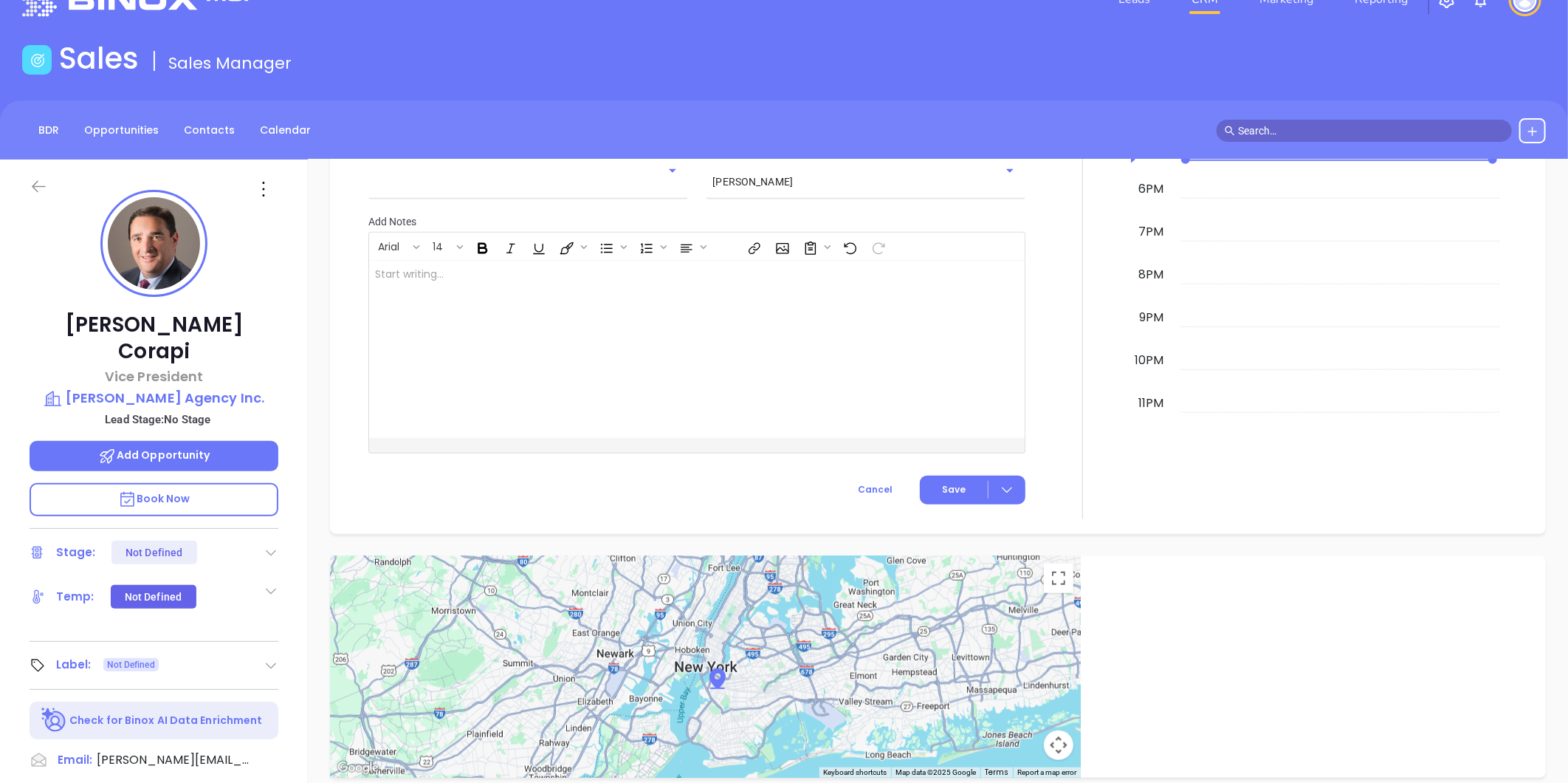
click at [42, 185] on icon at bounding box center [39, 187] width 14 height 12
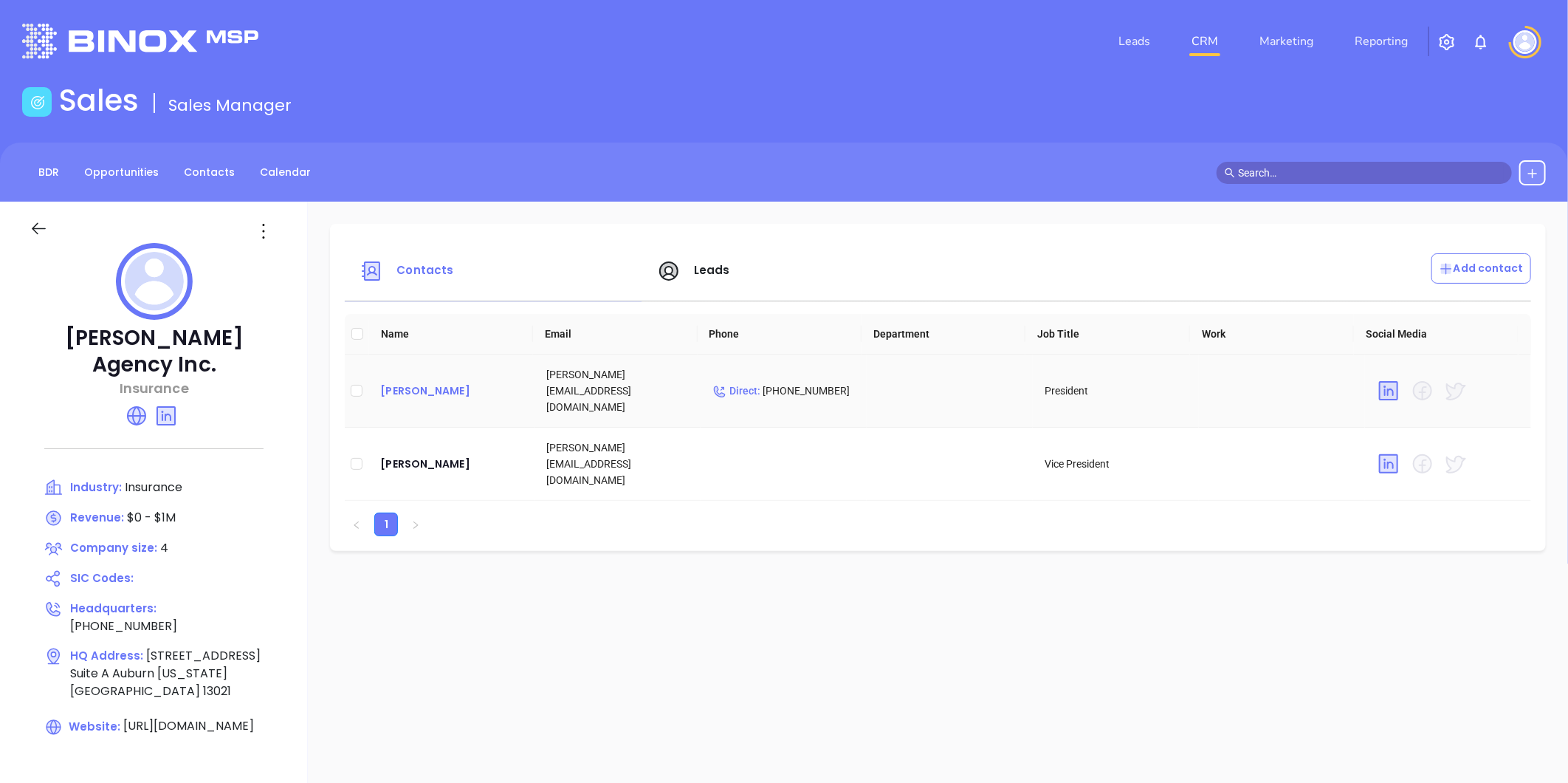
click at [407, 386] on div "[PERSON_NAME]" at bounding box center [451, 390] width 143 height 18
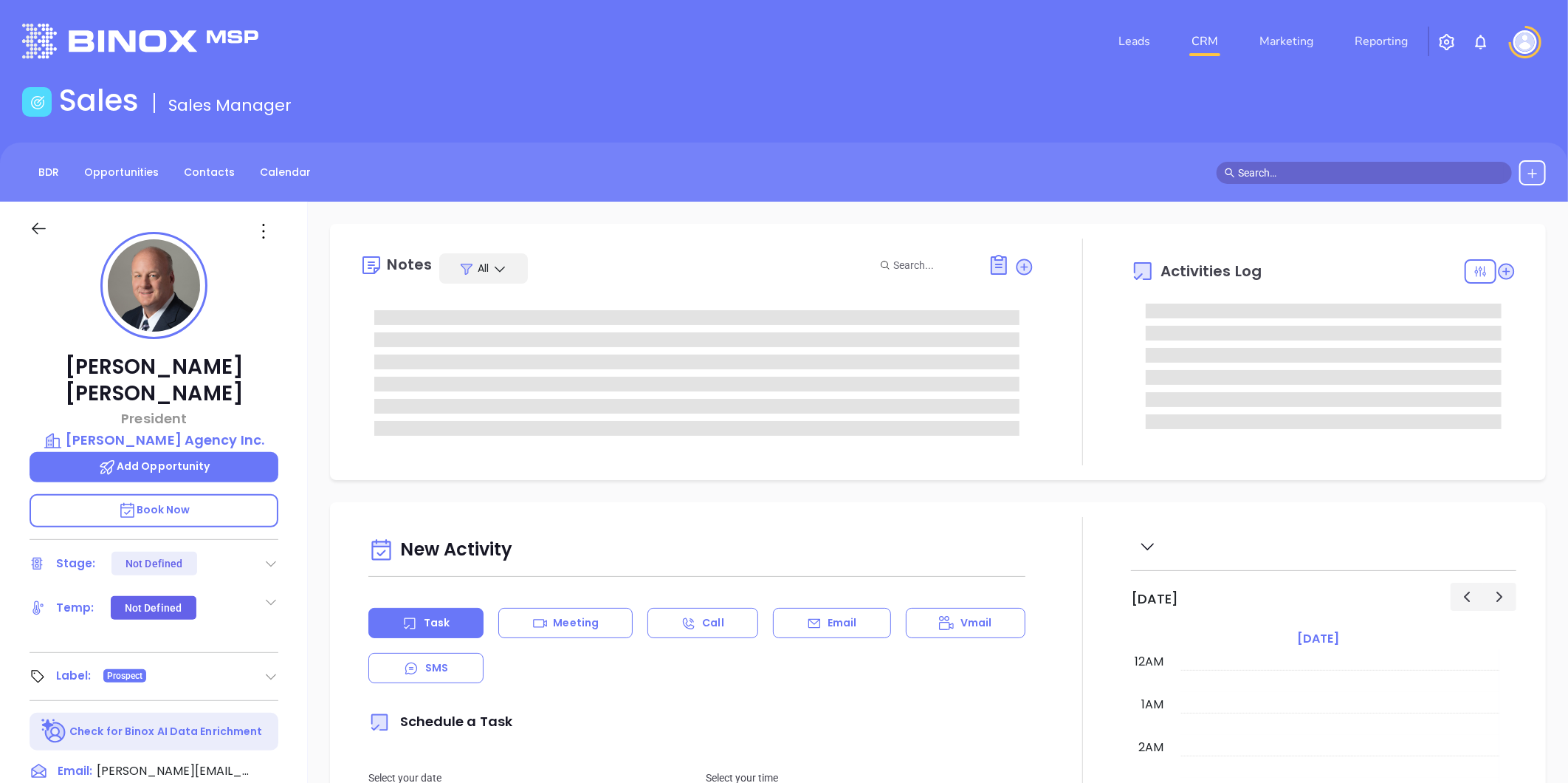
scroll to position [429, 0]
type input "[PERSON_NAME]"
